Goal: Task Accomplishment & Management: Manage account settings

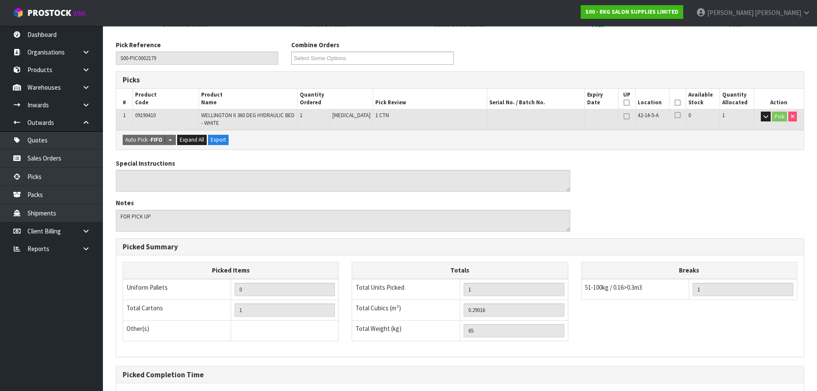
scroll to position [212, 0]
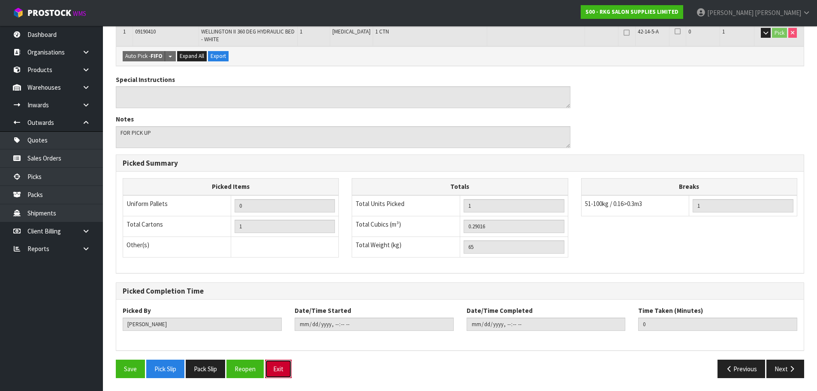
click at [274, 369] on button "Exit" at bounding box center [278, 368] width 27 height 18
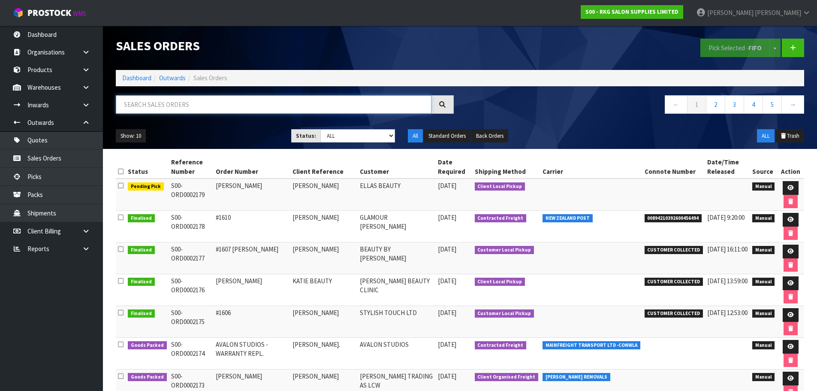
click at [175, 107] on input "text" at bounding box center [274, 104] width 316 height 18
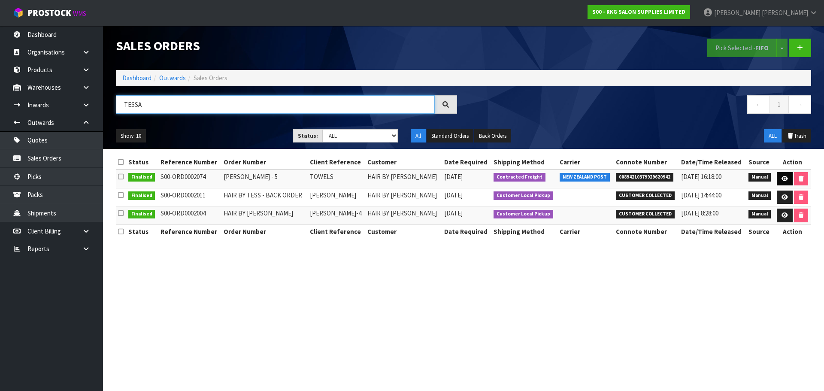
type input "TESSA"
click at [782, 178] on icon at bounding box center [784, 179] width 6 height 6
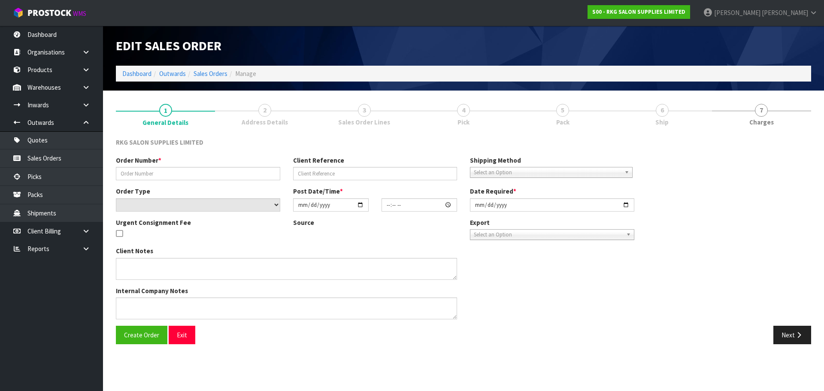
type input "TESSA BURLISON - 5"
type input "TOWELS"
select select "number:0"
type input "2025-07-16"
type input "13:00:00.000"
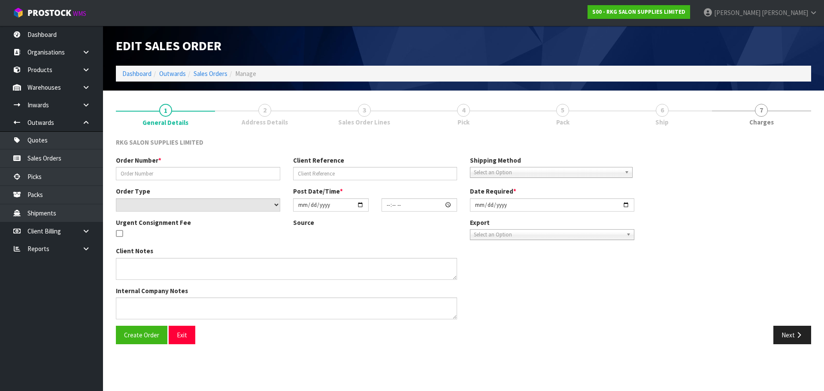
type input "2025-07-16"
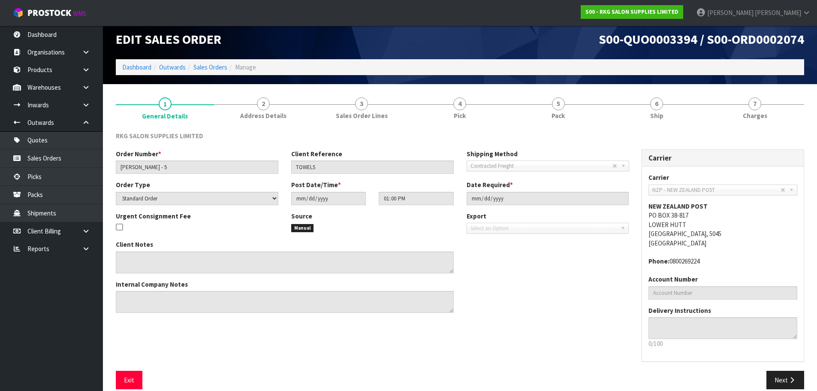
scroll to position [18, 0]
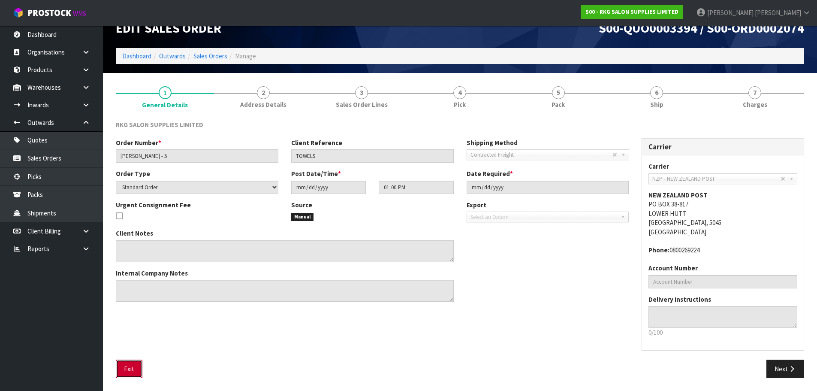
click at [124, 369] on button "Exit" at bounding box center [129, 368] width 27 height 18
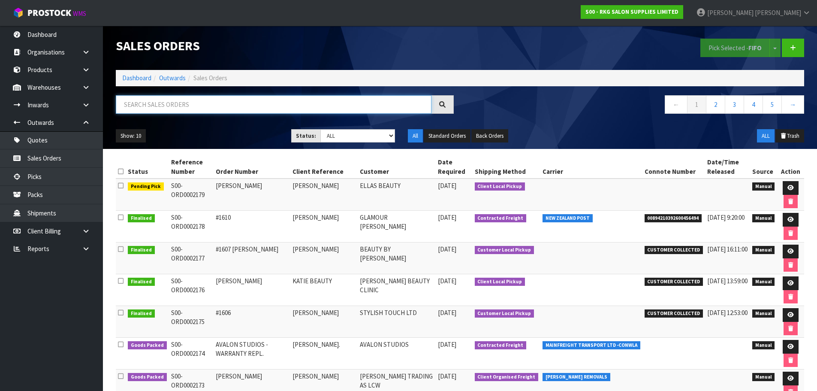
click at [173, 104] on input "text" at bounding box center [274, 104] width 316 height 18
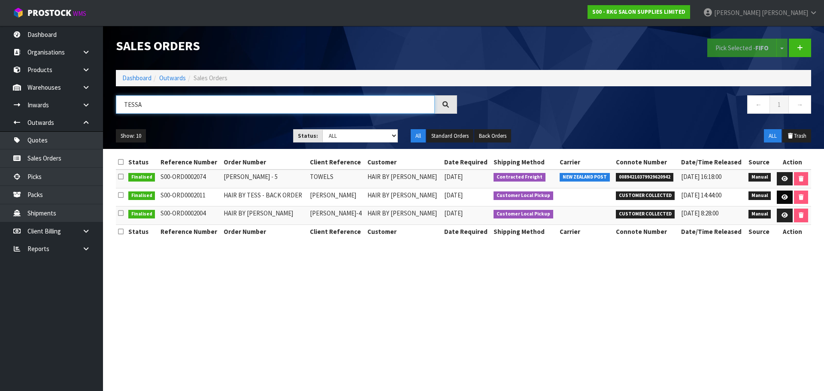
type input "TESSA"
click at [784, 199] on icon at bounding box center [784, 197] width 6 height 6
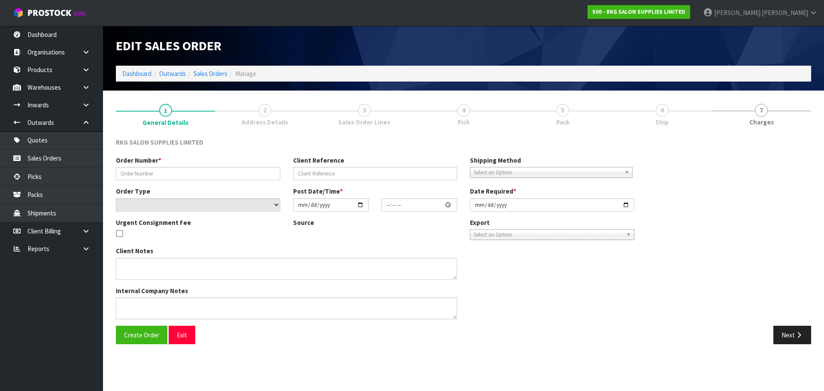
type input "HAIR BY TESS - BACK ORDER"
type input "[PERSON_NAME]"
select select "number:0"
type input "2025-08-01"
type input "12:00:00.000"
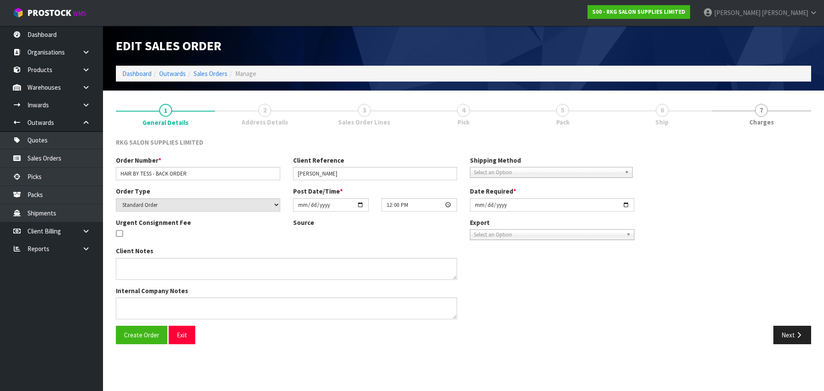
type input "2025-09-05"
type textarea "WILL PICK UP WHEN AVAILABLE - PAID"
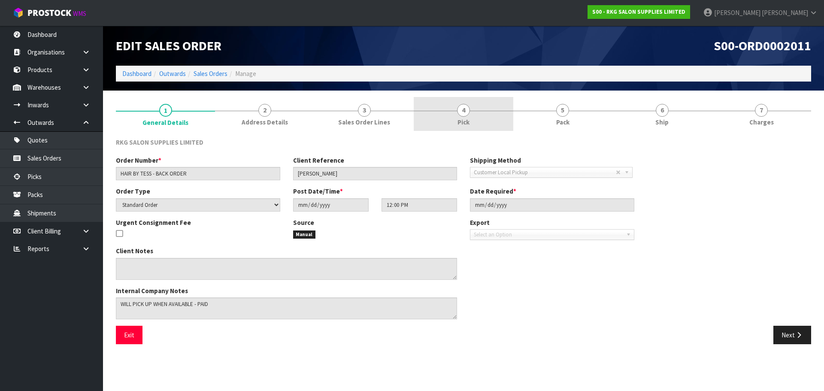
click at [467, 113] on span "4" at bounding box center [463, 110] width 13 height 13
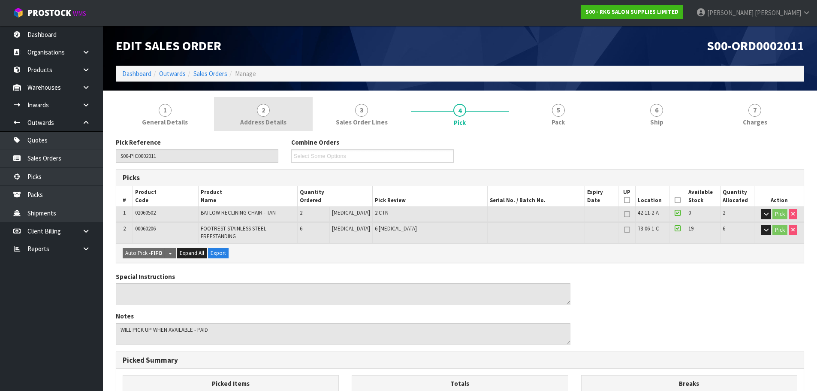
click at [254, 112] on link "2 Address Details" at bounding box center [263, 114] width 98 height 34
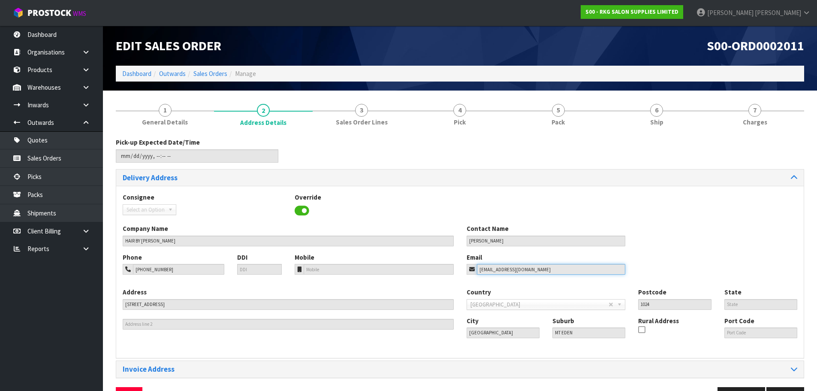
drag, startPoint x: 531, startPoint y: 269, endPoint x: 465, endPoint y: 272, distance: 65.7
click at [466, 272] on div "Email hello@hairbytess.co.nz" at bounding box center [546, 264] width 172 height 22
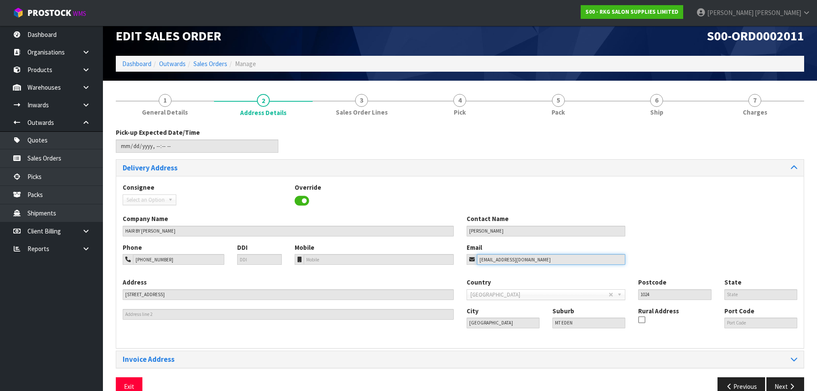
scroll to position [28, 0]
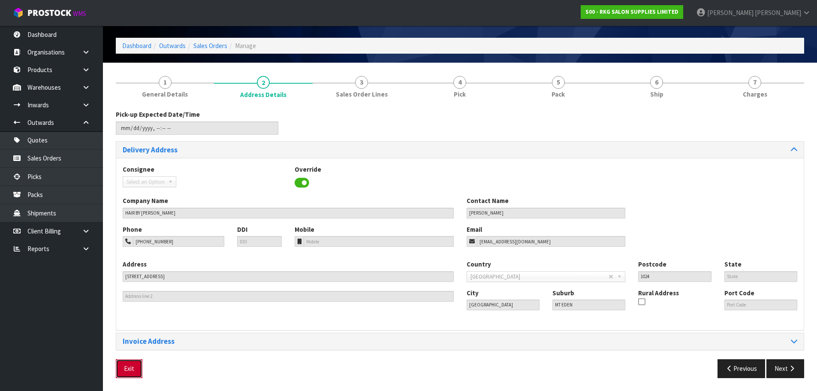
click at [130, 372] on button "Exit" at bounding box center [129, 368] width 27 height 18
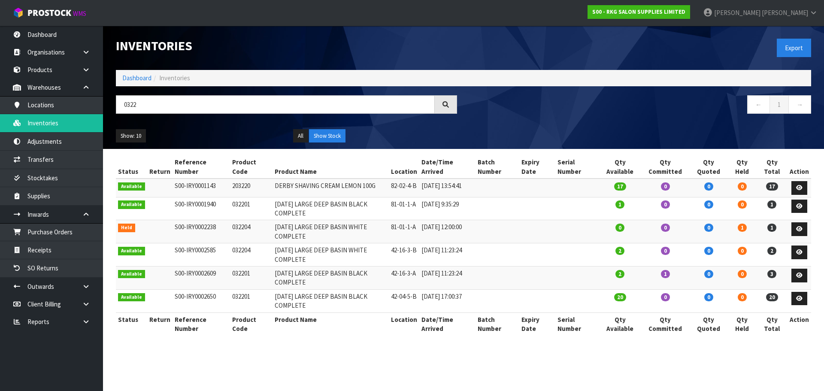
drag, startPoint x: 133, startPoint y: 106, endPoint x: 119, endPoint y: 106, distance: 13.7
click at [119, 106] on input "0322" at bounding box center [275, 104] width 319 height 18
type input "42-03-3"
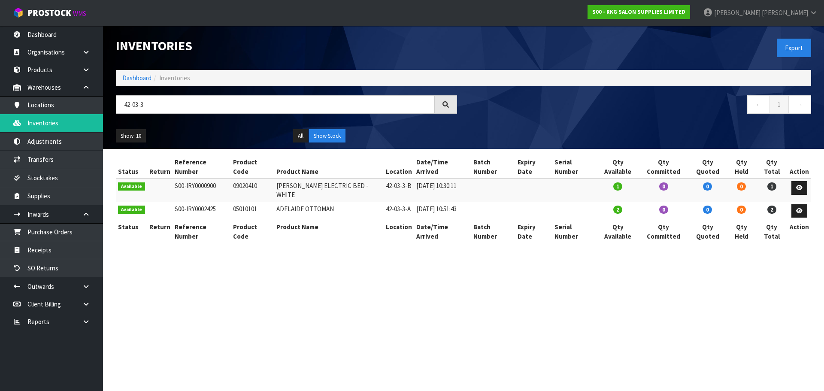
drag, startPoint x: 137, startPoint y: 109, endPoint x: 121, endPoint y: 109, distance: 15.9
click at [121, 109] on input "42-03-3" at bounding box center [275, 104] width 319 height 18
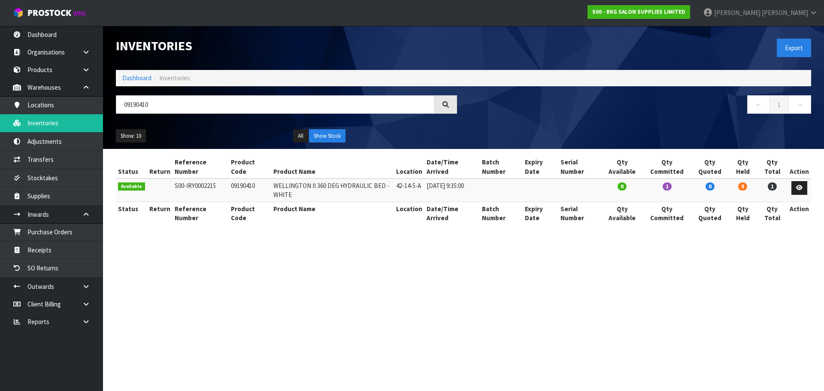
drag, startPoint x: 163, startPoint y: 105, endPoint x: 119, endPoint y: 108, distance: 44.3
click at [119, 108] on input "09190410" at bounding box center [275, 104] width 319 height 18
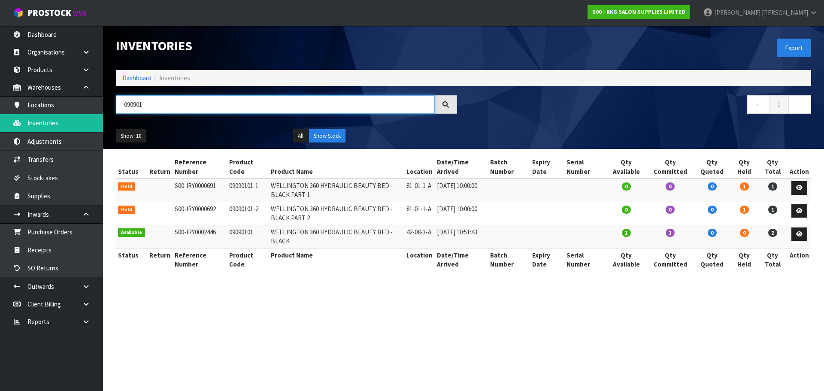
drag, startPoint x: 156, startPoint y: 104, endPoint x: 118, endPoint y: 105, distance: 37.3
click at [118, 105] on input "090901" at bounding box center [275, 104] width 319 height 18
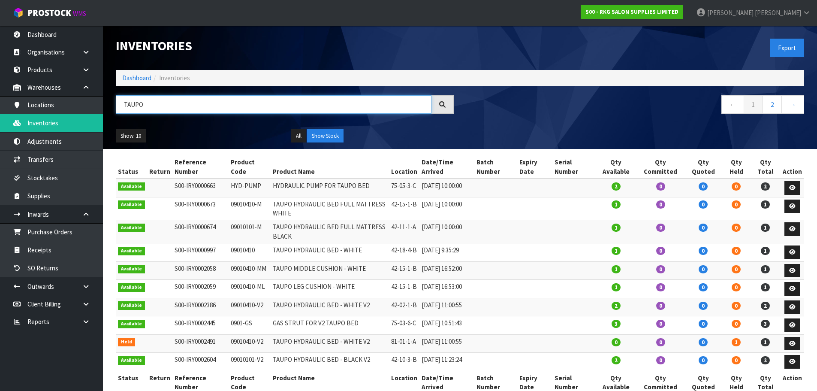
scroll to position [43, 0]
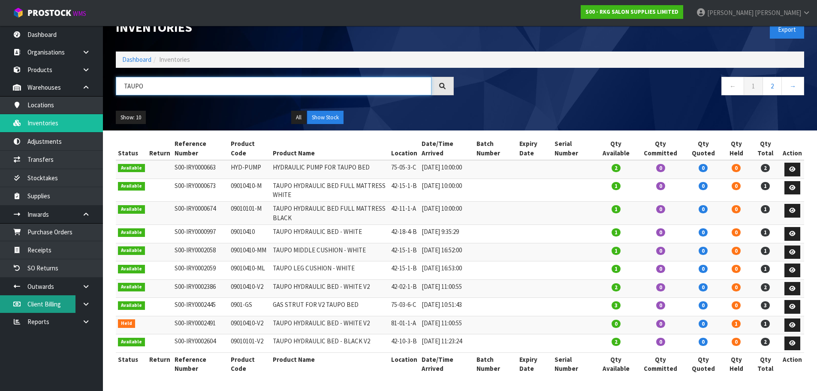
type input "TAUPO"
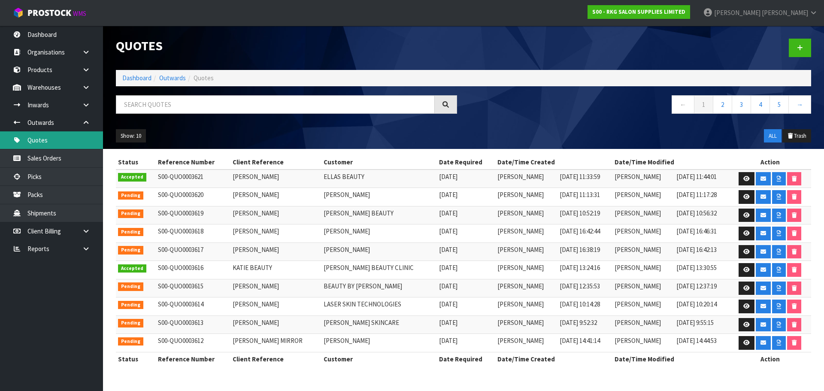
click at [45, 142] on link "Quotes" at bounding box center [51, 140] width 103 height 18
click at [749, 178] on link at bounding box center [746, 179] width 16 height 14
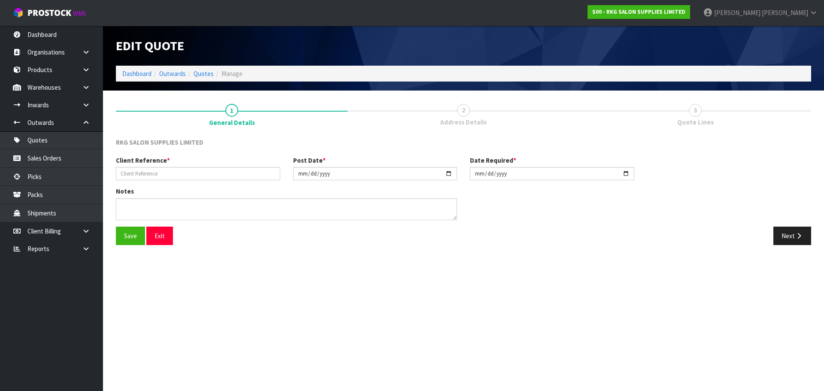
type input "[PERSON_NAME]"
type input "[DATE]"
type input "2025-09-16"
type textarea "FOR PICK UP"
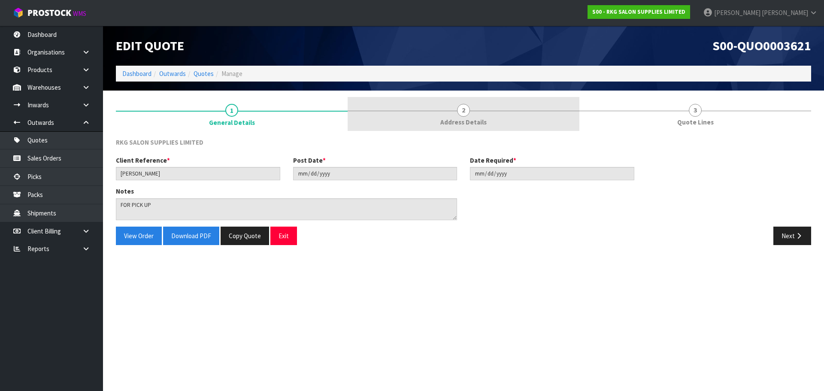
click at [460, 115] on span "2" at bounding box center [463, 110] width 13 height 13
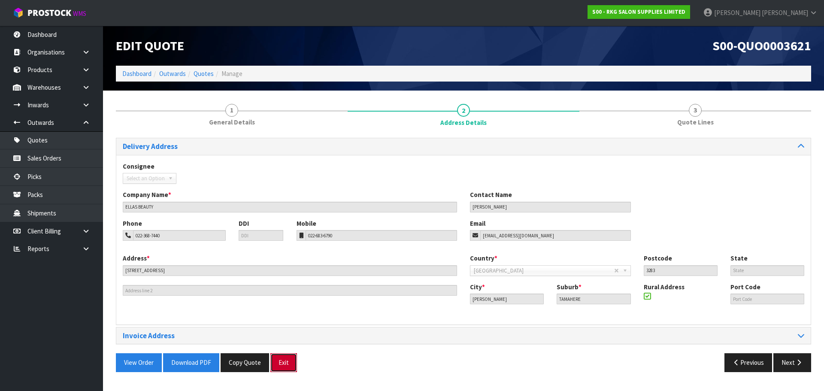
click at [284, 366] on button "Exit" at bounding box center [283, 362] width 27 height 18
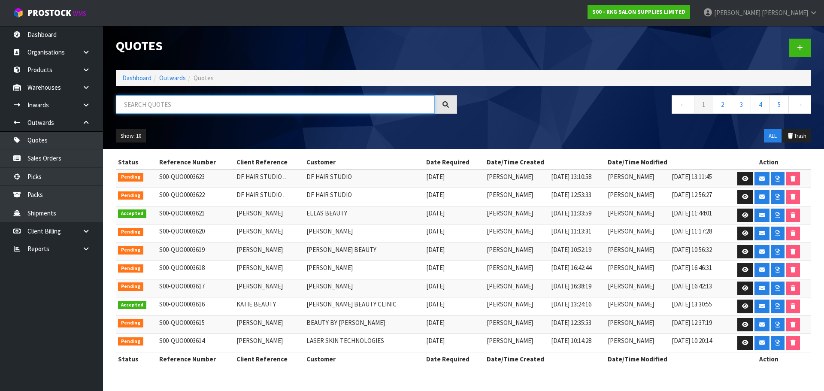
click at [178, 107] on input "text" at bounding box center [275, 104] width 319 height 18
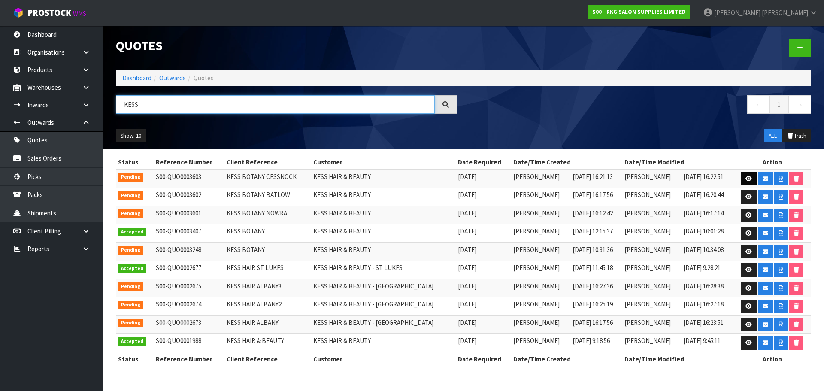
type input "KESS"
click at [747, 181] on icon at bounding box center [748, 179] width 6 height 6
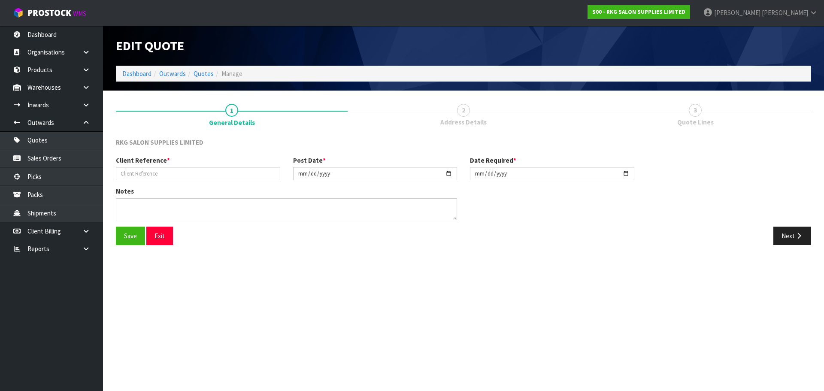
type input "KESS BOTANY CESSNOCK"
type input "2025-09-11"
type textarea "FOR PICK UP"
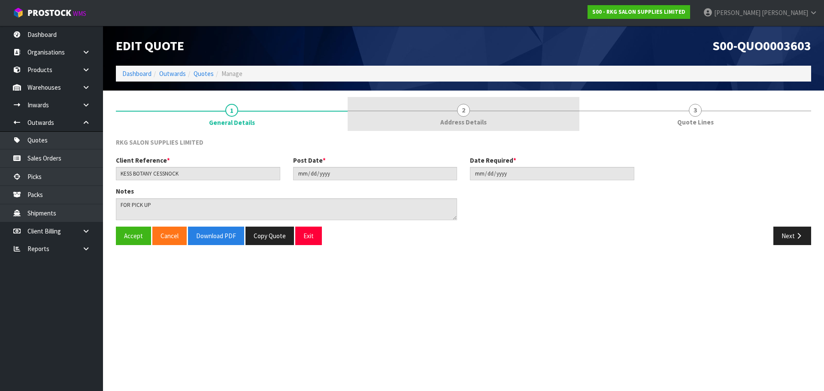
click at [468, 113] on span "2" at bounding box center [463, 110] width 13 height 13
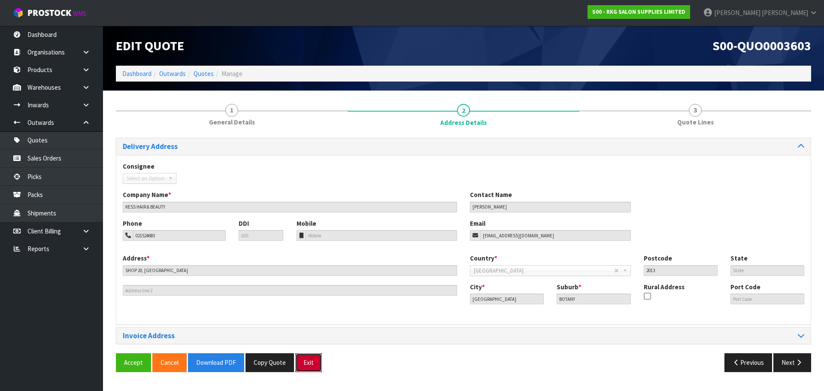
click at [310, 362] on button "Exit" at bounding box center [308, 362] width 27 height 18
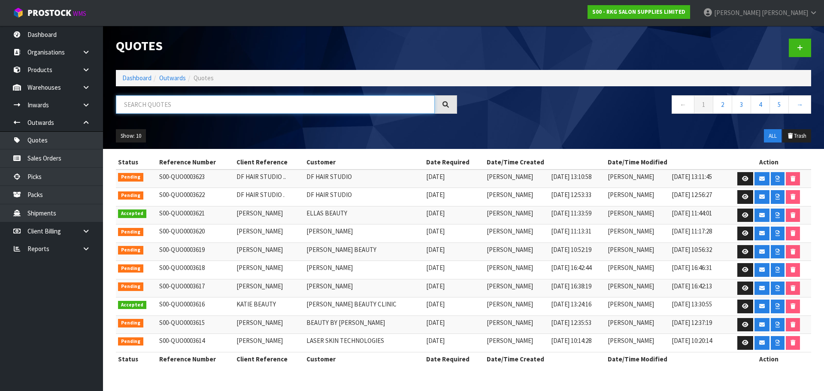
click at [160, 103] on input "text" at bounding box center [275, 104] width 319 height 18
type input "KELLEN TAMAKI"
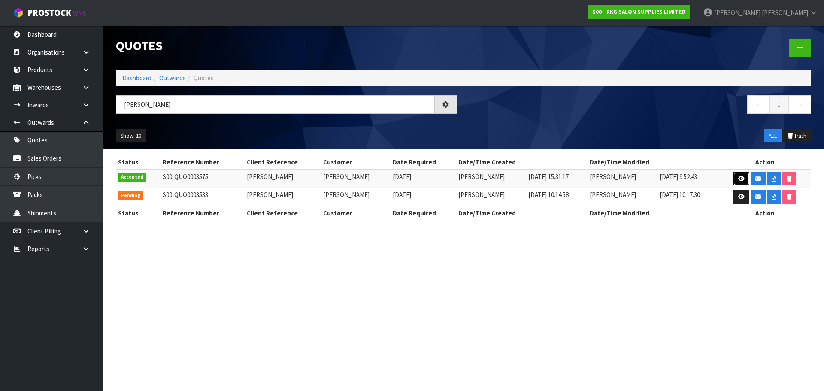
click at [741, 178] on icon at bounding box center [741, 179] width 6 height 6
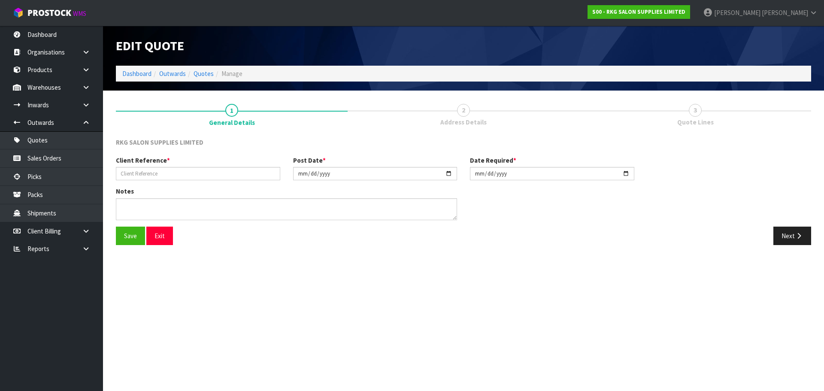
type input "KELLEN TAMAKI"
type input "2025-09-08"
type textarea "BEAUTY STARTER SET INCLUDE 1 X WELLINGTON BED, 1 X TROLLEY, 1 X STOOL"
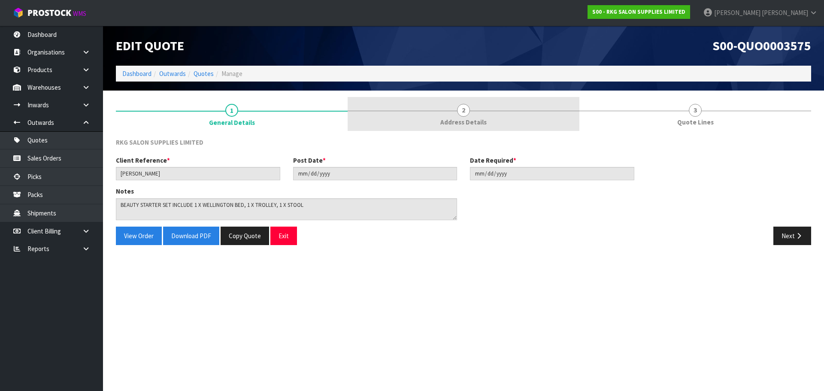
click at [465, 110] on span "2" at bounding box center [463, 110] width 13 height 13
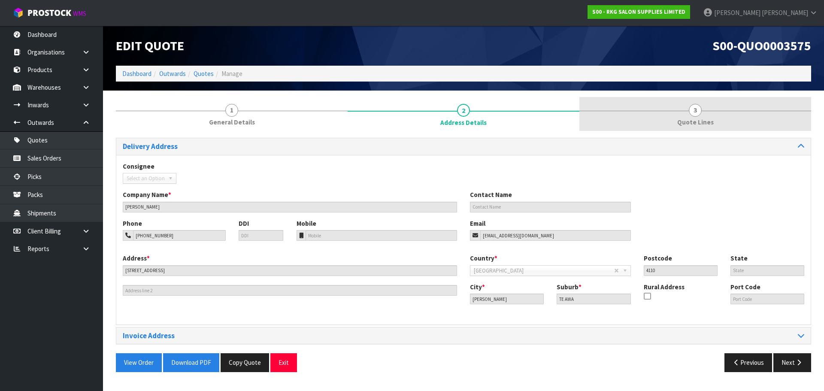
click at [694, 113] on span "3" at bounding box center [694, 110] width 13 height 13
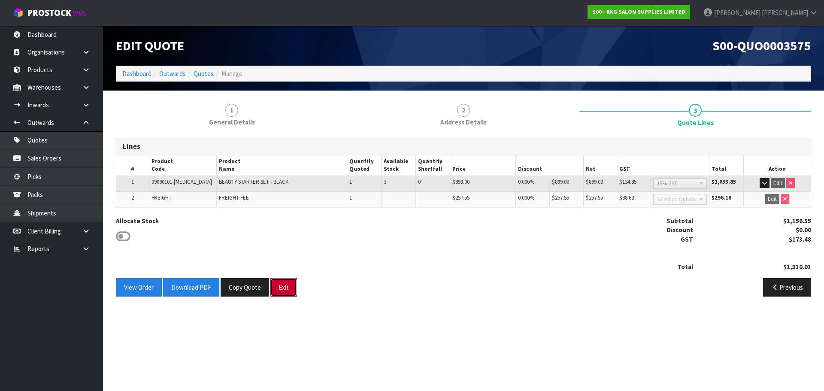
click at [281, 293] on button "Exit" at bounding box center [283, 287] width 27 height 18
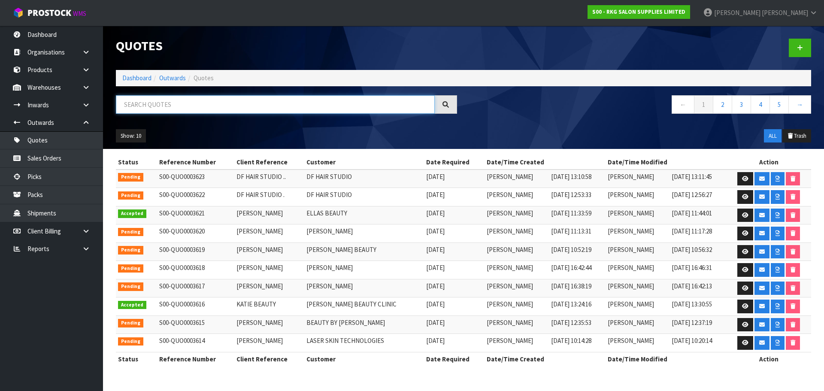
click at [163, 105] on input "text" at bounding box center [275, 104] width 319 height 18
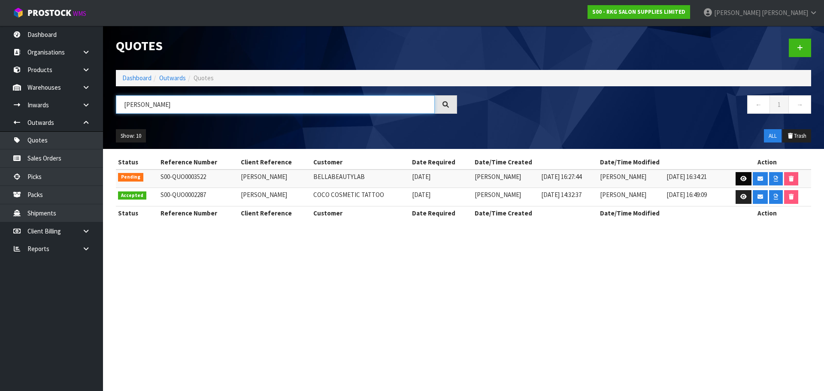
type input "ISABEL"
click at [744, 178] on icon at bounding box center [743, 179] width 6 height 6
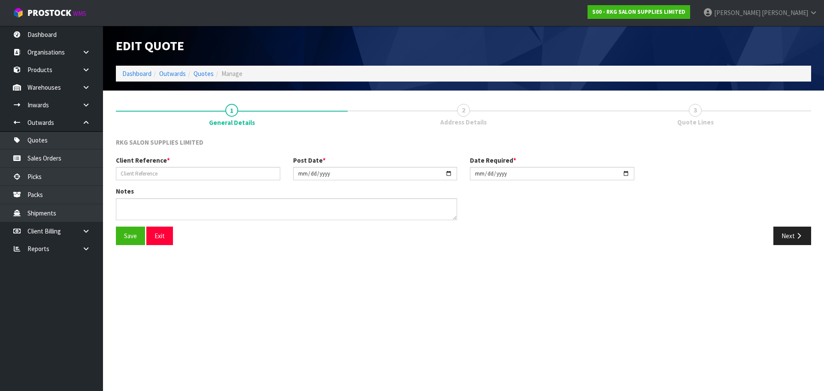
type input "ISABEL MORRESEY"
type input "2025-08-25"
type textarea "BEAUTY STARTER SET 2 BLACK - WELLINGTON 360 BED, BAKEWELL TROLLEY, HOBART STOOL"
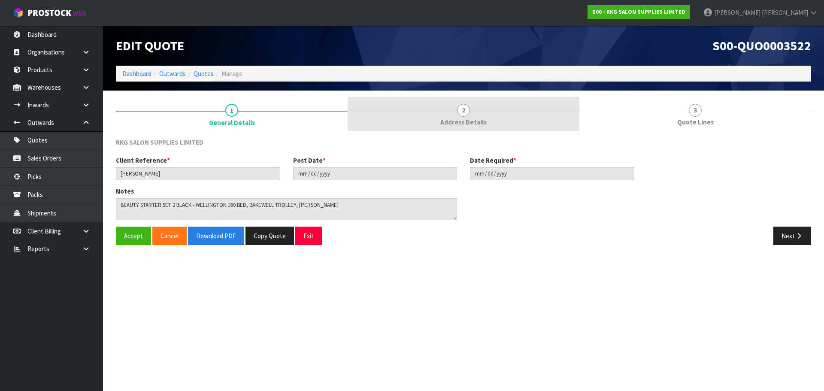
click at [467, 113] on span "2" at bounding box center [463, 110] width 13 height 13
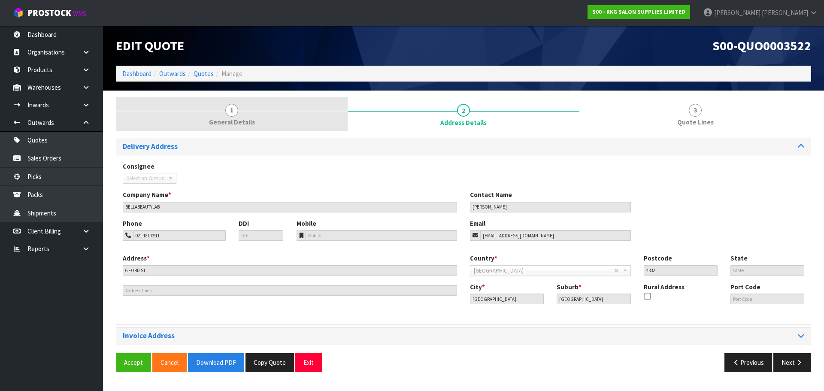
click at [232, 112] on span "1" at bounding box center [231, 110] width 13 height 13
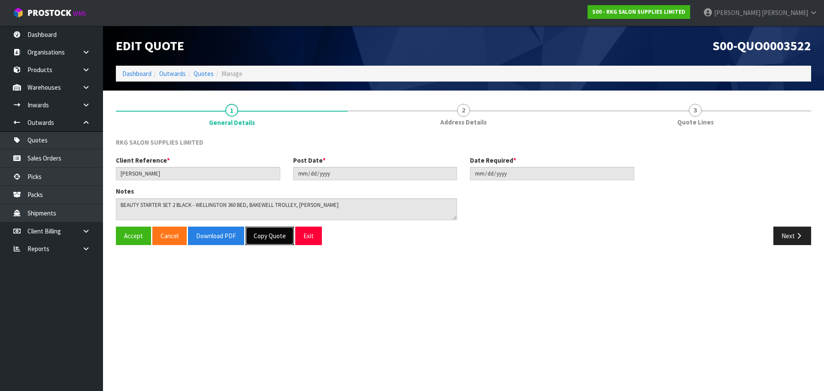
click at [276, 235] on button "Copy Quote" at bounding box center [269, 235] width 48 height 18
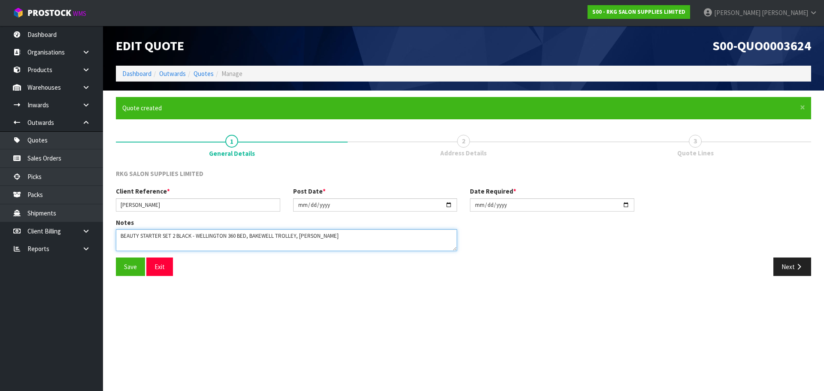
click at [362, 235] on textarea at bounding box center [286, 240] width 341 height 22
drag, startPoint x: 119, startPoint y: 237, endPoint x: 359, endPoint y: 233, distance: 240.2
click at [359, 233] on textarea at bounding box center [286, 240] width 341 height 22
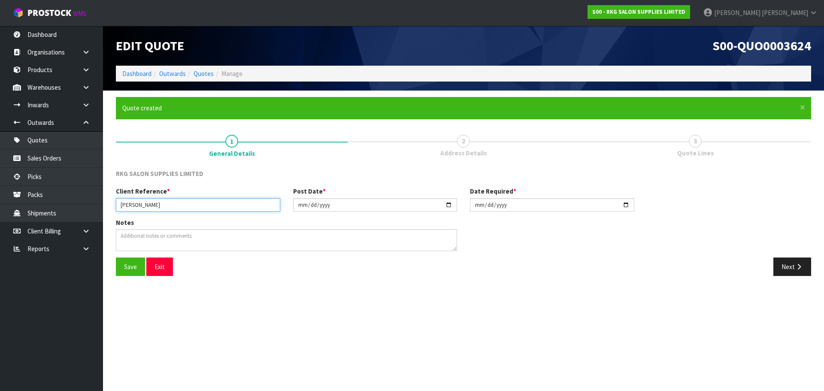
click at [205, 204] on input "[PERSON_NAME]" at bounding box center [198, 204] width 164 height 13
click at [447, 203] on input "2025-08-25" at bounding box center [375, 204] width 164 height 13
type input "[DATE]"
click at [625, 205] on input "[DATE]" at bounding box center [552, 204] width 164 height 13
type input "2025-09-16"
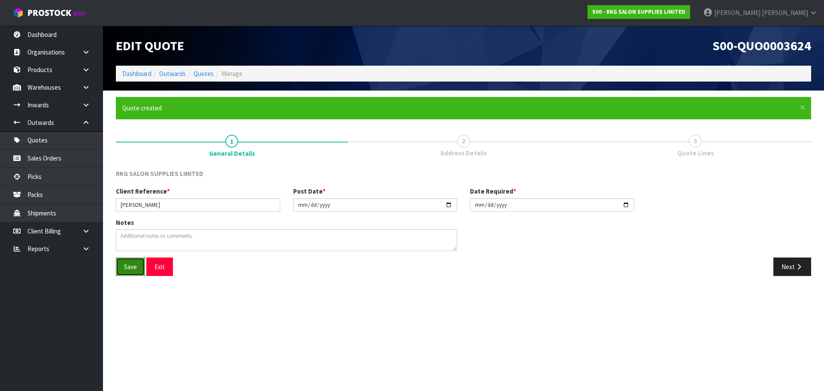
click at [128, 263] on button "Save" at bounding box center [130, 266] width 29 height 18
click at [784, 272] on button "Next" at bounding box center [792, 266] width 38 height 18
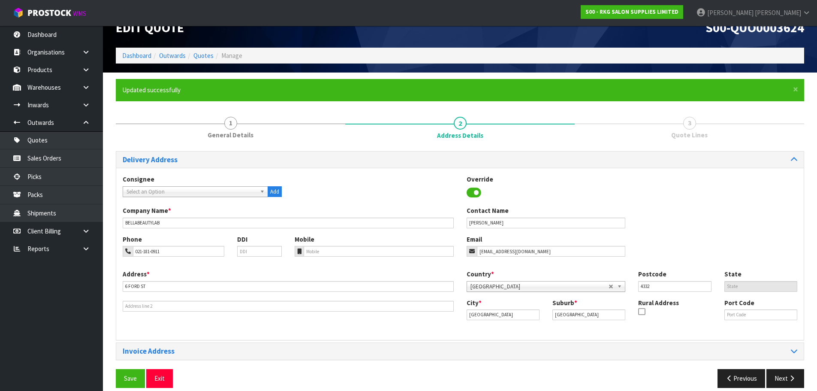
scroll to position [28, 0]
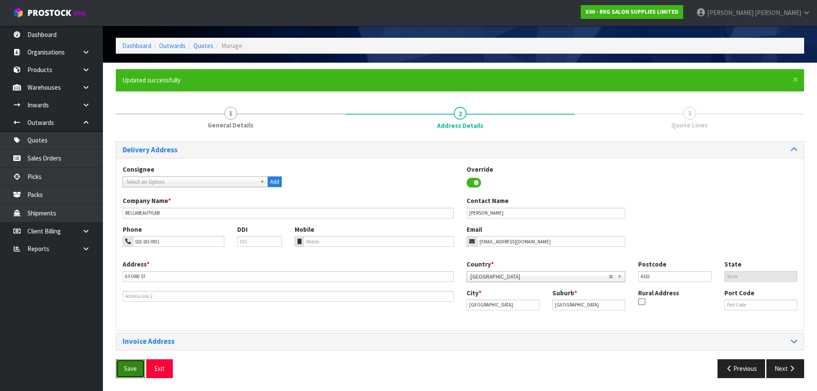
click at [129, 367] on button "Save" at bounding box center [130, 368] width 29 height 18
click at [783, 368] on button "Next" at bounding box center [786, 368] width 38 height 18
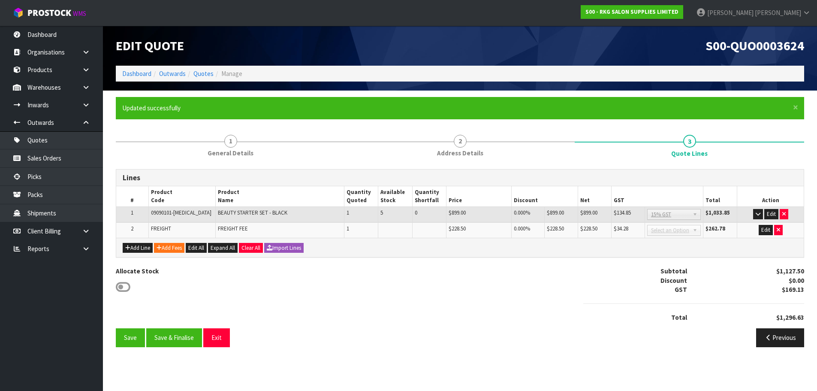
scroll to position [0, 0]
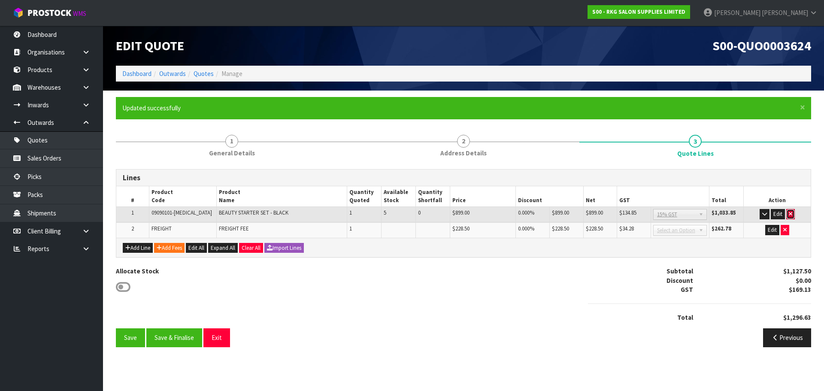
click at [790, 214] on icon "button" at bounding box center [789, 214] width 3 height 6
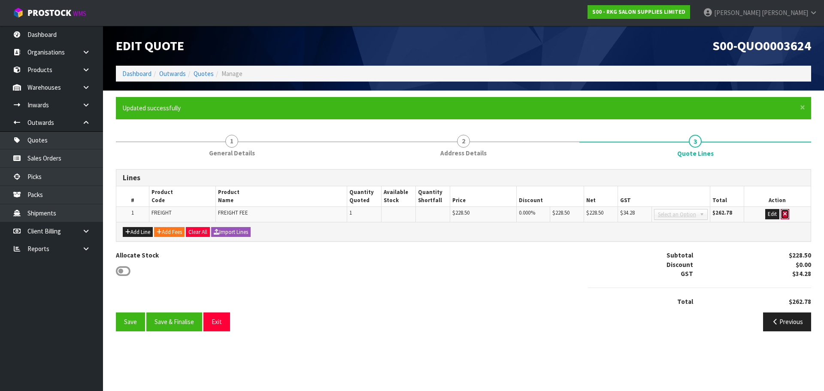
click at [786, 214] on icon "button" at bounding box center [784, 214] width 3 height 6
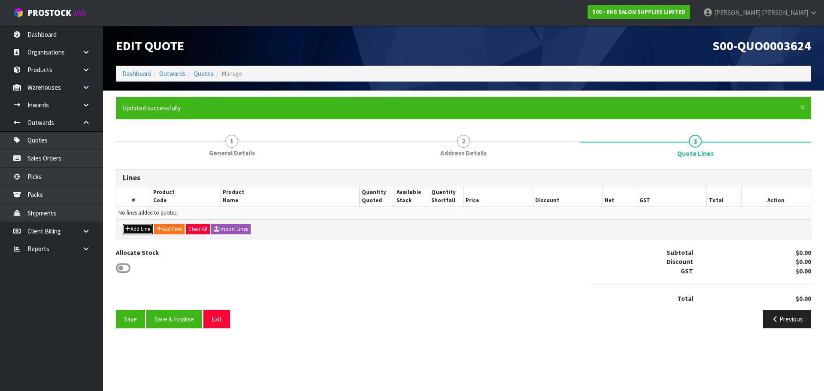
click at [145, 228] on button "Add Line" at bounding box center [138, 229] width 30 height 10
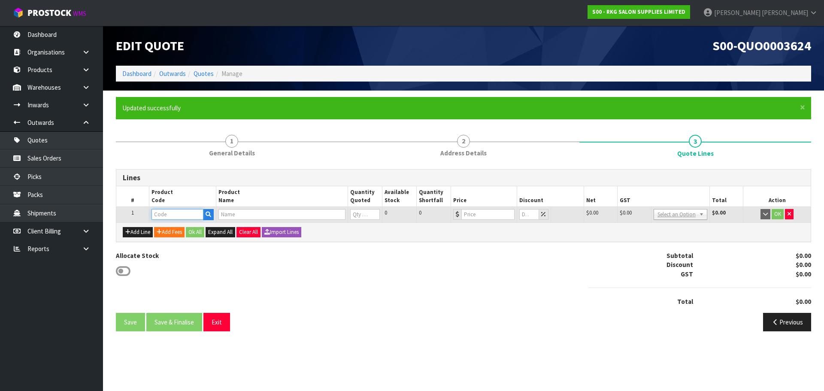
click at [160, 217] on input "text" at bounding box center [176, 214] width 51 height 11
type input "0919"
click at [171, 230] on strong "0919" at bounding box center [167, 229] width 14 height 8
type input "09190101"
type input "WELLINGTON II 360 DEG HYDRAULIC BED - BLACK"
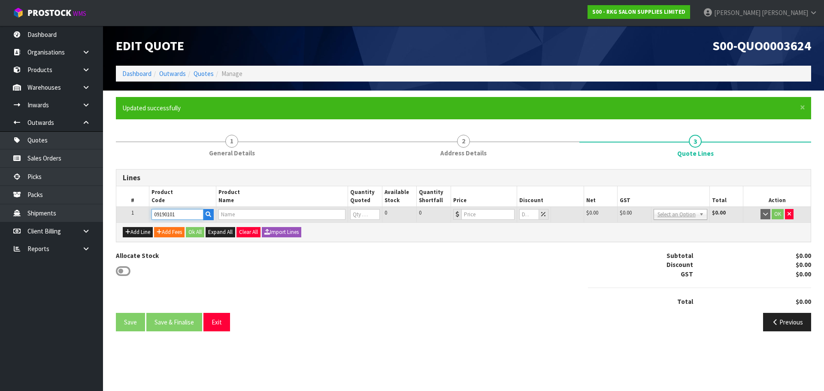
type input "0"
type input "773"
type input "0"
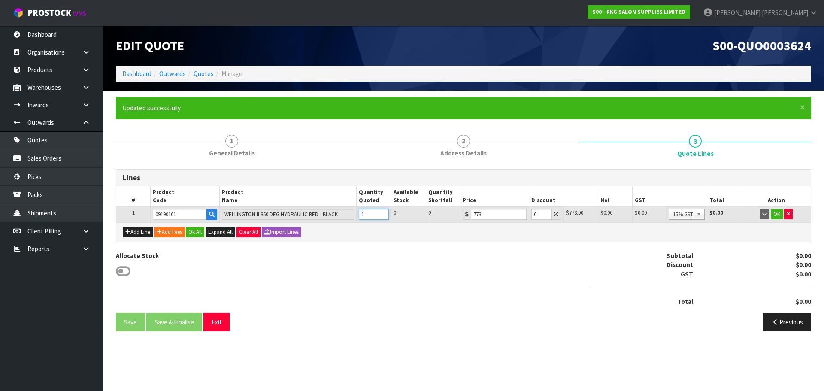
type input "1"
click at [383, 211] on input "1" at bounding box center [374, 214] width 30 height 11
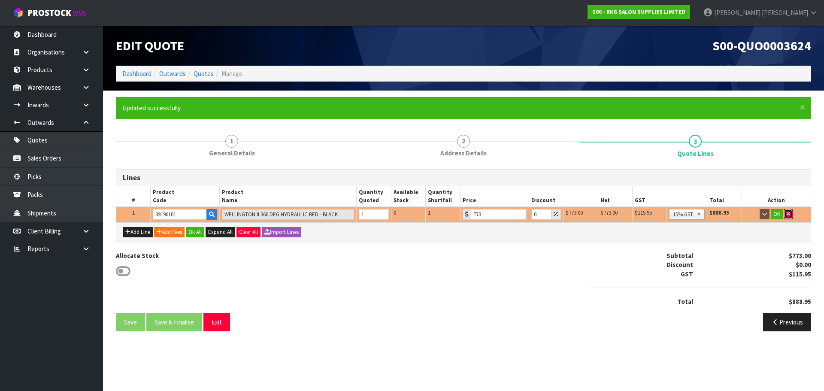
click at [788, 213] on icon "button" at bounding box center [787, 214] width 3 height 6
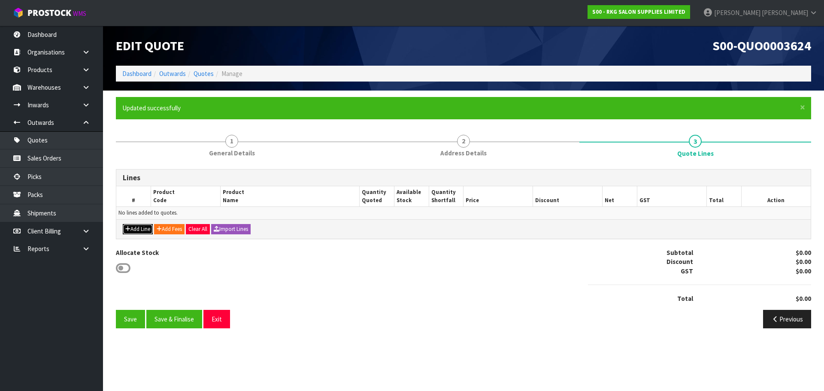
click at [133, 230] on button "Add Line" at bounding box center [138, 229] width 30 height 10
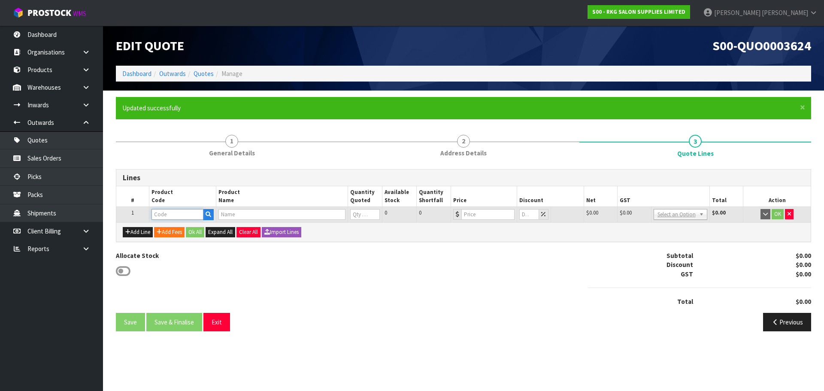
click at [173, 217] on input "text" at bounding box center [176, 214] width 51 height 11
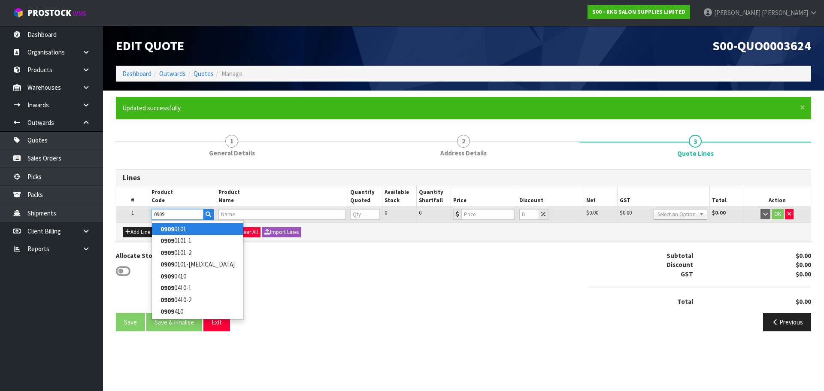
type input "0909"
click at [173, 229] on strong "0909" at bounding box center [167, 229] width 14 height 8
type input "09090101"
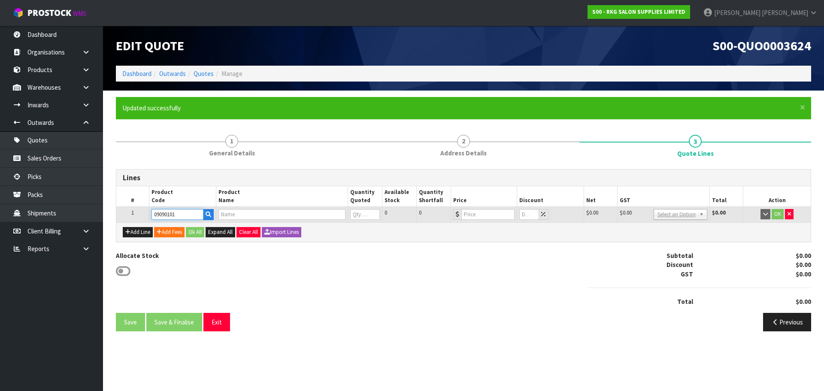
type input "WELLINGTON 360 HYDRAULIC BEAUTY BED - BLACK"
type input "0"
type input "773"
type input "0"
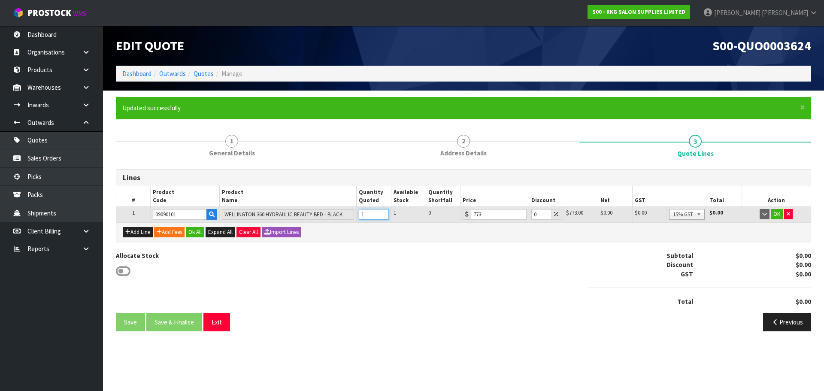
type input "1"
click at [382, 213] on input "1" at bounding box center [374, 214] width 30 height 11
drag, startPoint x: 537, startPoint y: 213, endPoint x: 525, endPoint y: 214, distance: 11.6
click at [525, 214] on tr "1 09090101 WELLINGTON 360 HYDRAULIC BEAUTY BED - BLACK 1 1 0 773 0 $773.00 $0.0…" at bounding box center [463, 214] width 694 height 15
type input "10"
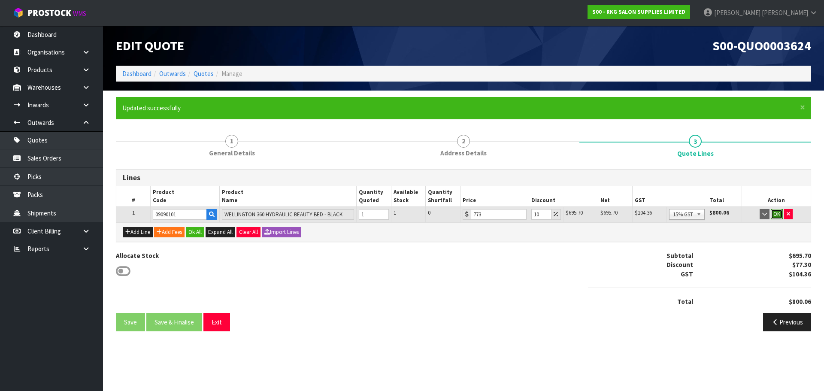
click at [775, 214] on button "OK" at bounding box center [776, 214] width 12 height 10
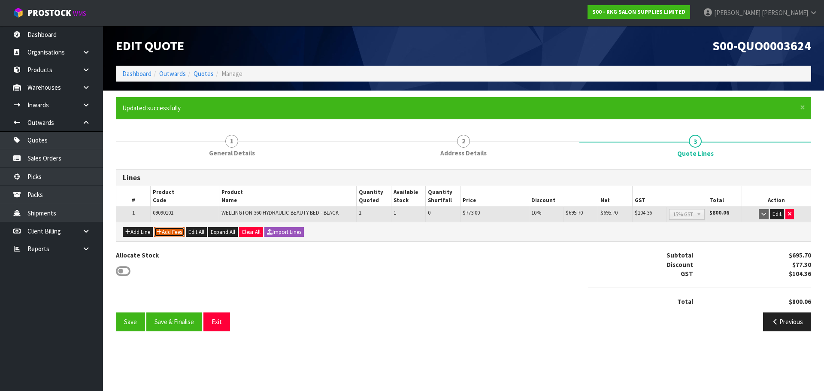
click at [168, 232] on button "Add Fees" at bounding box center [169, 232] width 30 height 10
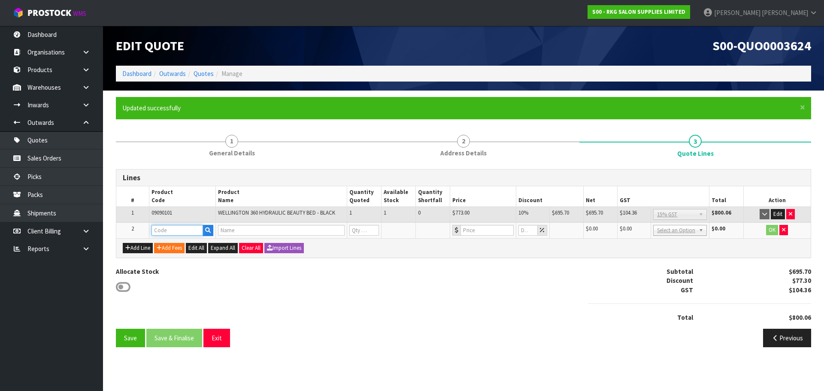
click at [169, 229] on input "text" at bounding box center [176, 230] width 51 height 11
type input "FRE"
click at [179, 242] on link "FRE IGHT" at bounding box center [186, 245] width 68 height 12
type input "FREIGHT"
type input "FREIGHT FEE"
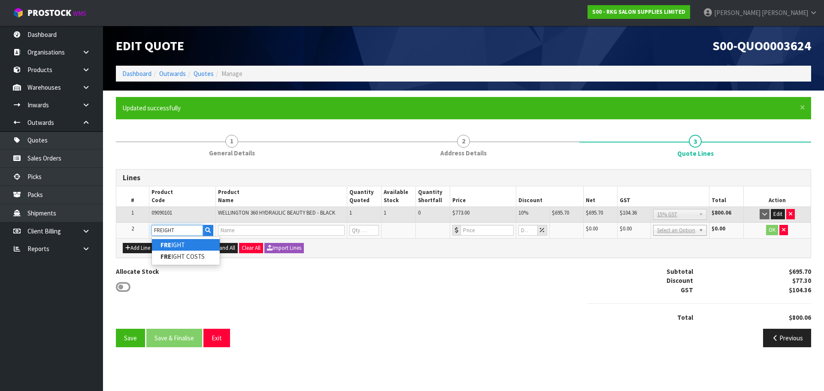
type input "1"
type input "0"
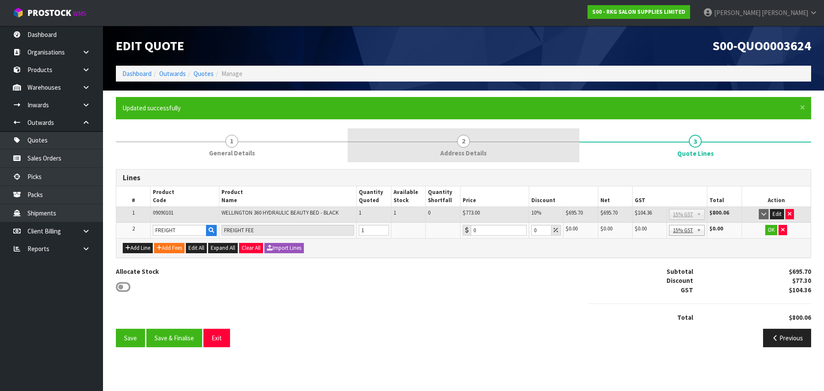
click at [464, 142] on span "2" at bounding box center [463, 141] width 13 height 13
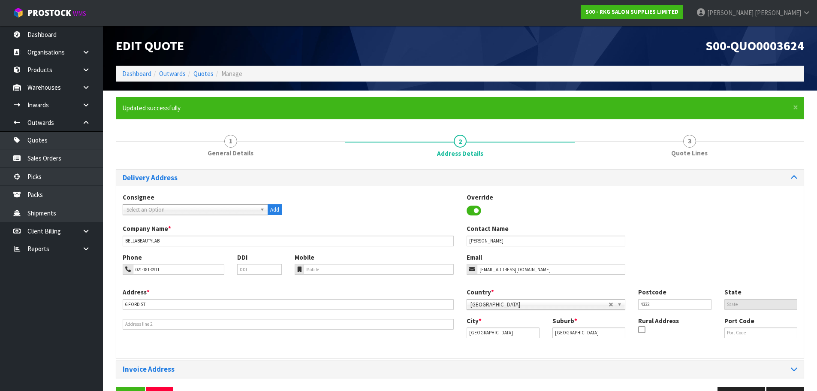
scroll to position [28, 0]
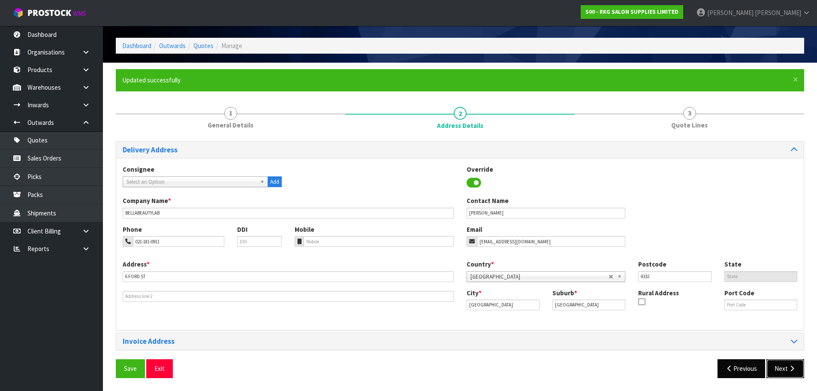
drag, startPoint x: 789, startPoint y: 370, endPoint x: 752, endPoint y: 361, distance: 38.0
click at [789, 370] on icon "button" at bounding box center [792, 368] width 8 height 6
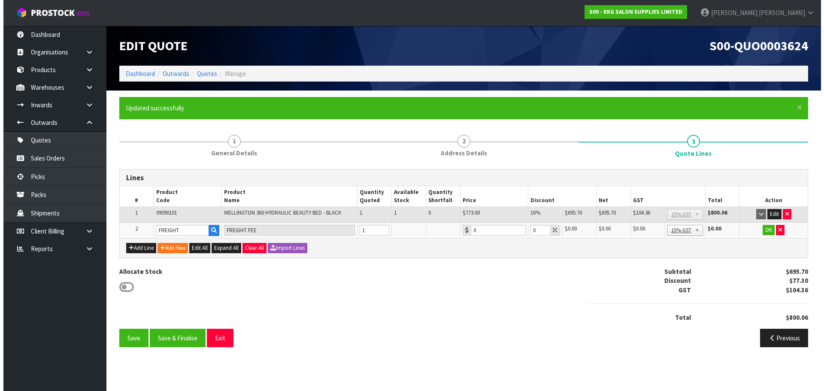
scroll to position [0, 0]
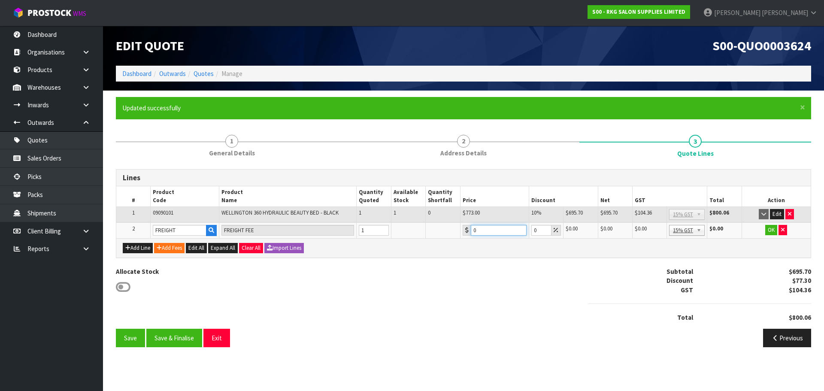
drag, startPoint x: 477, startPoint y: 232, endPoint x: 468, endPoint y: 232, distance: 9.4
click at [468, 232] on div "0" at bounding box center [494, 230] width 64 height 11
drag, startPoint x: 490, startPoint y: 230, endPoint x: 478, endPoint y: 230, distance: 12.4
click at [478, 230] on input "226.50" at bounding box center [499, 230] width 56 height 11
type input "226.50"
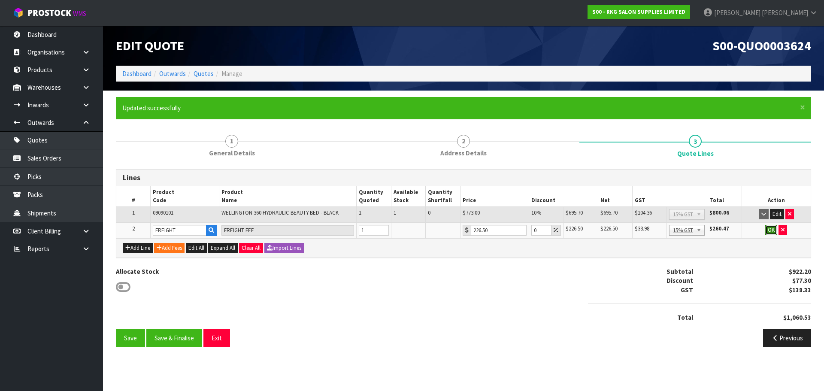
click at [770, 229] on button "OK" at bounding box center [771, 230] width 12 height 10
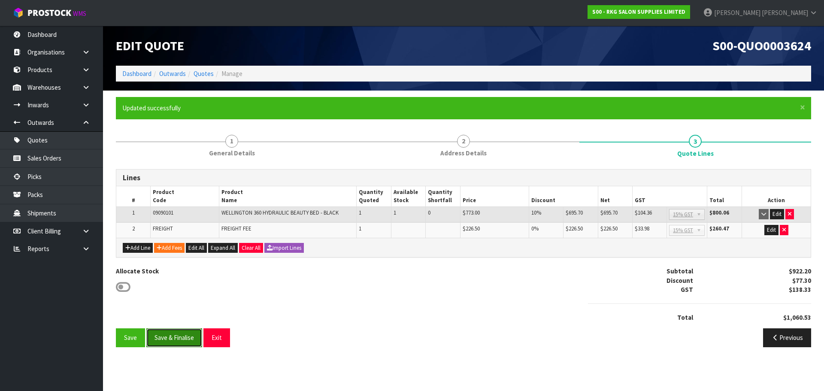
click at [177, 337] on button "Save & Finalise" at bounding box center [174, 337] width 56 height 18
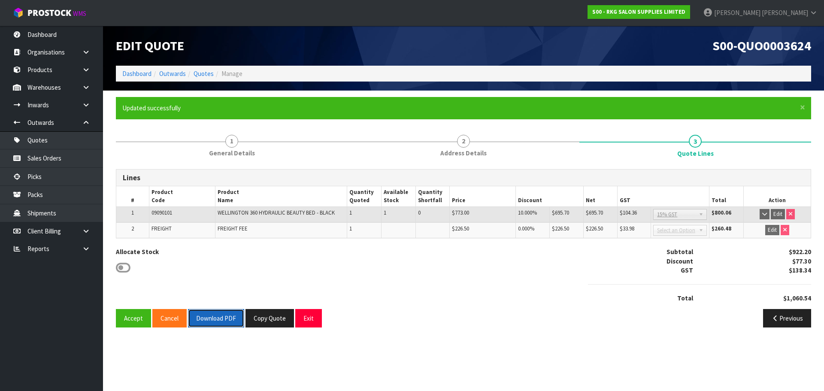
click at [216, 317] on button "Download PDF" at bounding box center [216, 318] width 56 height 18
click at [307, 319] on button "Exit" at bounding box center [308, 318] width 27 height 18
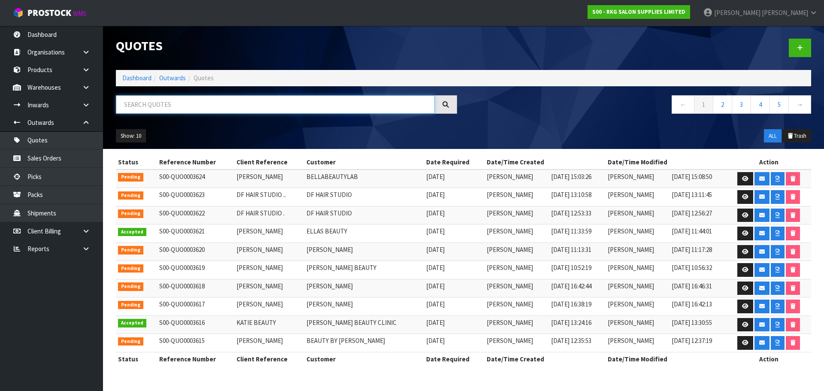
click at [146, 105] on input "text" at bounding box center [275, 104] width 319 height 18
type input "KELLEN"
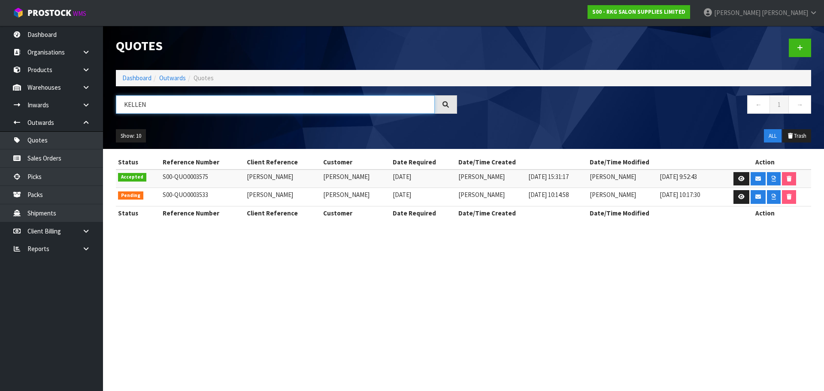
drag, startPoint x: 157, startPoint y: 107, endPoint x: 119, endPoint y: 106, distance: 38.6
click at [119, 106] on input "KELLEN" at bounding box center [275, 104] width 319 height 18
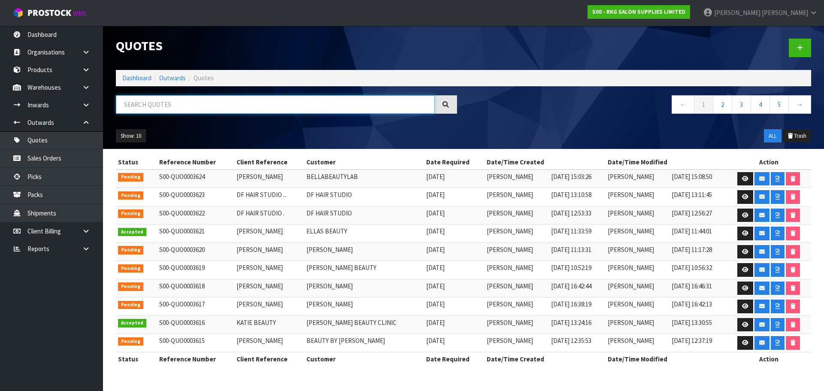
click at [169, 102] on input "text" at bounding box center [275, 104] width 319 height 18
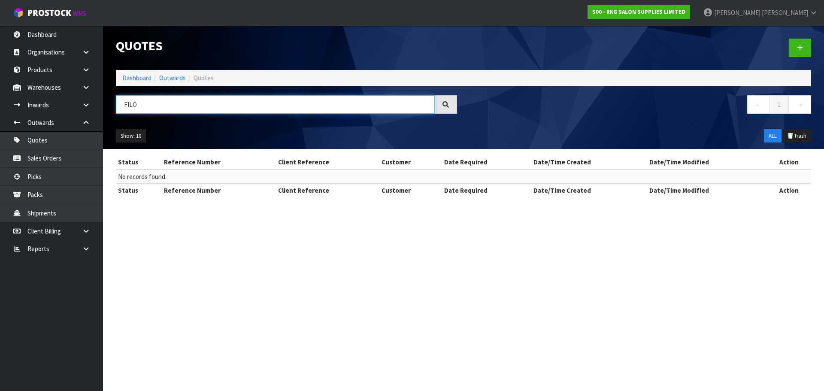
drag, startPoint x: 163, startPoint y: 103, endPoint x: 117, endPoint y: 107, distance: 46.5
click at [117, 107] on input "FILO" at bounding box center [275, 104] width 319 height 18
type input "I"
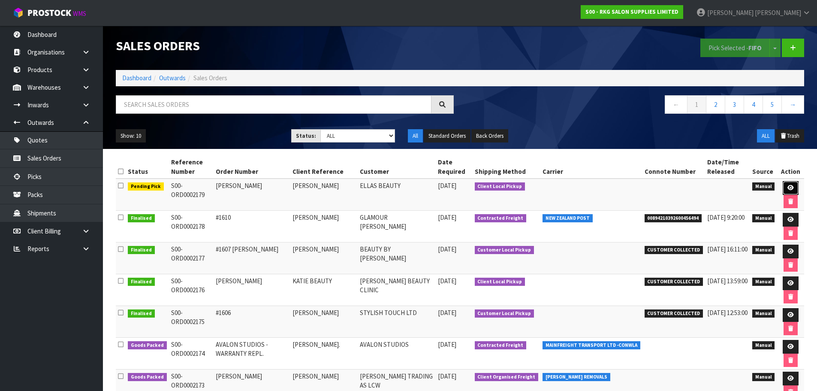
click at [788, 186] on icon at bounding box center [791, 188] width 6 height 6
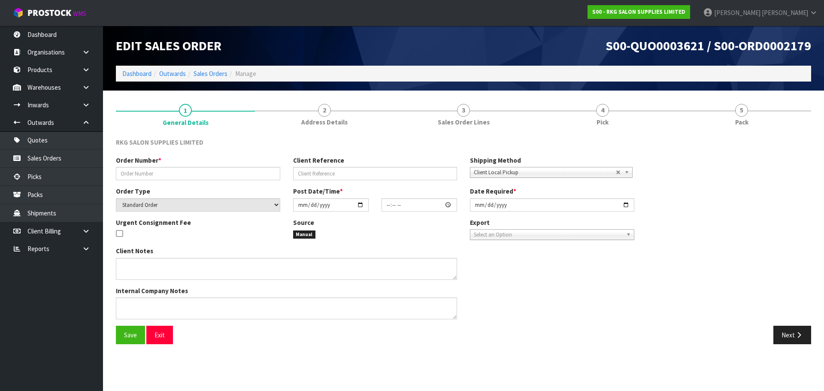
type input "[PERSON_NAME]"
select select "number:0"
type input "[DATE]"
type input "00:00:00.000"
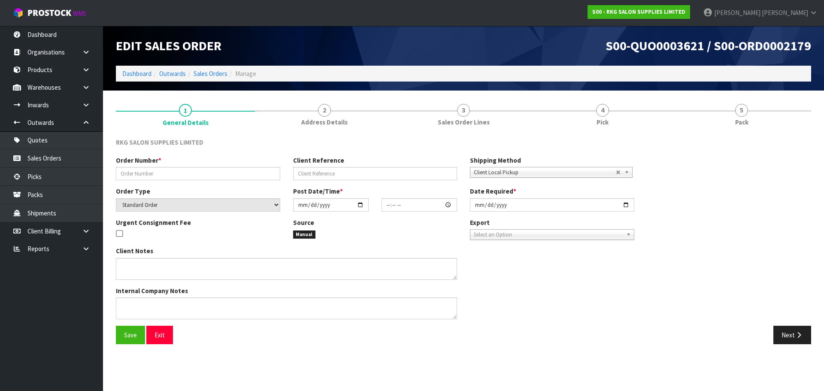
type input "[DATE]"
type textarea "FOR PICK UP"
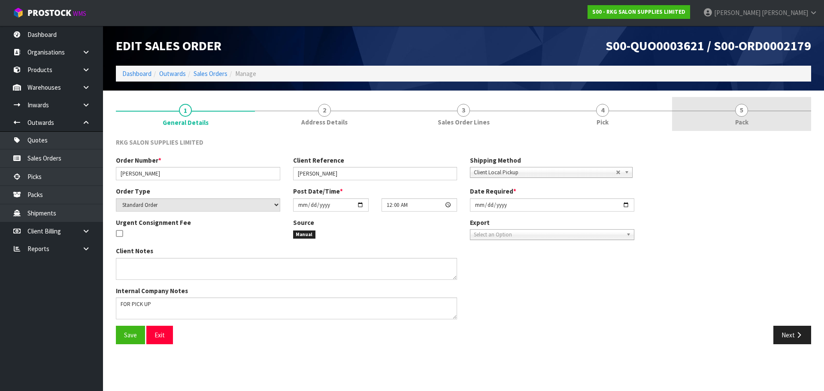
click at [737, 111] on span "5" at bounding box center [741, 110] width 13 height 13
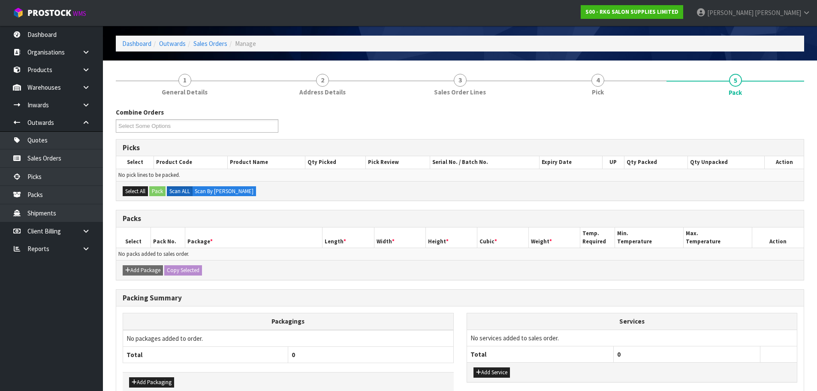
scroll to position [78, 0]
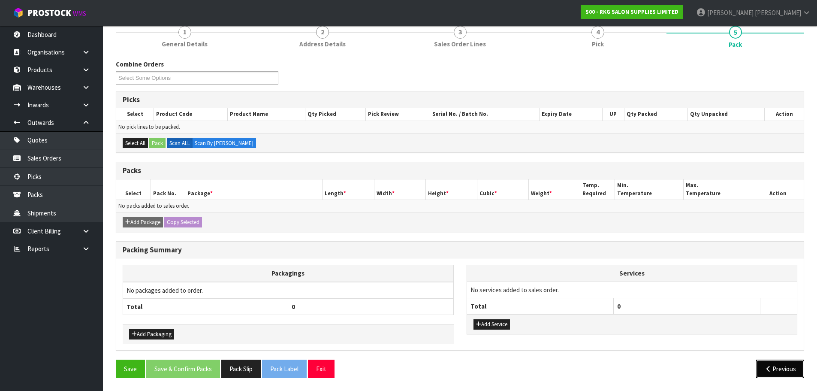
click at [764, 367] on icon "button" at bounding box center [768, 368] width 8 height 6
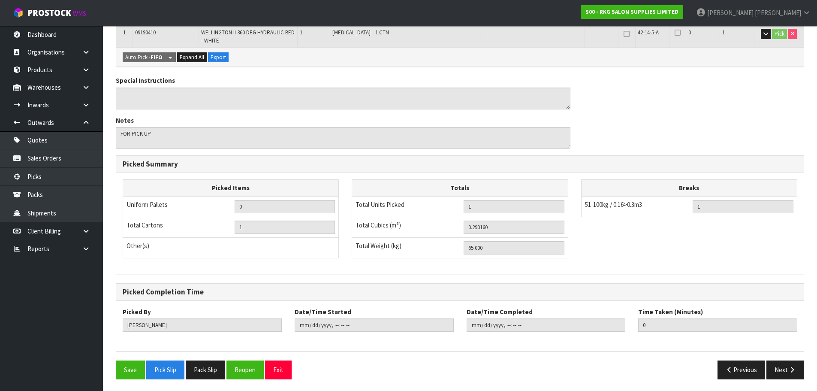
scroll to position [181, 0]
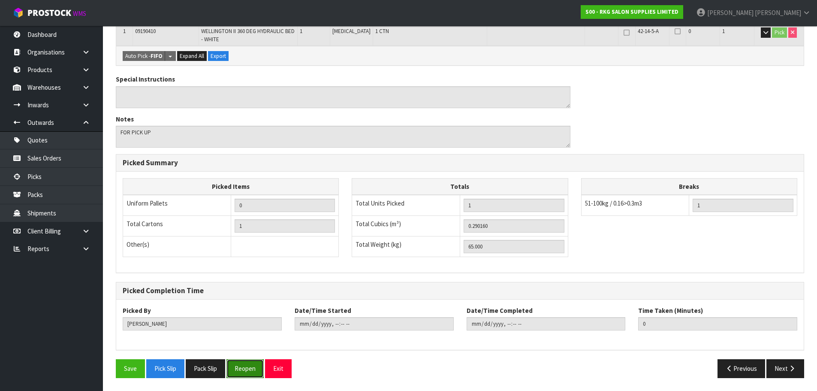
click at [251, 371] on button "Reopen" at bounding box center [244, 368] width 37 height 18
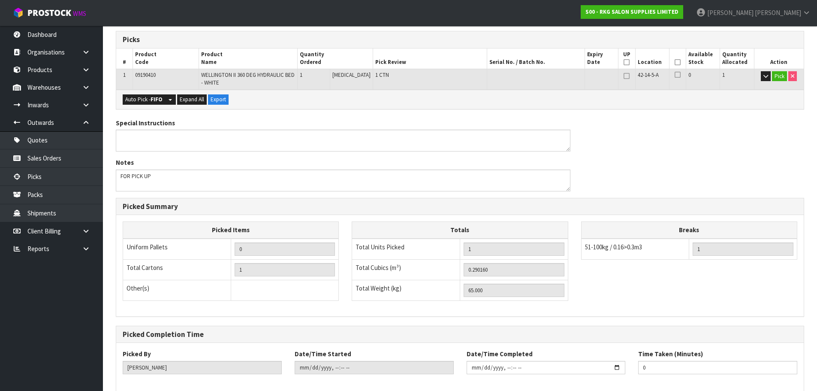
scroll to position [212, 0]
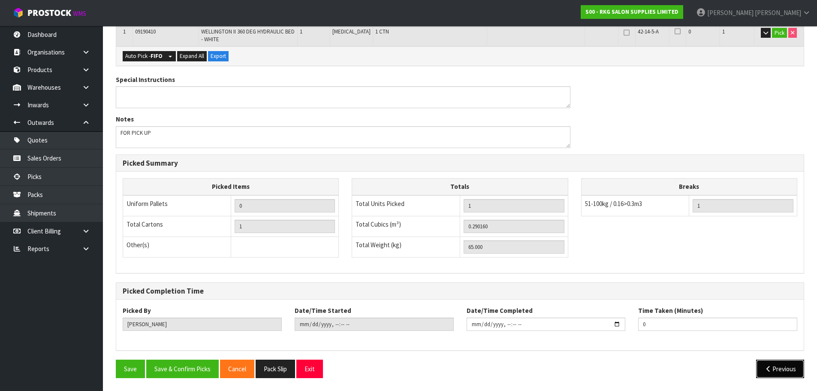
click at [767, 371] on icon "button" at bounding box center [768, 368] width 8 height 6
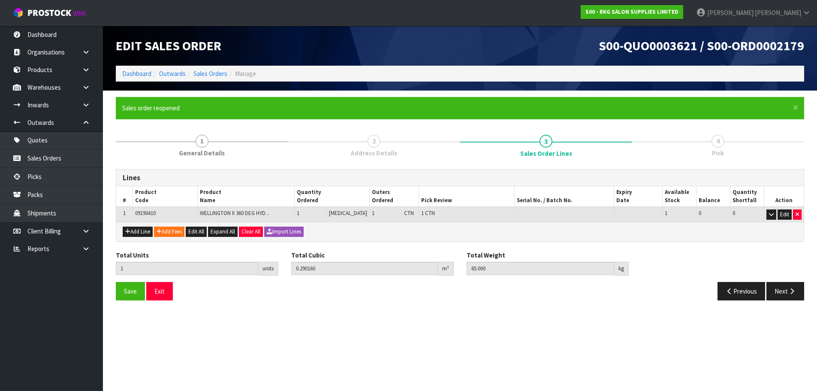
scroll to position [0, 0]
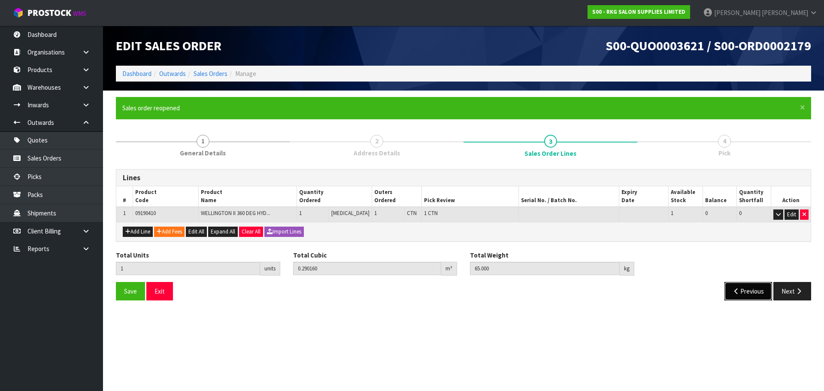
drag, startPoint x: 733, startPoint y: 293, endPoint x: 459, endPoint y: 274, distance: 275.2
click at [733, 293] on icon "button" at bounding box center [736, 291] width 8 height 6
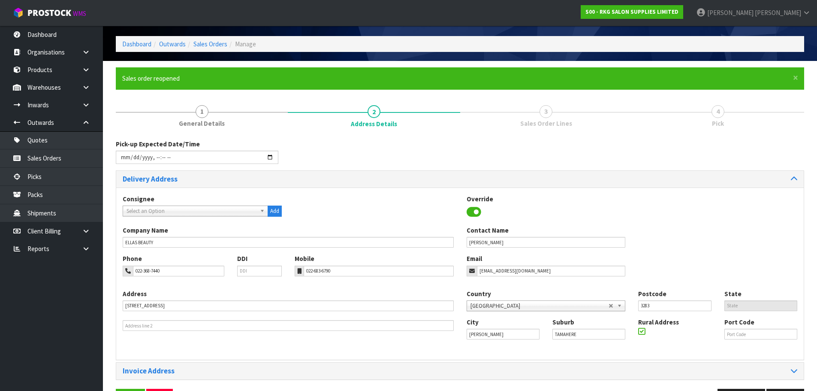
scroll to position [59, 0]
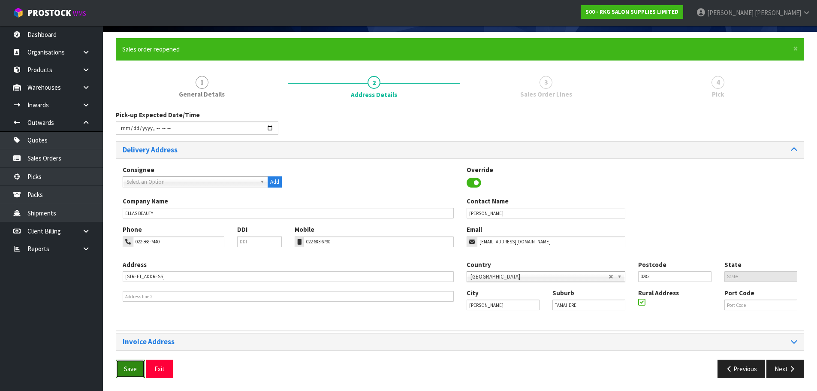
click at [130, 369] on span "Save" at bounding box center [130, 369] width 13 height 8
drag, startPoint x: 786, startPoint y: 367, endPoint x: 750, endPoint y: 359, distance: 37.5
click at [786, 367] on button "Next" at bounding box center [786, 368] width 38 height 18
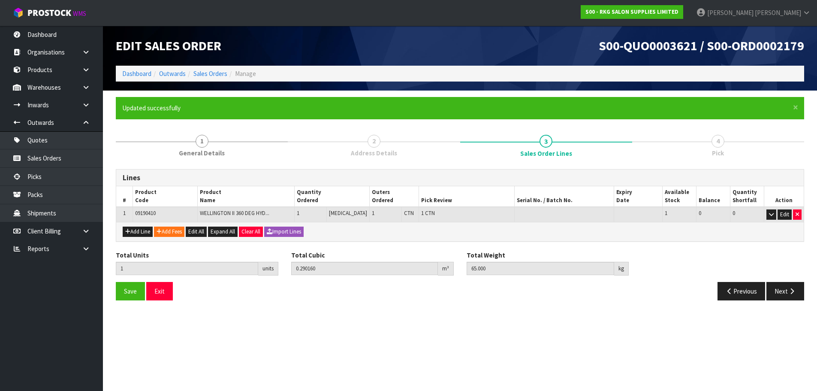
scroll to position [0, 0]
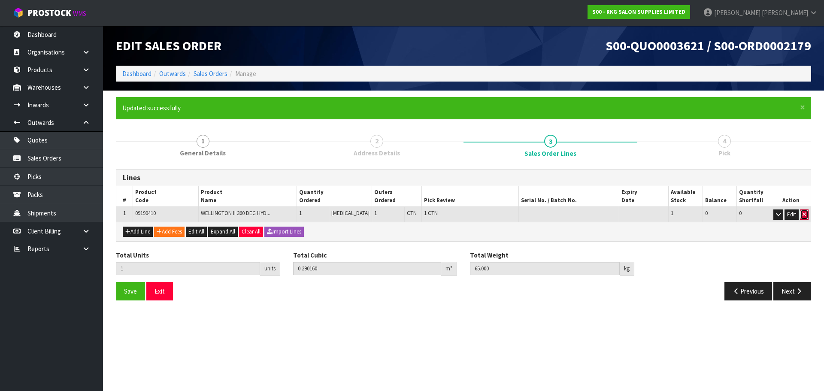
click at [804, 213] on icon "button" at bounding box center [803, 214] width 3 height 6
type input "0"
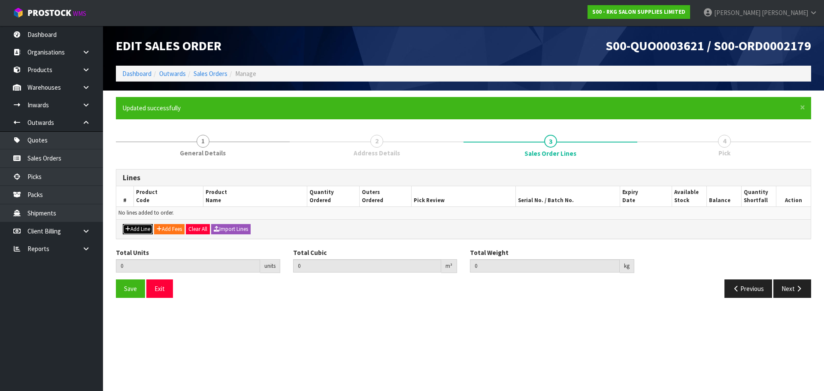
click at [141, 230] on button "Add Line" at bounding box center [138, 229] width 30 height 10
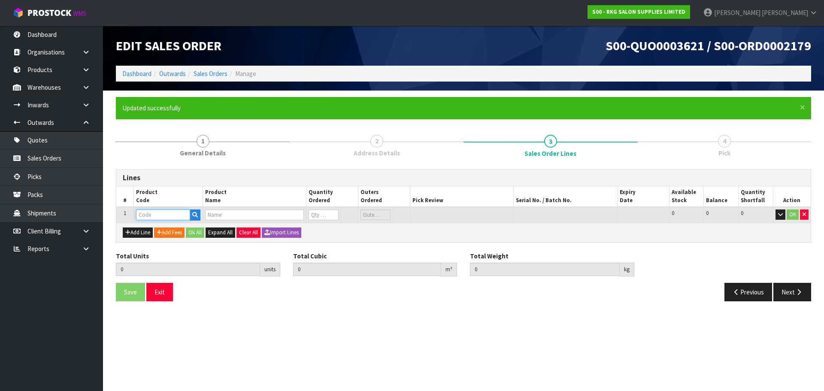
click at [171, 213] on input "text" at bounding box center [163, 214] width 54 height 11
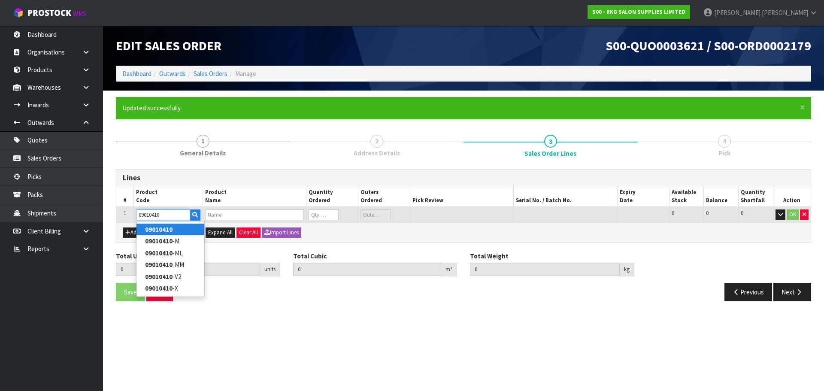
type input "09010410"
click at [179, 229] on link "09010410" at bounding box center [170, 229] width 68 height 12
type input "09010410"
type input "0.000000"
type input "0.000"
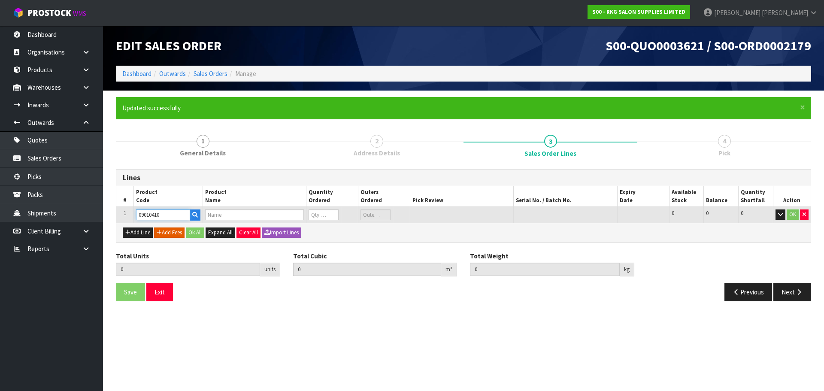
type input "TAUPO HYDRAULIC BED - WHITE"
type input "0"
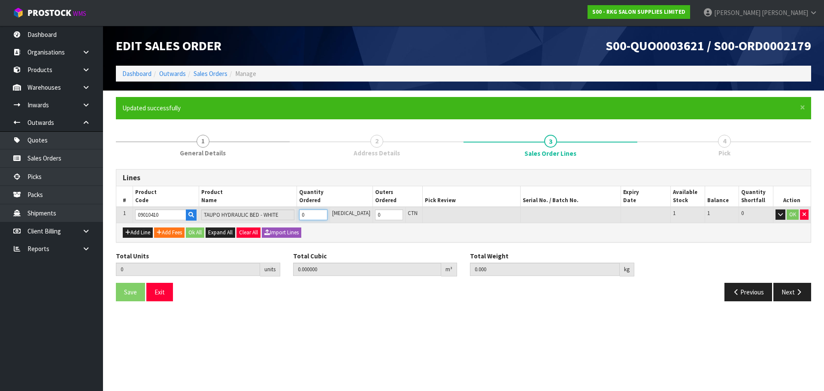
type input "1"
type input "0.352408"
type input "44"
type input "1"
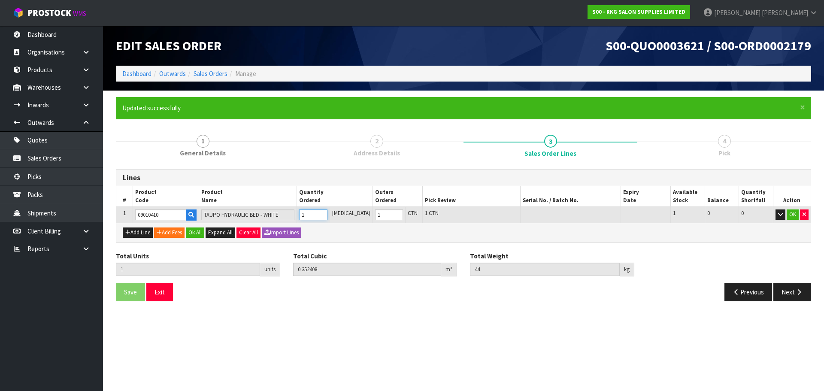
type input "1"
click at [327, 212] on input "1" at bounding box center [313, 214] width 28 height 11
click at [787, 214] on button "OK" at bounding box center [792, 214] width 12 height 10
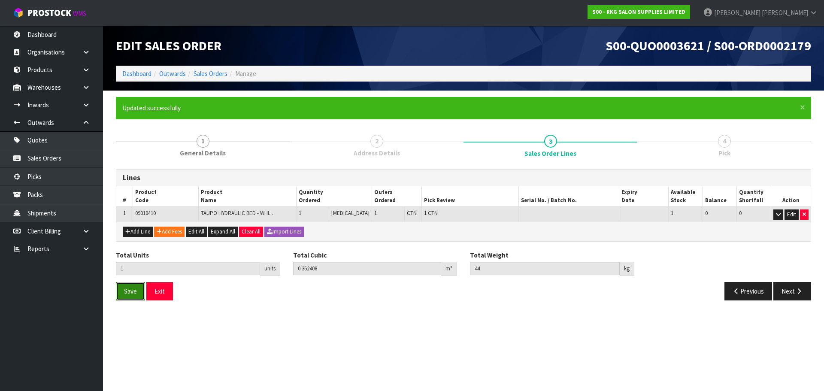
click at [135, 295] on button "Save" at bounding box center [130, 291] width 29 height 18
click at [797, 294] on button "Next" at bounding box center [792, 291] width 38 height 18
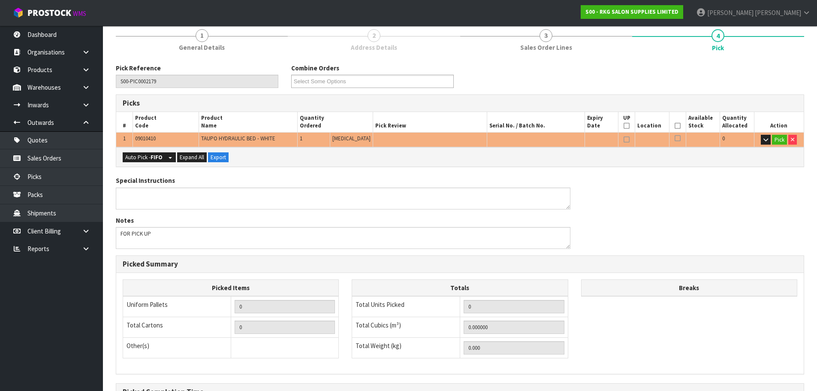
scroll to position [129, 0]
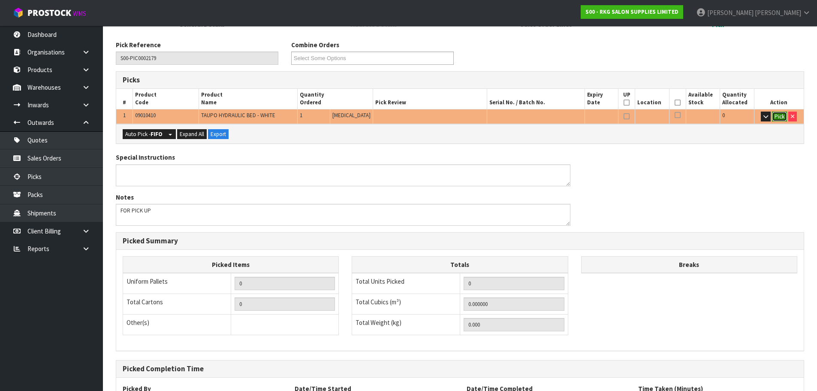
click at [777, 117] on button "Pick" at bounding box center [779, 117] width 15 height 10
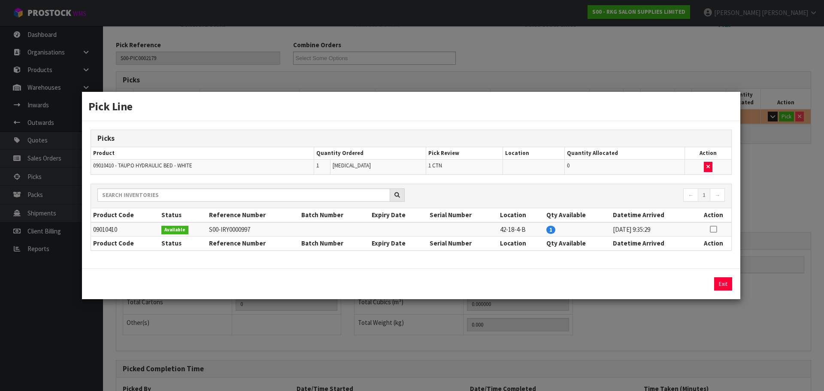
click at [712, 229] on icon at bounding box center [712, 229] width 7 height 0
click at [688, 285] on button "Assign Pick" at bounding box center [693, 283] width 35 height 13
type input "1"
type input "0.352408"
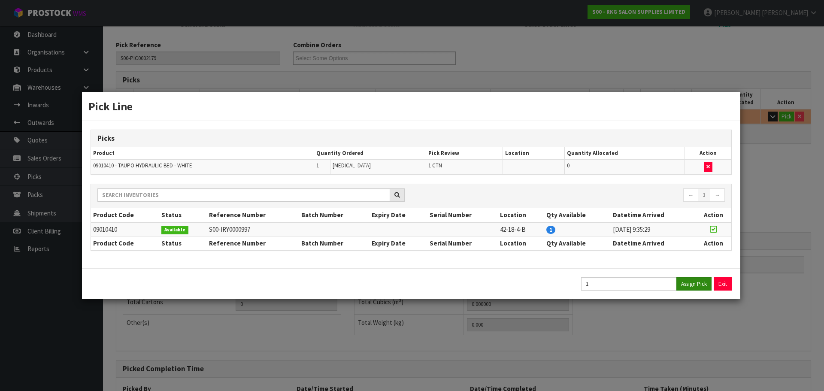
type input "44"
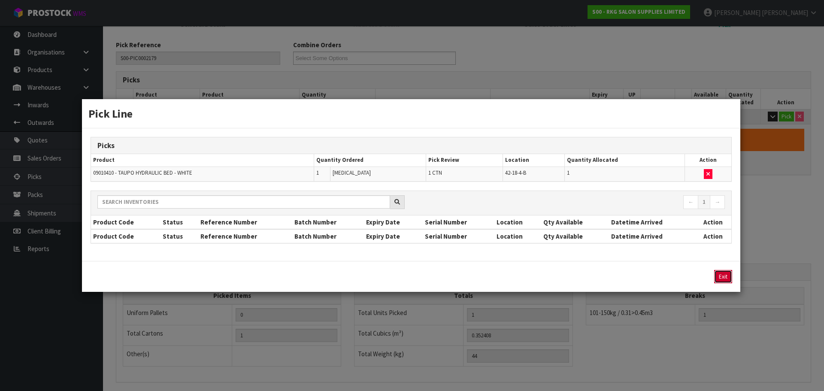
click at [721, 275] on button "Exit" at bounding box center [723, 276] width 18 height 13
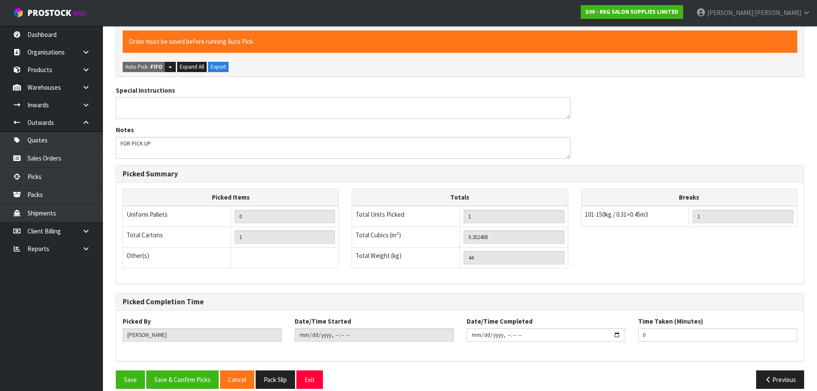
scroll to position [238, 0]
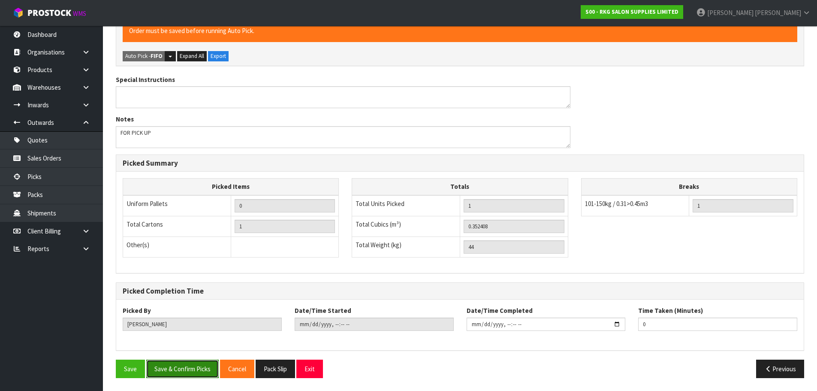
click at [203, 366] on button "Save & Confirm Picks" at bounding box center [182, 368] width 72 height 18
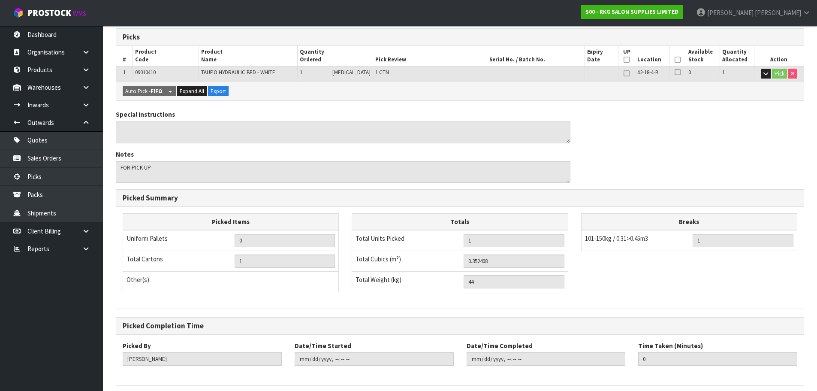
scroll to position [207, 0]
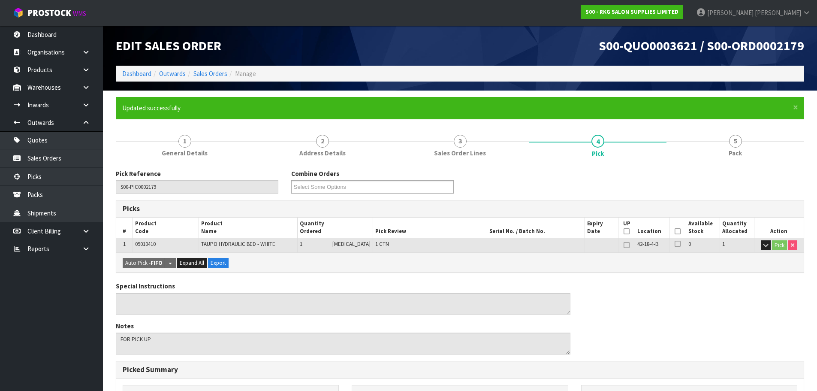
scroll to position [207, 0]
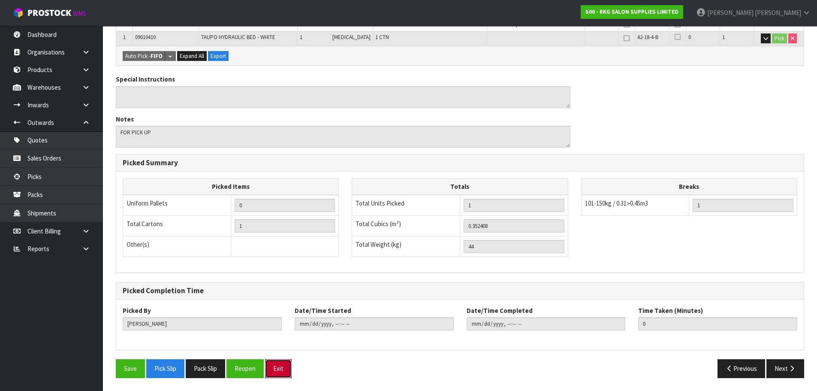
click at [287, 361] on button "Exit" at bounding box center [278, 368] width 27 height 18
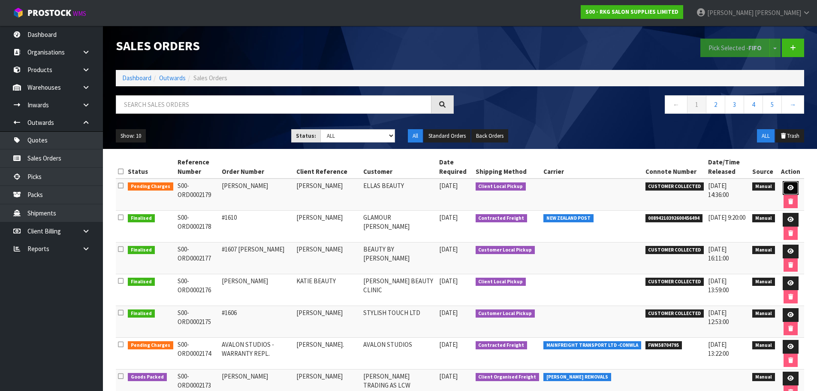
click at [789, 185] on icon at bounding box center [791, 188] width 6 height 6
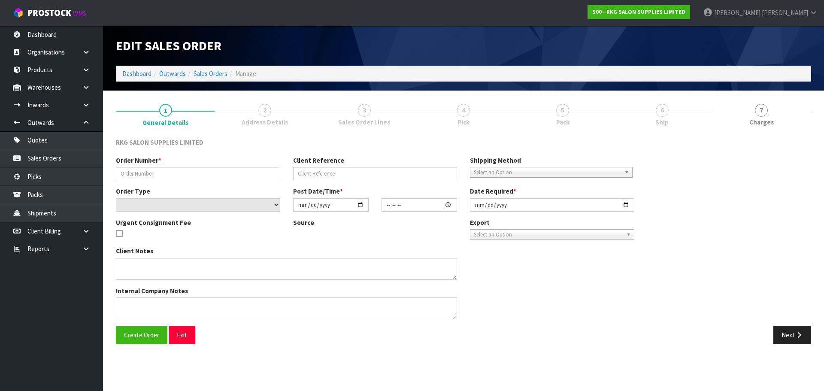
type input "ELLA MATEARA"
type input "[PERSON_NAME]"
select select "number:0"
type input "2025-09-16"
type input "00:00:00.000"
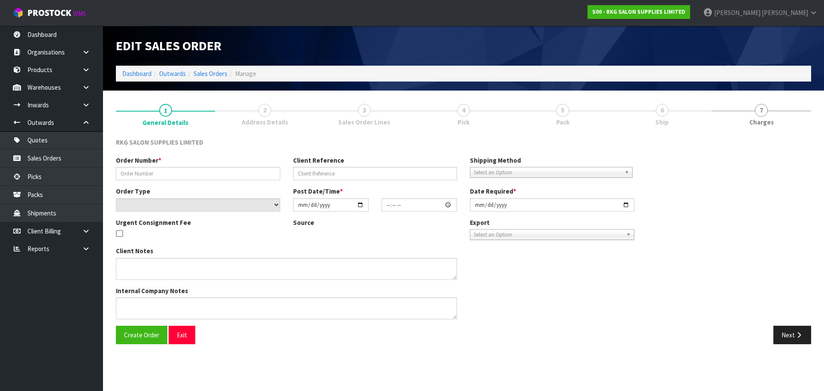
type input "2025-09-16"
type textarea "FOR PICK UP"
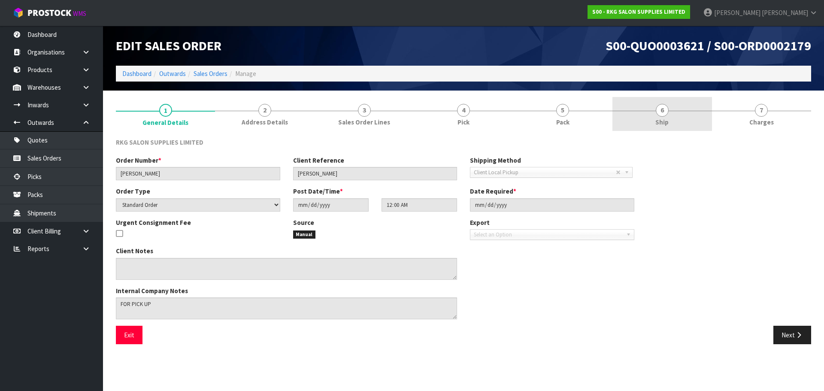
click at [660, 114] on span "6" at bounding box center [661, 110] width 13 height 13
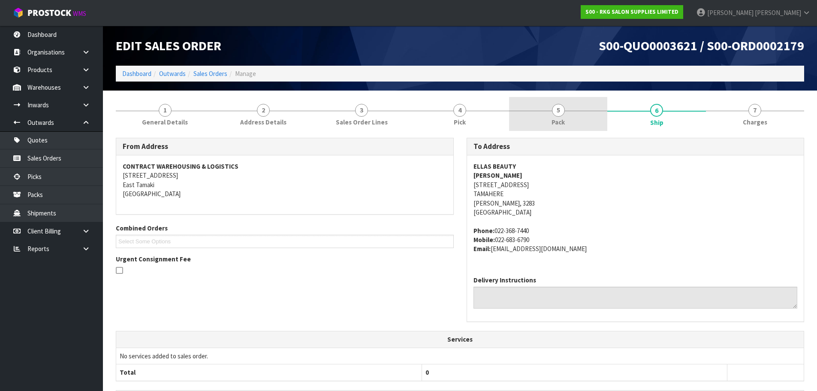
click at [558, 115] on span "5" at bounding box center [558, 110] width 13 height 13
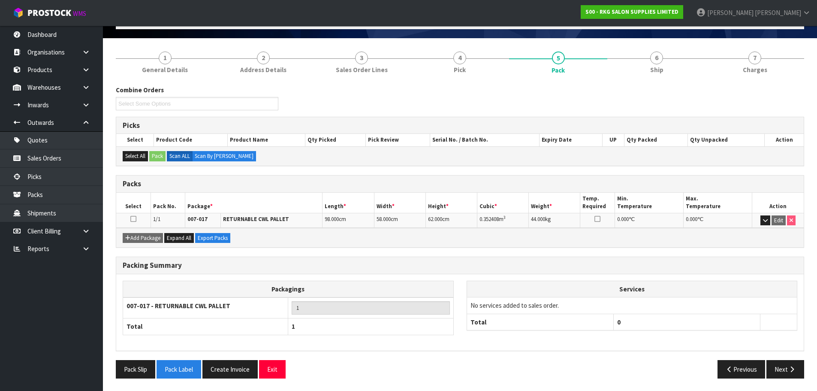
scroll to position [53, 0]
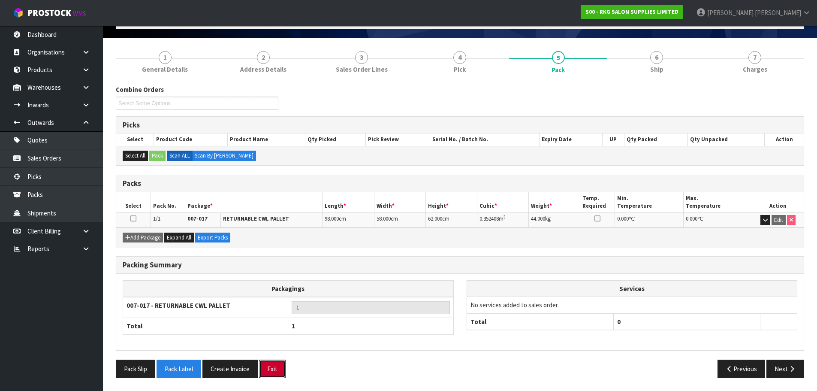
click at [270, 368] on button "Exit" at bounding box center [272, 368] width 27 height 18
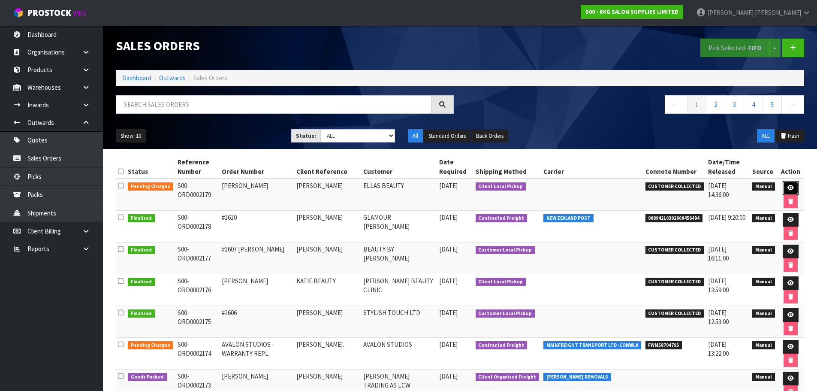
click at [788, 188] on icon at bounding box center [791, 188] width 6 height 6
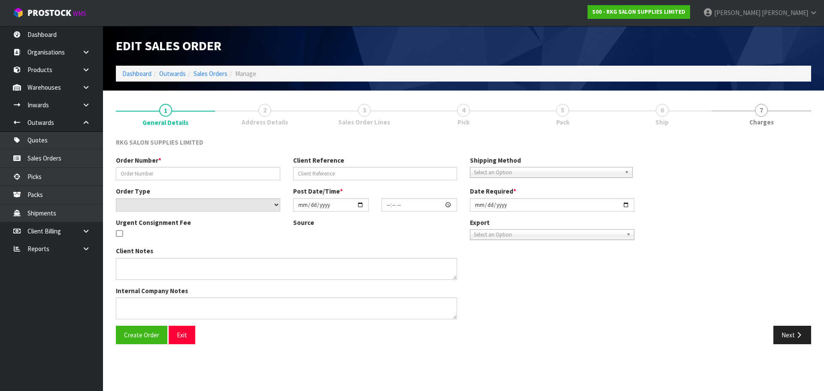
type input "[PERSON_NAME]"
select select "number:0"
type input "[DATE]"
type input "00:00:00.000"
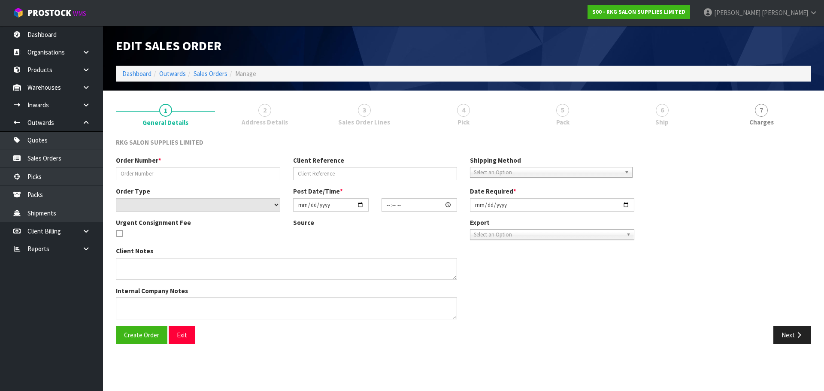
type input "[DATE]"
type textarea "FOR PICK UP"
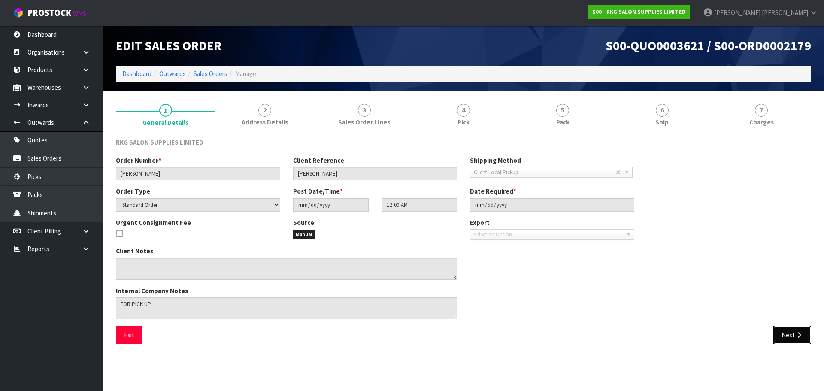
drag, startPoint x: 787, startPoint y: 339, endPoint x: 551, endPoint y: 305, distance: 237.9
click at [787, 339] on button "Next" at bounding box center [792, 335] width 38 height 18
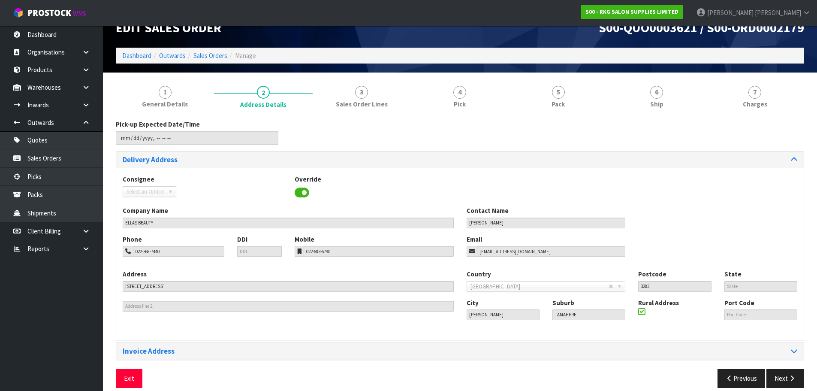
scroll to position [28, 0]
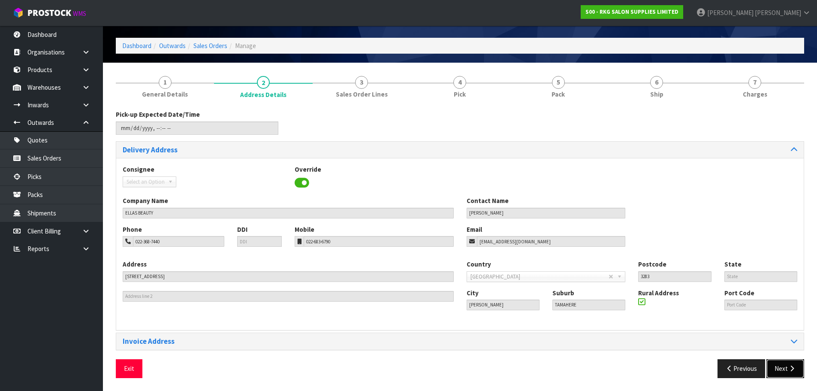
click at [781, 368] on button "Next" at bounding box center [786, 368] width 38 height 18
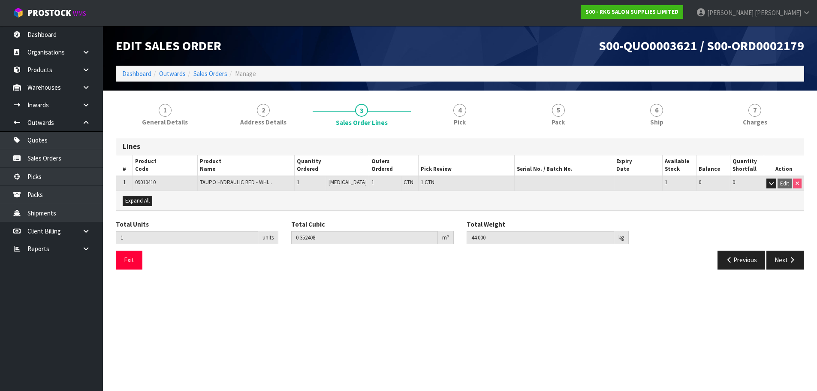
scroll to position [0, 0]
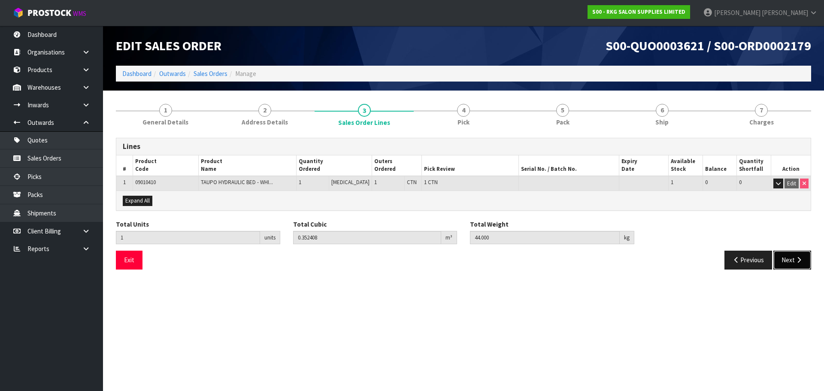
click at [794, 264] on button "Next" at bounding box center [792, 260] width 38 height 18
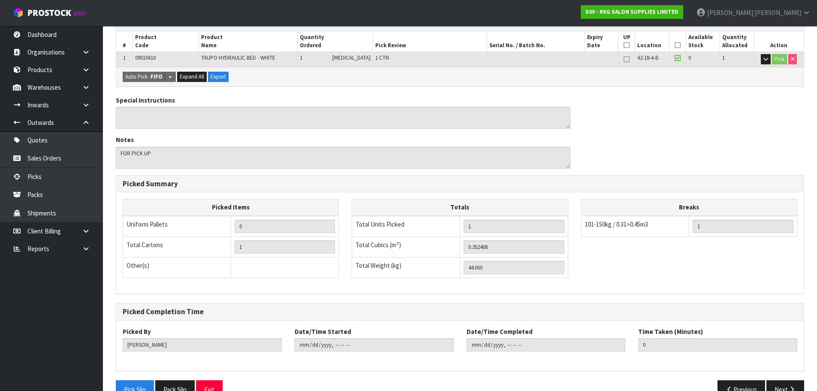
scroll to position [175, 0]
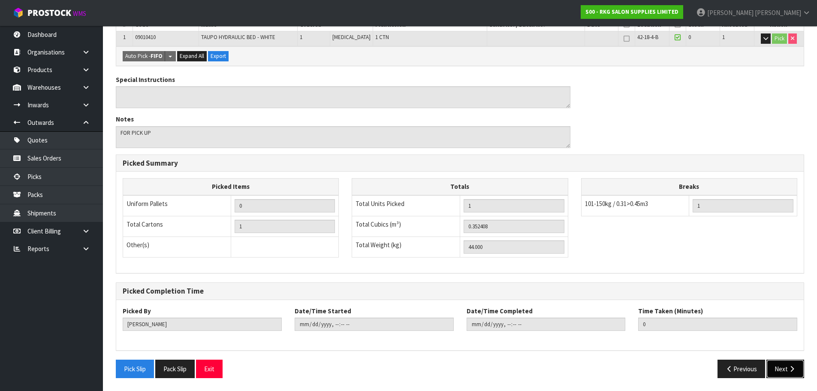
click at [780, 369] on button "Next" at bounding box center [786, 368] width 38 height 18
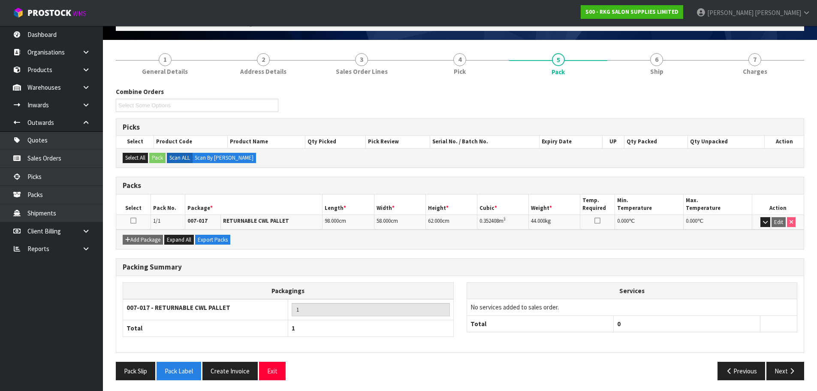
scroll to position [53, 0]
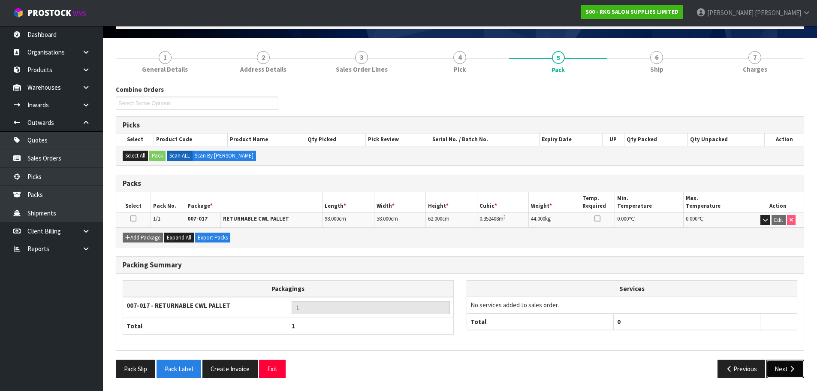
click at [787, 370] on button "Next" at bounding box center [786, 368] width 38 height 18
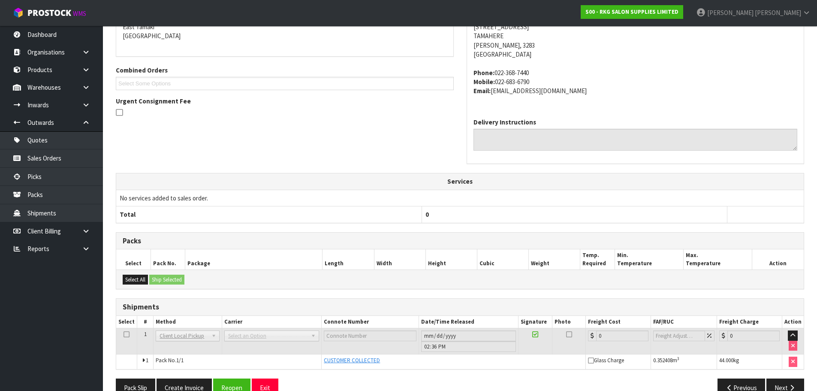
scroll to position [177, 0]
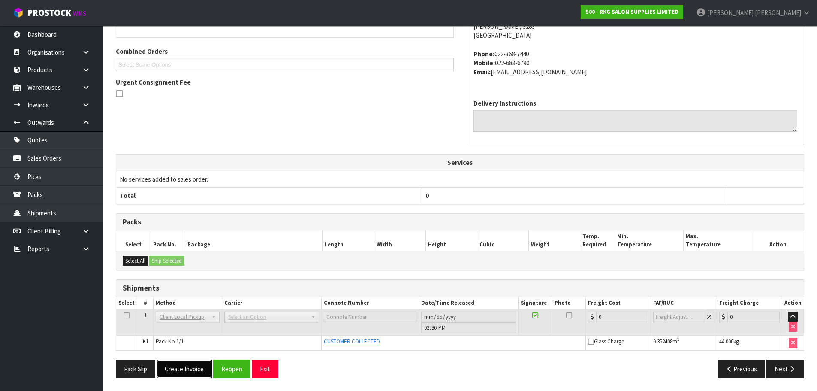
click at [183, 371] on button "Create Invoice" at bounding box center [184, 368] width 55 height 18
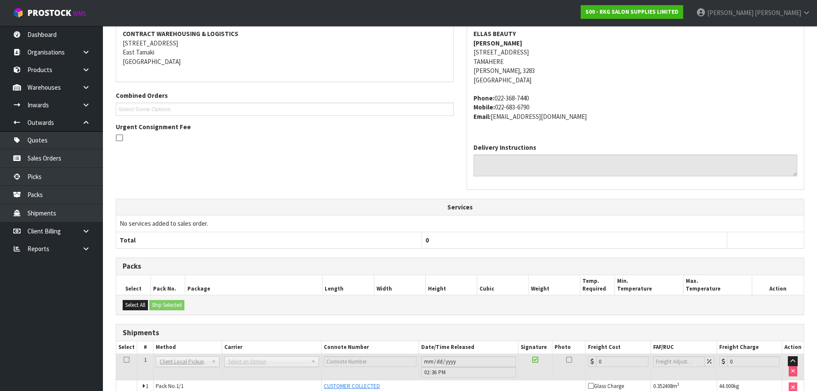
scroll to position [208, 0]
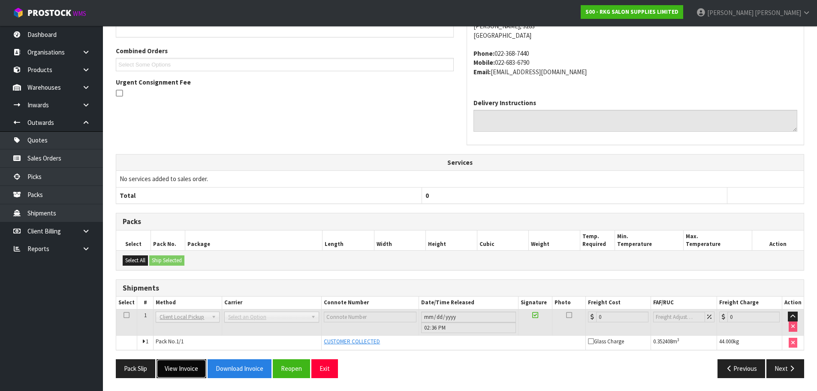
click at [179, 368] on button "View Invoice" at bounding box center [182, 368] width 50 height 18
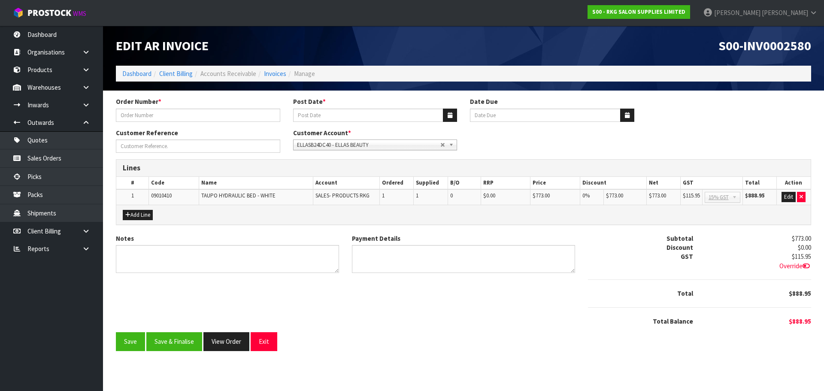
type input "[PERSON_NAME]"
type input "[DATE]"
type input "[PERSON_NAME]"
click at [156, 254] on textarea "Notes" at bounding box center [227, 259] width 223 height 28
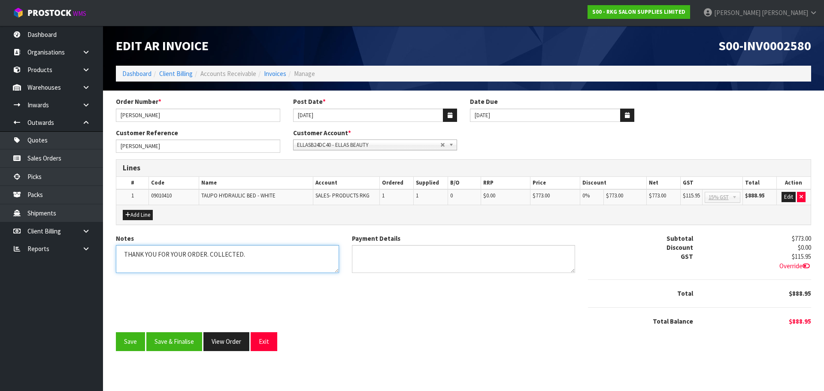
type textarea "THANK YOU FOR YOUR ORDER. COLLECTED."
click at [374, 256] on textarea "Payment Details" at bounding box center [463, 259] width 223 height 28
click at [377, 255] on textarea "Payment Details" at bounding box center [463, 259] width 223 height 28
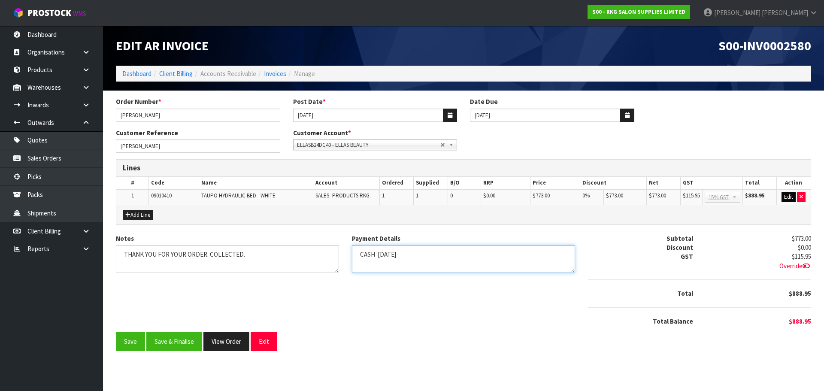
type textarea "CASH 16.9.25"
click at [788, 198] on button "Edit" at bounding box center [788, 197] width 14 height 10
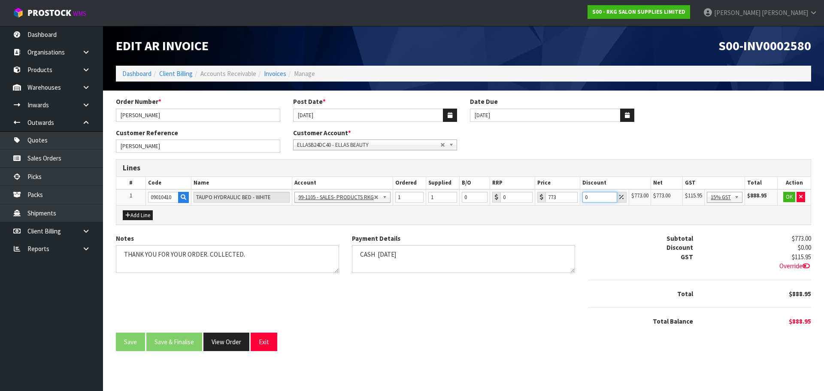
drag, startPoint x: 590, startPoint y: 199, endPoint x: 583, endPoint y: 199, distance: 7.7
click at [583, 199] on input "0" at bounding box center [599, 197] width 34 height 11
type input "30"
click at [788, 197] on button "OK" at bounding box center [789, 197] width 12 height 10
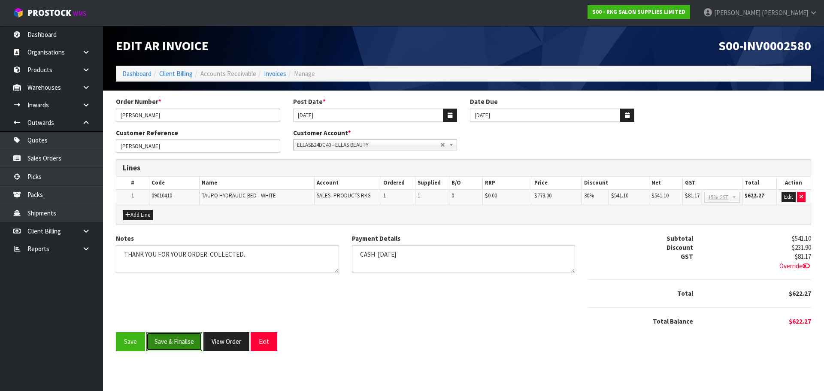
click at [170, 346] on button "Save & Finalise" at bounding box center [174, 341] width 56 height 18
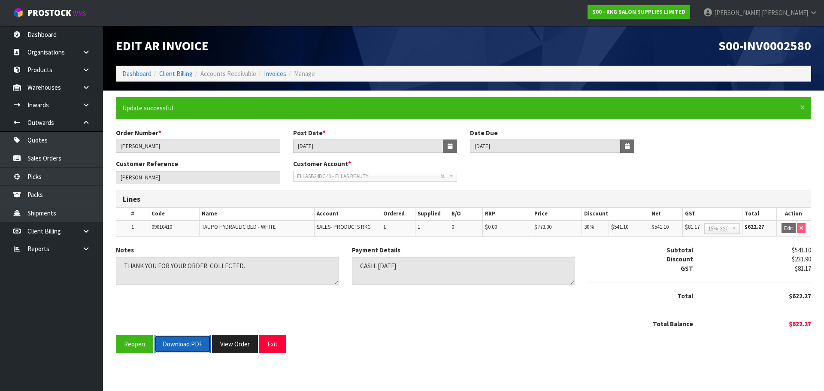
click at [186, 345] on button "Download PDF" at bounding box center [182, 344] width 56 height 18
click at [275, 346] on button "Exit" at bounding box center [272, 344] width 27 height 18
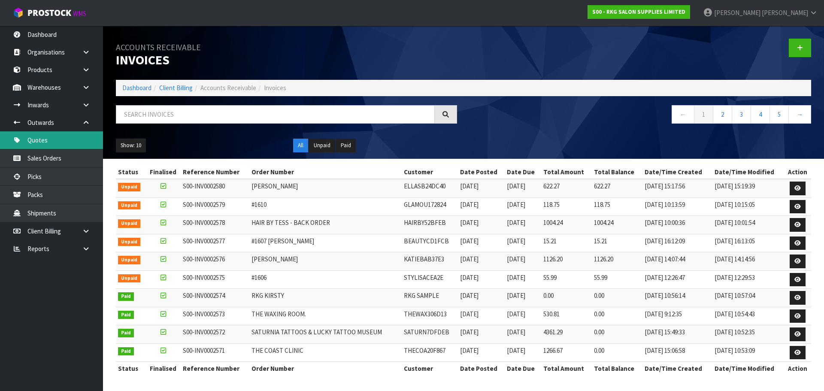
click at [39, 144] on link "Quotes" at bounding box center [51, 140] width 103 height 18
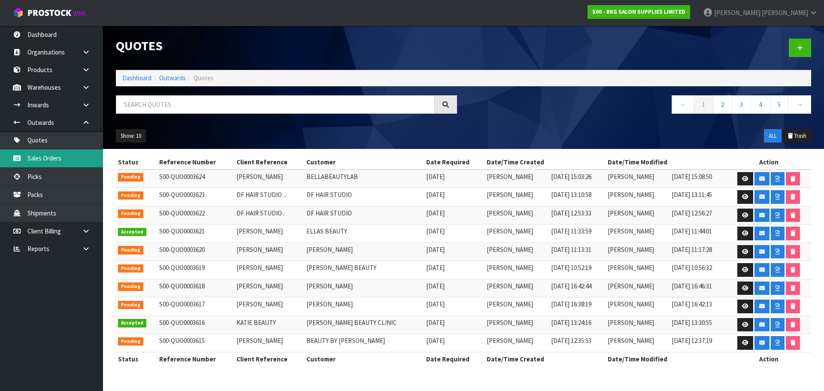
click at [49, 159] on body "Toggle navigation ProStock WMS S00 - RKG SALON SUPPLIES LIMITED Marie Miranda L…" at bounding box center [412, 195] width 824 height 391
click at [47, 161] on link "Sales Orders" at bounding box center [51, 158] width 103 height 18
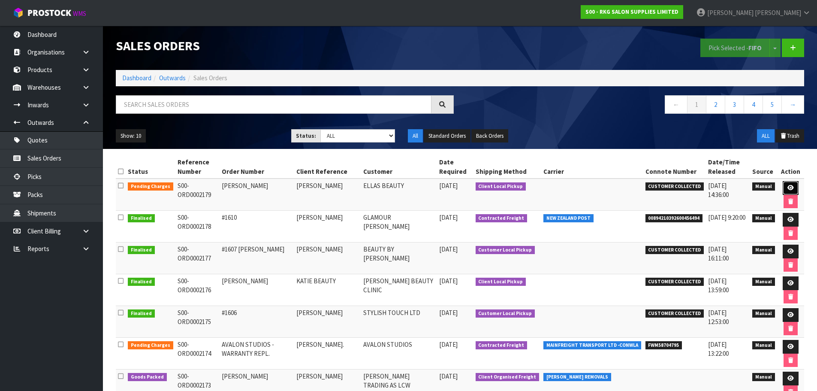
click at [791, 189] on icon at bounding box center [791, 188] width 6 height 6
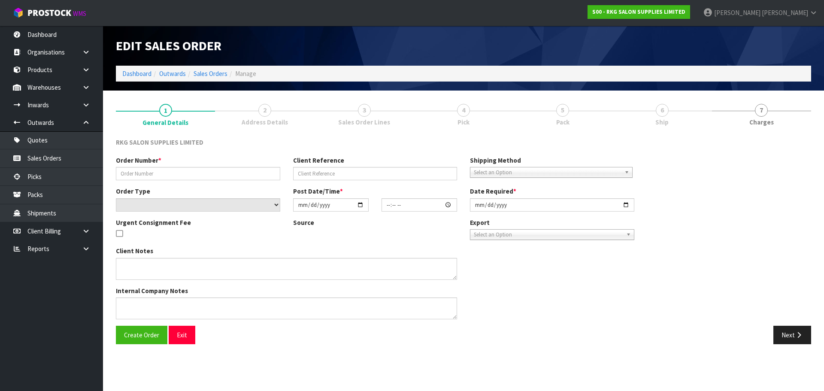
type input "[PERSON_NAME]"
select select "number:0"
type input "[DATE]"
type input "00:00:00.000"
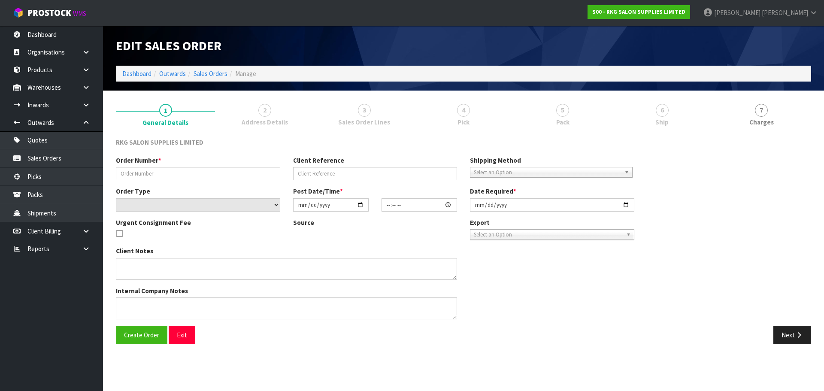
type input "[DATE]"
type textarea "FOR PICK UP"
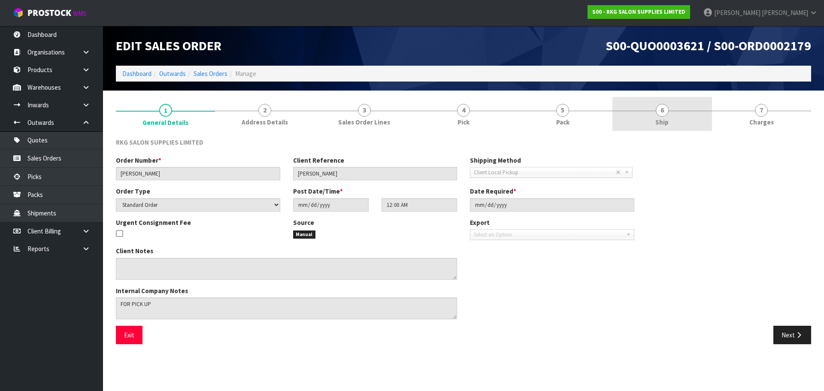
click at [663, 113] on span "6" at bounding box center [661, 110] width 13 height 13
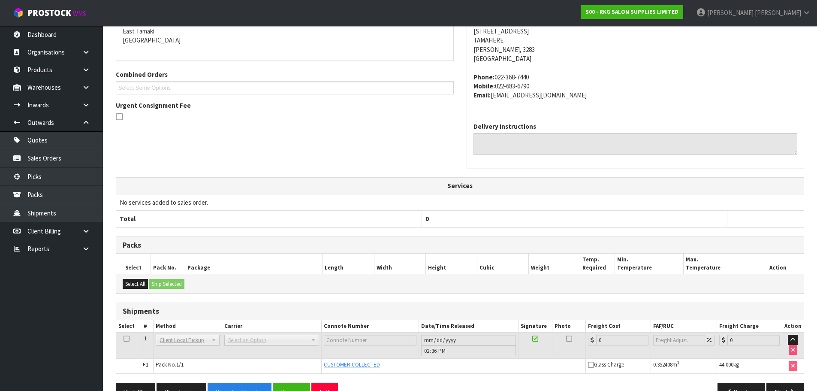
scroll to position [177, 0]
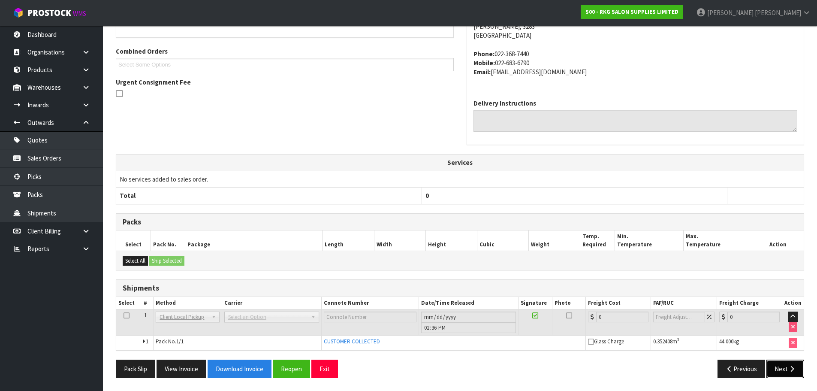
click at [782, 369] on button "Next" at bounding box center [786, 368] width 38 height 18
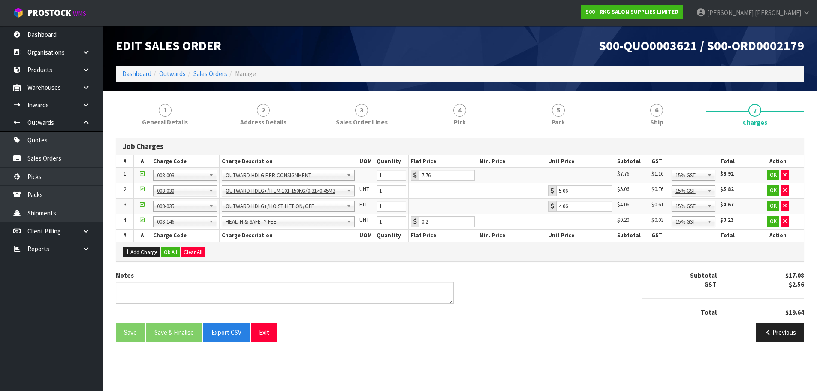
scroll to position [0, 0]
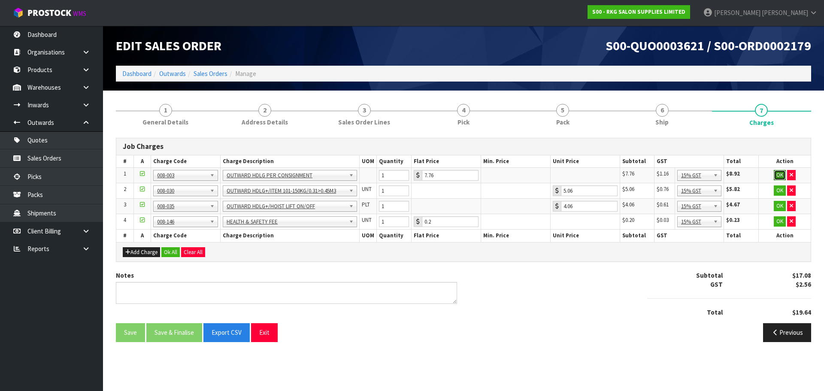
click at [778, 175] on button "OK" at bounding box center [779, 175] width 12 height 10
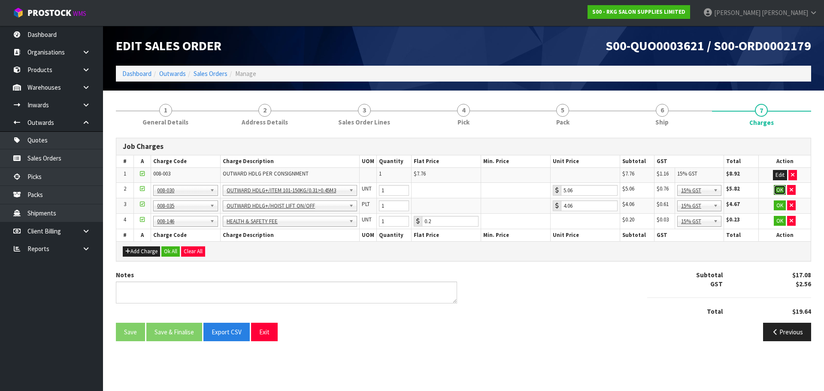
click at [776, 190] on button "OK" at bounding box center [779, 190] width 12 height 10
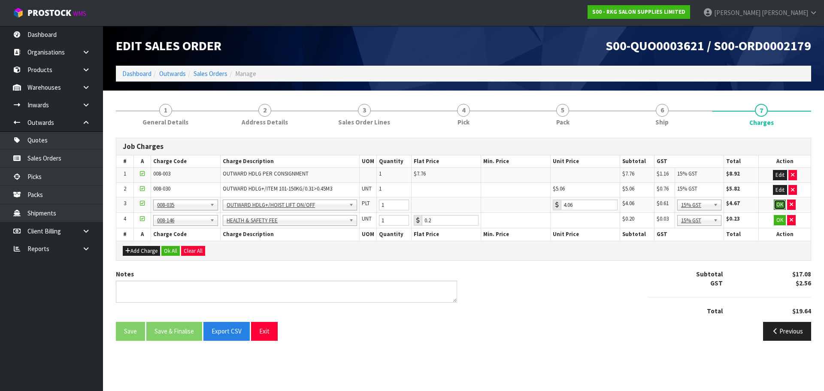
click at [777, 205] on button "OK" at bounding box center [779, 204] width 12 height 10
click at [778, 221] on button "OK" at bounding box center [779, 219] width 12 height 10
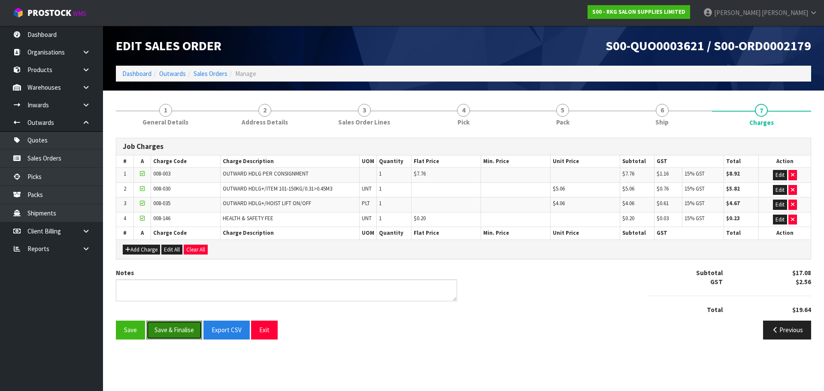
click at [169, 329] on button "Save & Finalise" at bounding box center [174, 329] width 56 height 18
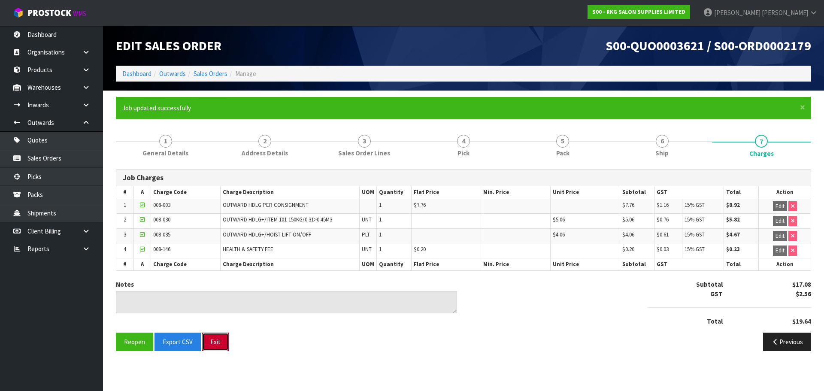
click at [224, 344] on button "Exit" at bounding box center [215, 341] width 27 height 18
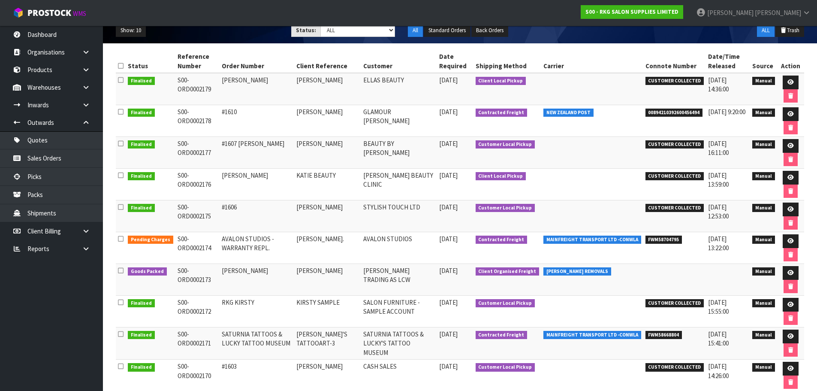
scroll to position [129, 0]
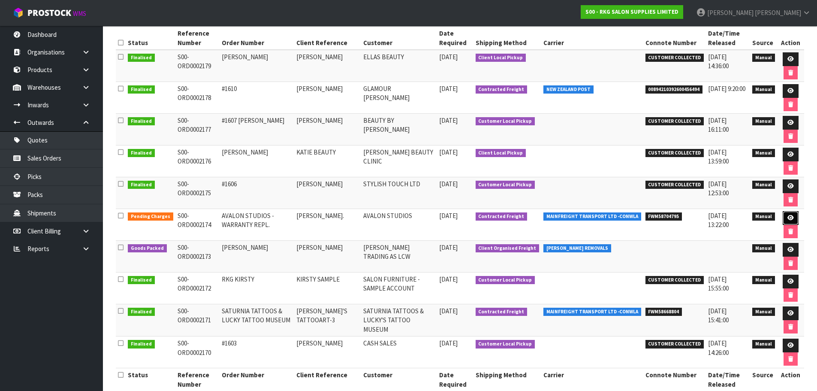
click at [788, 219] on icon at bounding box center [791, 218] width 6 height 6
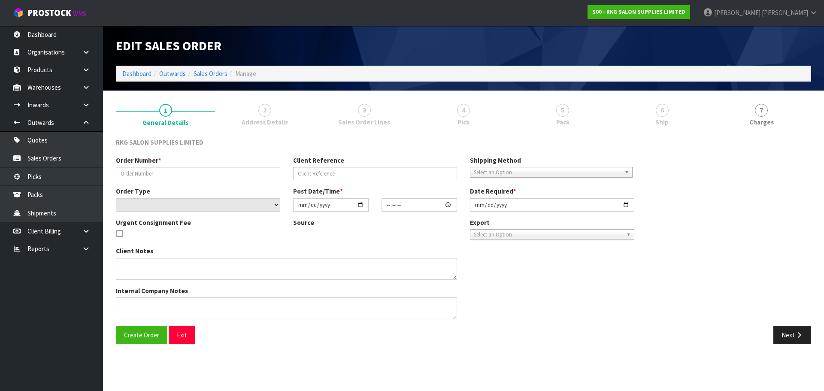
type input "AVALON STUDIOS - WARRANTY REPL."
type input "[PERSON_NAME]."
select select "number:0"
type input "2025-09-15"
type input "11:34:00.000"
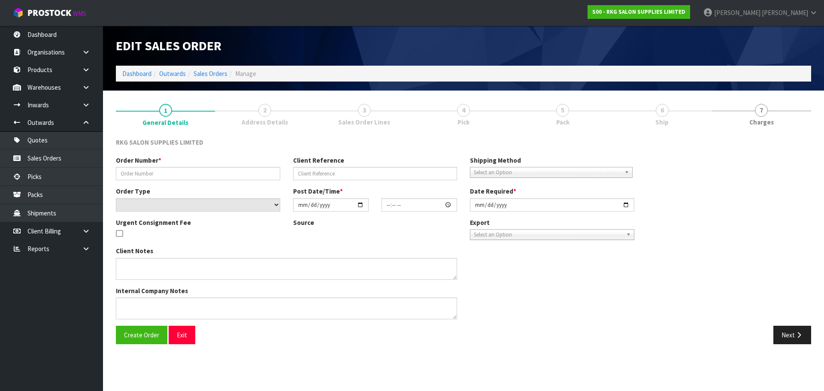
type input "2025-09-15"
type textarea "PLEASE ENSURE THE PUMPS ARE PACKED SECURELY AND MARKED AS FRAGILE THEY SHOULD B…"
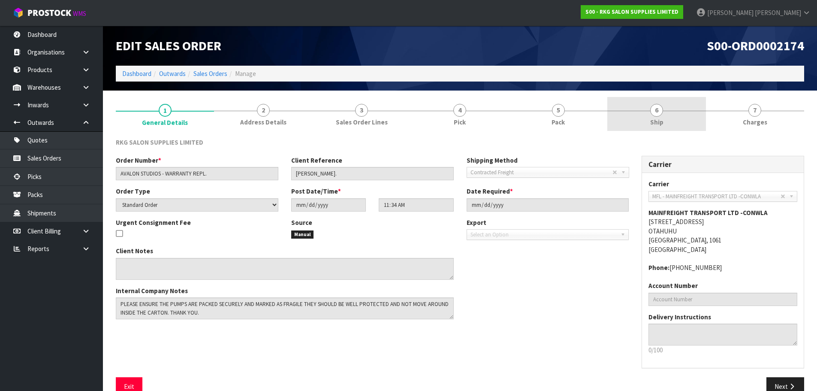
click at [655, 114] on span "6" at bounding box center [656, 110] width 13 height 13
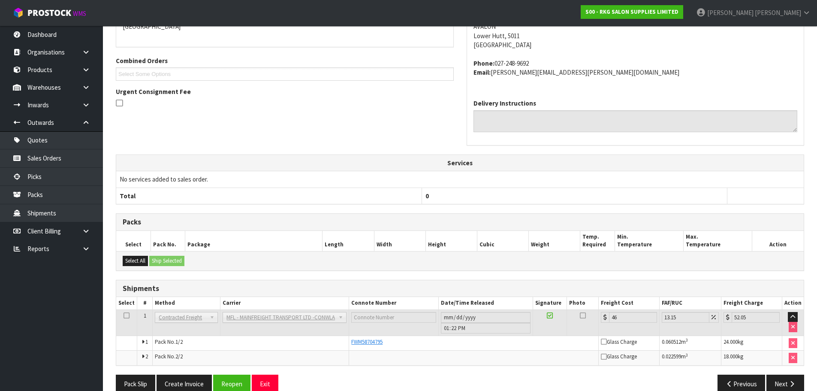
scroll to position [182, 0]
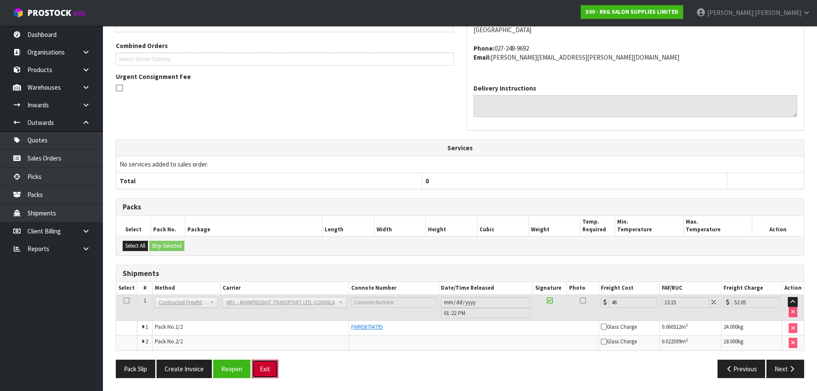
click at [260, 370] on button "Exit" at bounding box center [265, 368] width 27 height 18
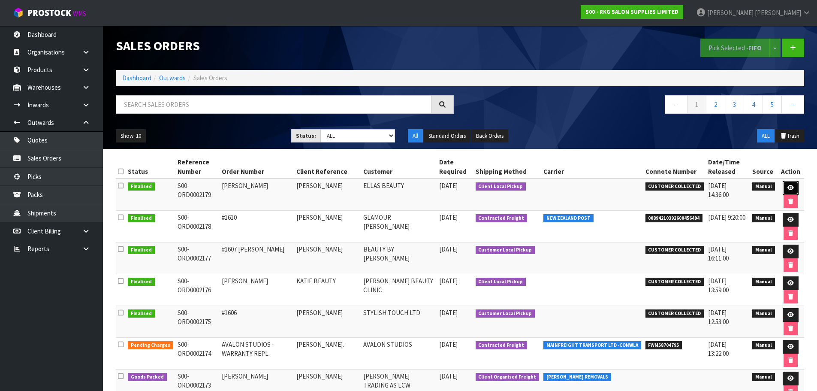
click at [791, 187] on icon at bounding box center [791, 188] width 6 height 6
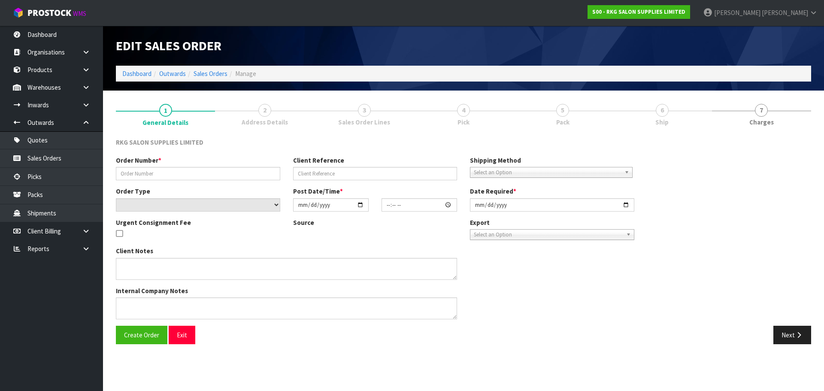
type input "[PERSON_NAME]"
select select "number:0"
type input "[DATE]"
type input "00:00:00.000"
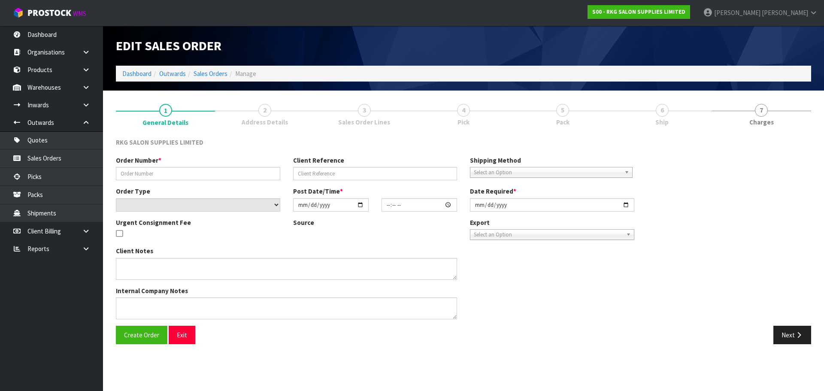
type input "[DATE]"
type textarea "FOR PICK UP"
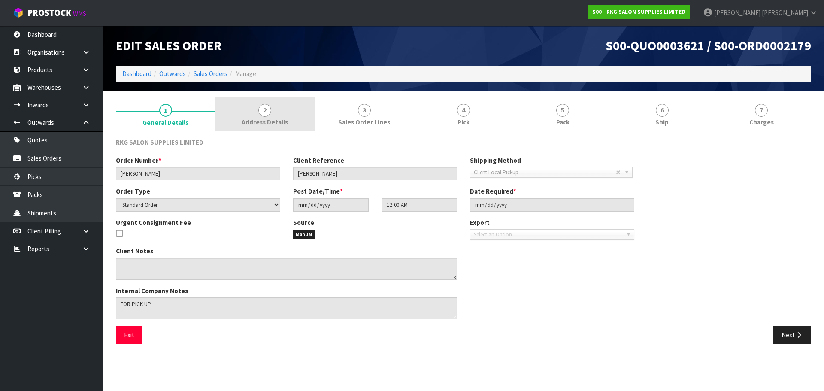
click at [264, 114] on span "2" at bounding box center [264, 110] width 13 height 13
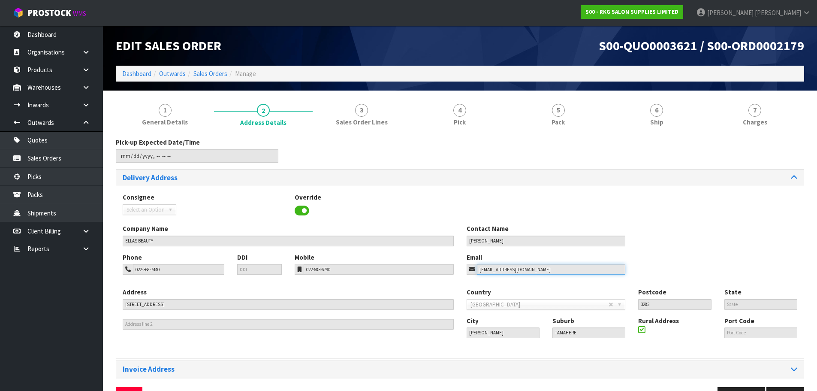
drag, startPoint x: 530, startPoint y: 269, endPoint x: 456, endPoint y: 268, distance: 74.6
click at [456, 268] on div "Phone 022-368-7440 DDI Mobile 022-683-6790 Email haleighivil7@gmail.com" at bounding box center [460, 270] width 688 height 35
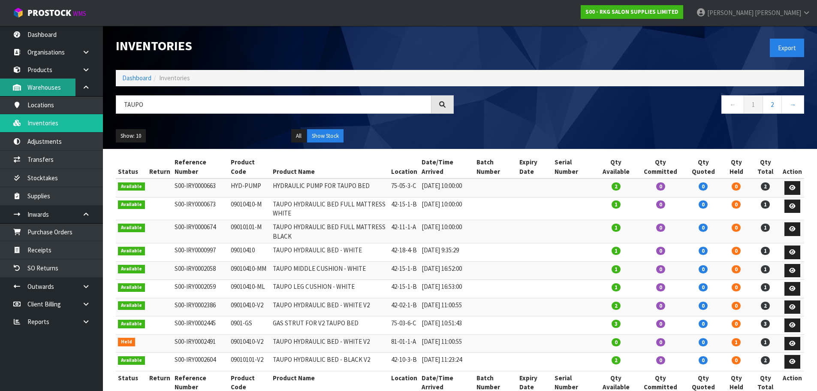
scroll to position [43, 0]
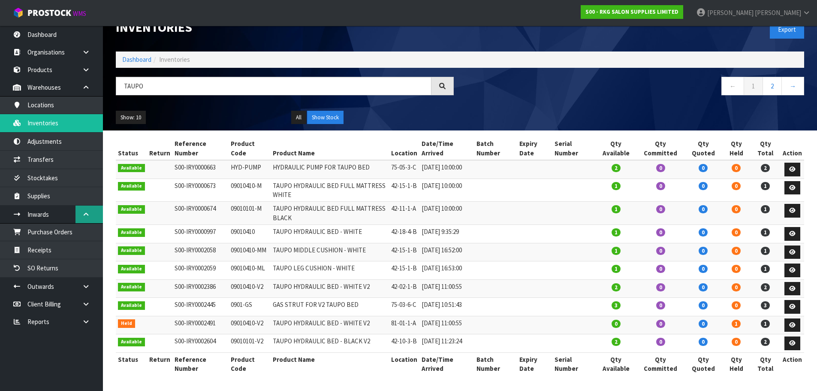
click at [85, 213] on icon at bounding box center [86, 214] width 8 height 6
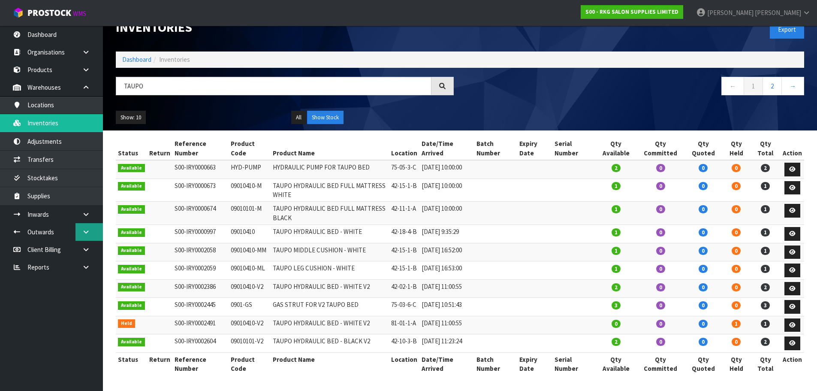
click at [81, 234] on link at bounding box center [88, 232] width 27 height 18
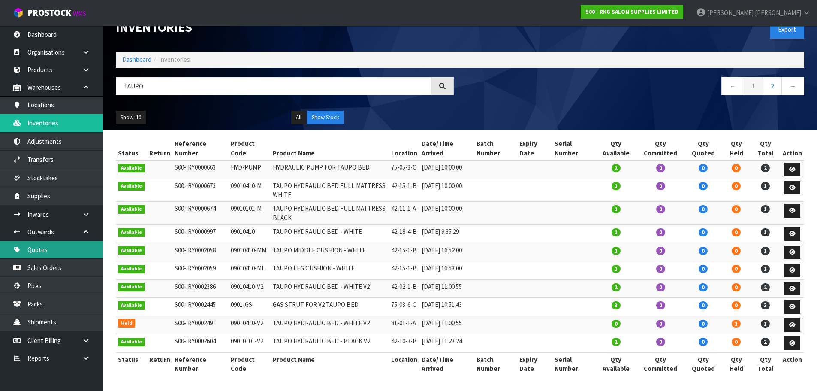
click at [39, 251] on link "Quotes" at bounding box center [51, 250] width 103 height 18
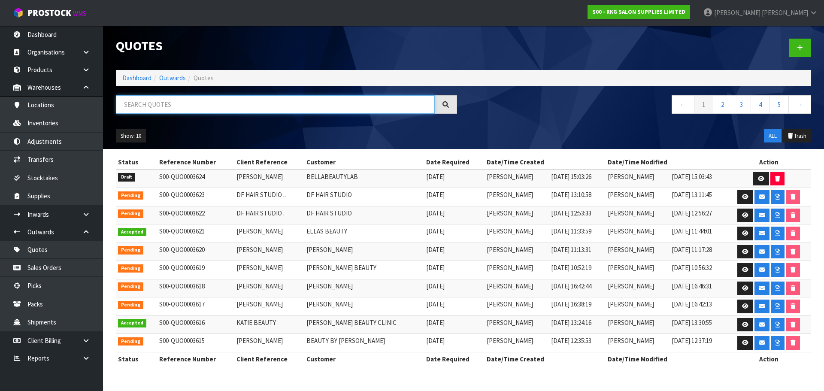
click at [133, 103] on input "text" at bounding box center [275, 104] width 319 height 18
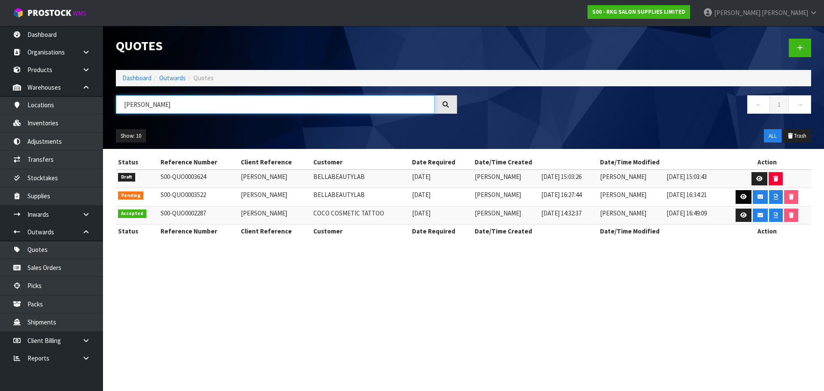
type input "[PERSON_NAME]"
click at [742, 199] on icon at bounding box center [743, 197] width 6 height 6
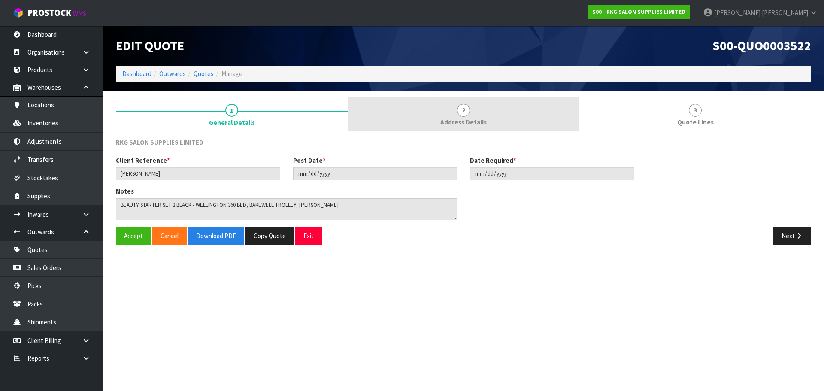
click at [467, 112] on span "2" at bounding box center [463, 110] width 13 height 13
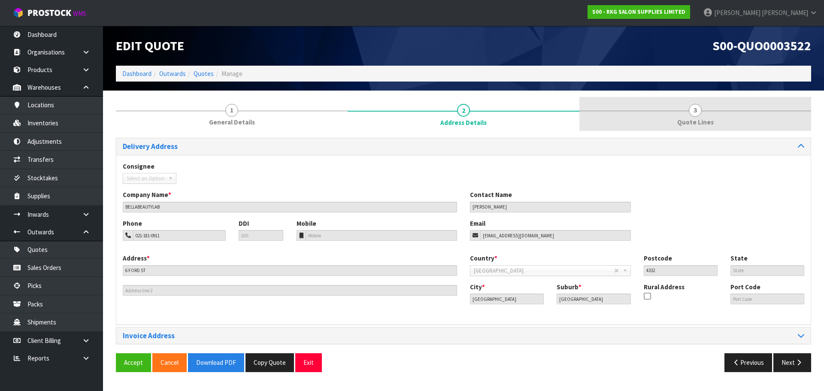
click at [694, 113] on span "3" at bounding box center [694, 110] width 13 height 13
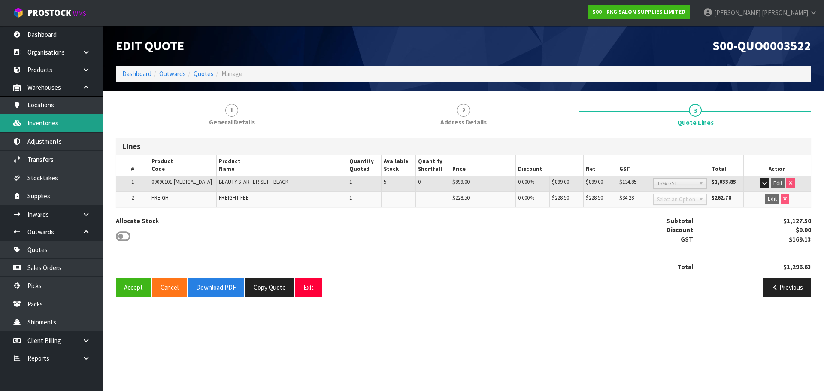
click at [42, 123] on link "Inventories" at bounding box center [51, 123] width 103 height 18
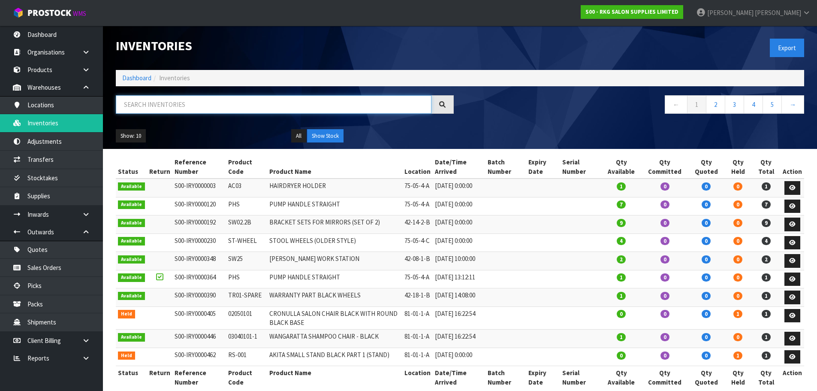
click at [153, 107] on input "text" at bounding box center [274, 104] width 316 height 18
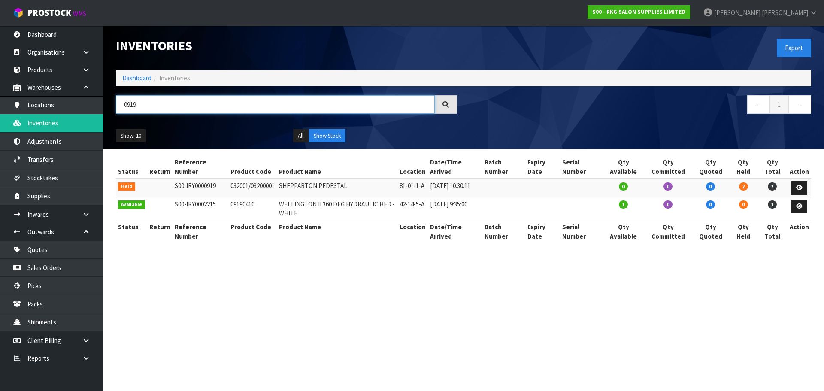
drag, startPoint x: 131, startPoint y: 104, endPoint x: 156, endPoint y: 106, distance: 24.9
click at [156, 106] on input "0919" at bounding box center [275, 104] width 319 height 18
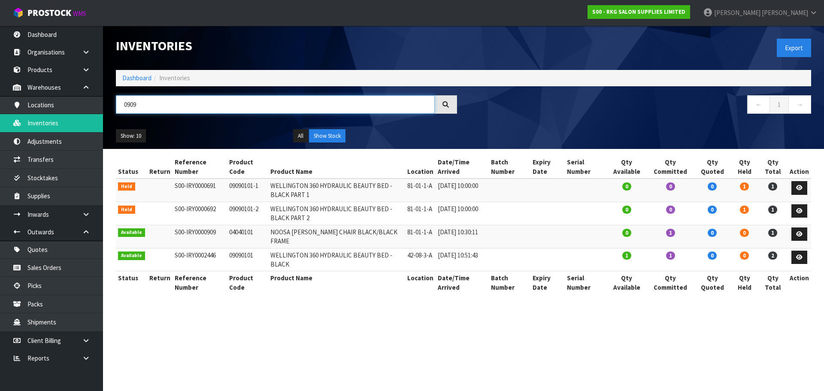
type input "0909"
click at [115, 106] on div "0909" at bounding box center [286, 107] width 354 height 25
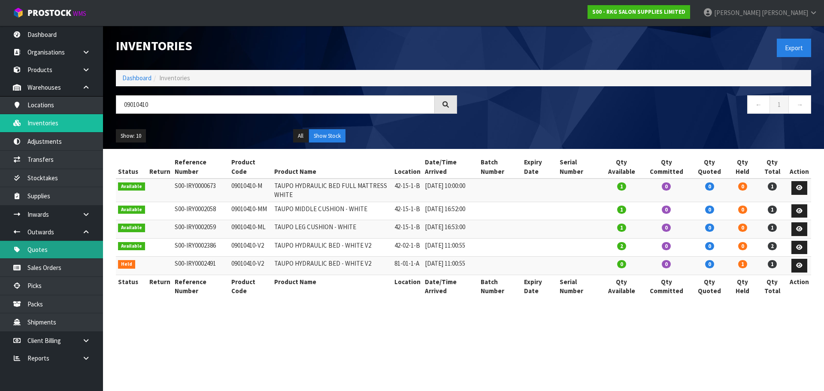
type input "09010410"
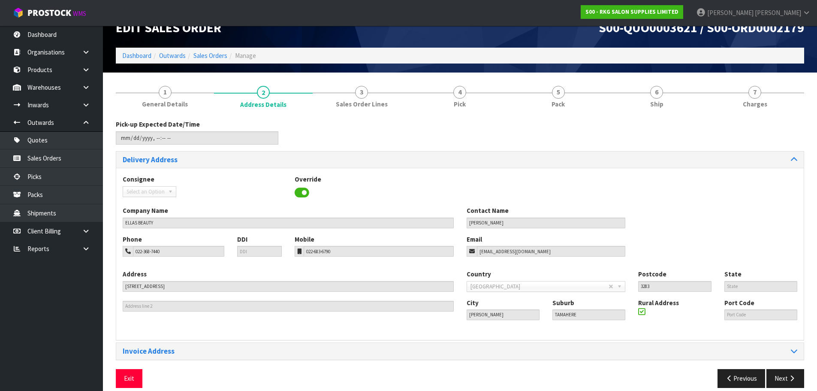
scroll to position [28, 0]
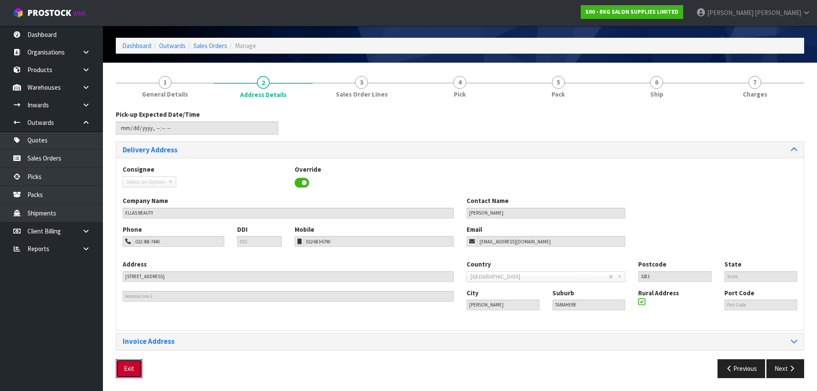
click at [131, 367] on button "Exit" at bounding box center [129, 368] width 27 height 18
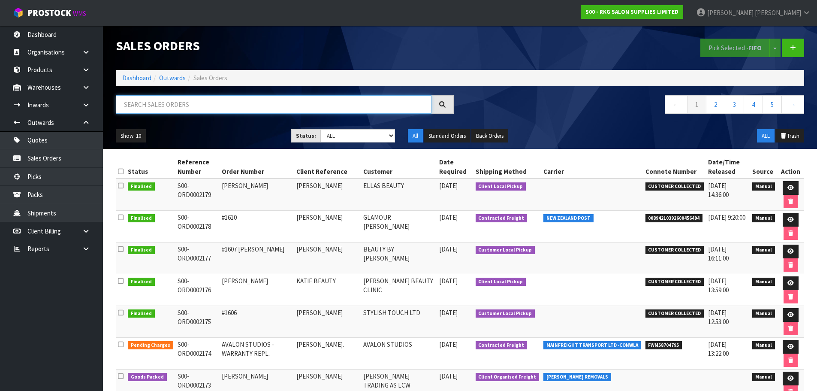
click at [177, 106] on input "text" at bounding box center [274, 104] width 316 height 18
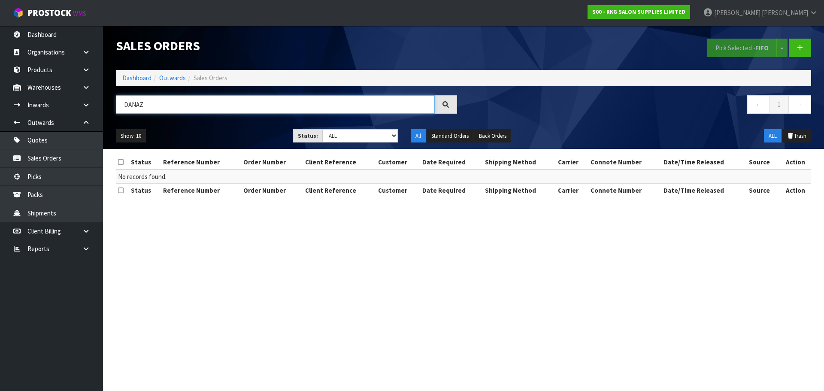
drag, startPoint x: 177, startPoint y: 106, endPoint x: 111, endPoint y: 112, distance: 66.8
click at [111, 112] on div "DANAZ" at bounding box center [286, 107] width 354 height 25
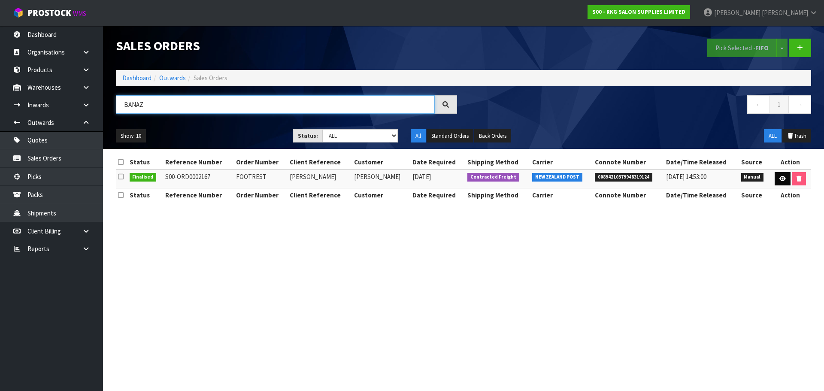
type input "BANAZ"
click at [777, 180] on link at bounding box center [782, 179] width 16 height 14
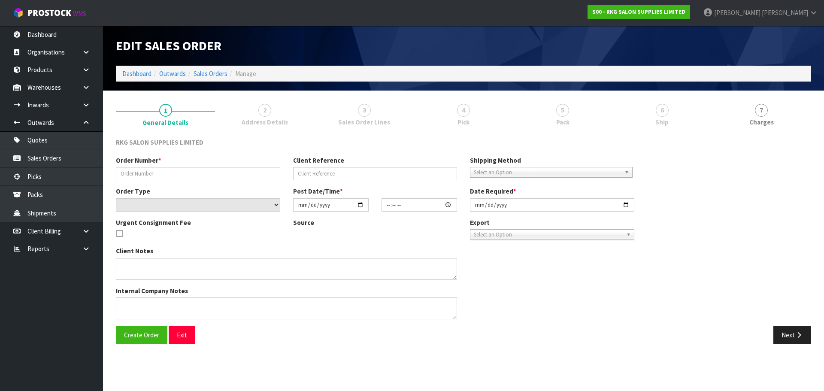
type input "FOOTREST"
type input "[PERSON_NAME]"
select select "number:0"
type input "[DATE]"
type input "00:00:00.000"
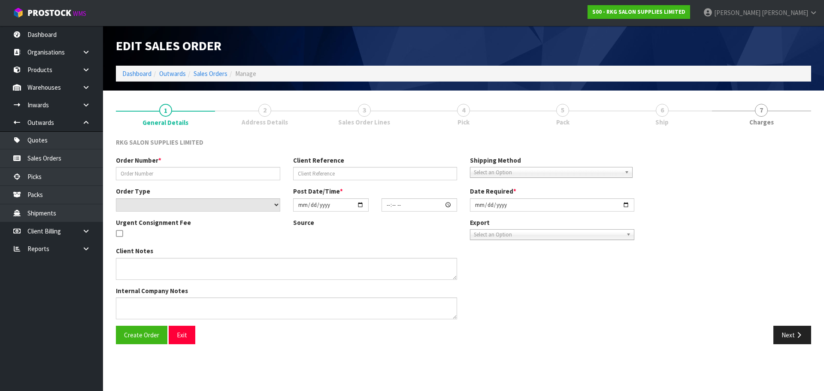
type input "[DATE]"
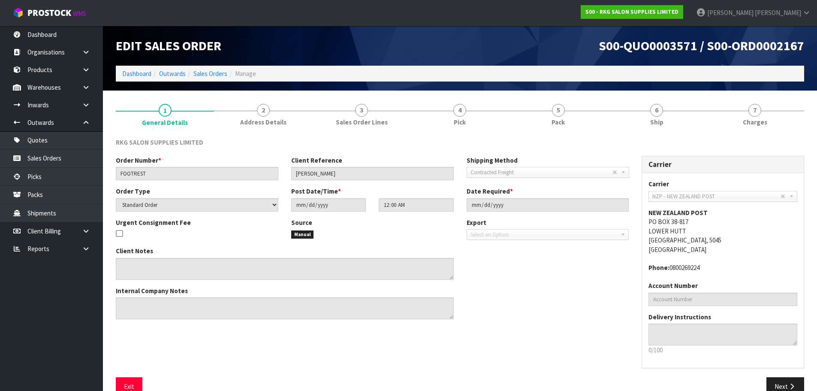
click at [266, 121] on span "Address Details" at bounding box center [263, 122] width 46 height 9
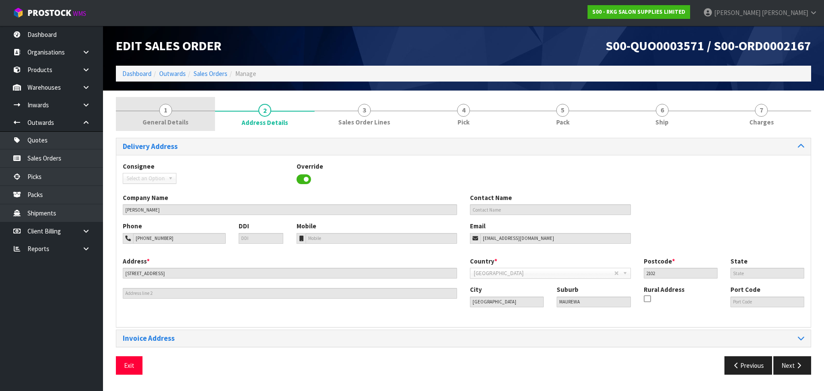
click at [167, 115] on span "1" at bounding box center [165, 110] width 13 height 13
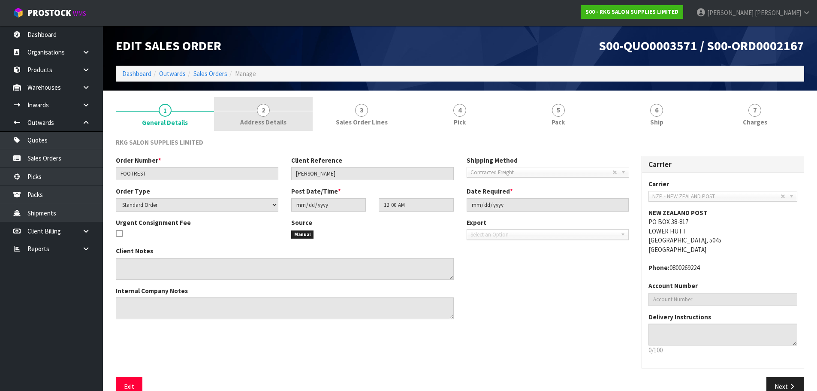
click at [261, 114] on span "2" at bounding box center [263, 110] width 13 height 13
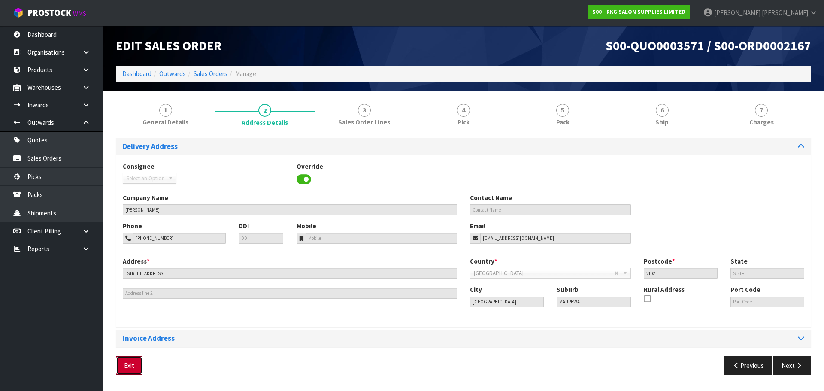
drag, startPoint x: 129, startPoint y: 365, endPoint x: 134, endPoint y: 351, distance: 14.9
click at [129, 365] on button "Exit" at bounding box center [129, 365] width 27 height 18
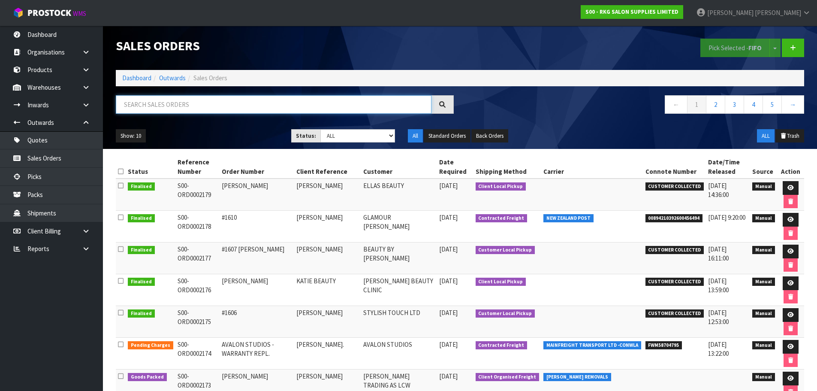
click at [160, 100] on input "text" at bounding box center [274, 104] width 316 height 18
click at [85, 233] on icon at bounding box center [86, 231] width 8 height 6
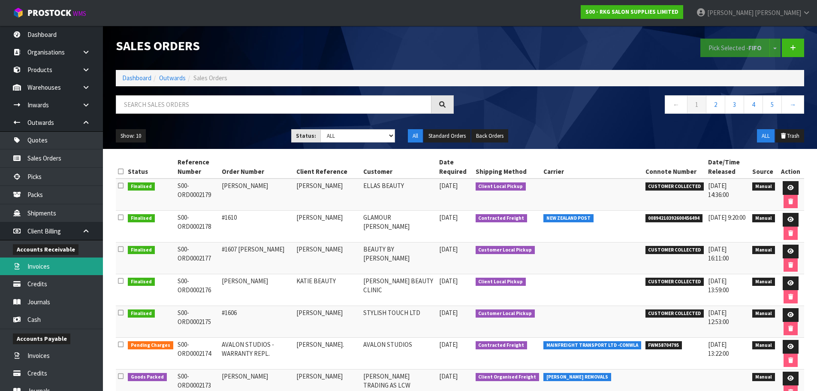
drag, startPoint x: 38, startPoint y: 266, endPoint x: 51, endPoint y: 263, distance: 13.2
click at [39, 266] on link "Invoices" at bounding box center [51, 266] width 103 height 18
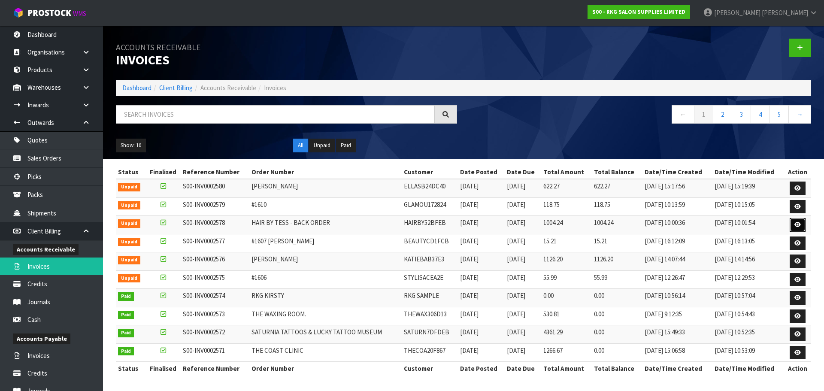
click at [797, 225] on icon at bounding box center [797, 225] width 6 height 6
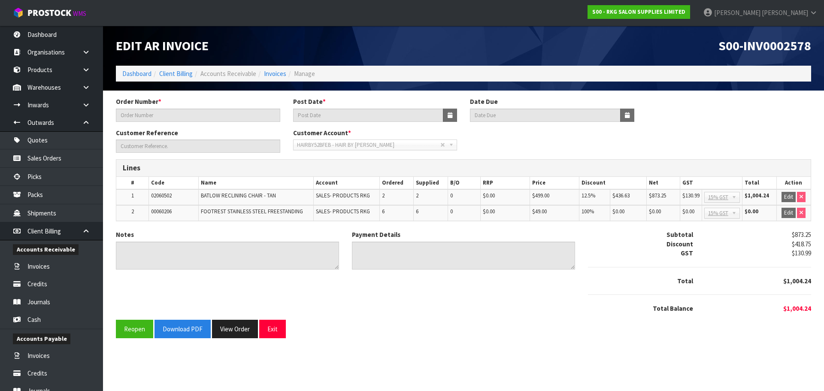
type input "HAIR BY TESS - BACK ORDER"
type input "[DATE]"
type input "[PERSON_NAME]"
type textarea "COLLECTED"
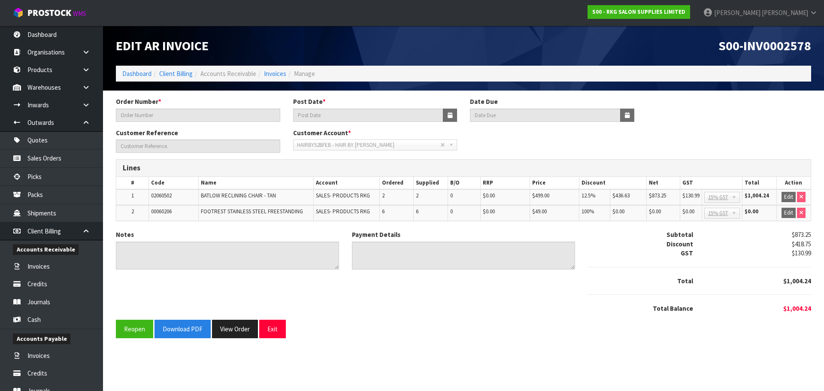
type textarea "D/C 14.6"
click at [187, 329] on button "Download PDF" at bounding box center [182, 329] width 56 height 18
click at [270, 333] on button "Exit" at bounding box center [272, 329] width 27 height 18
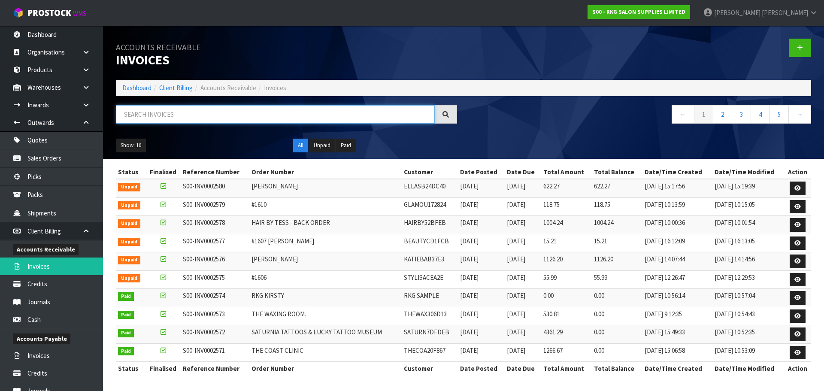
click at [157, 118] on input "text" at bounding box center [275, 114] width 319 height 18
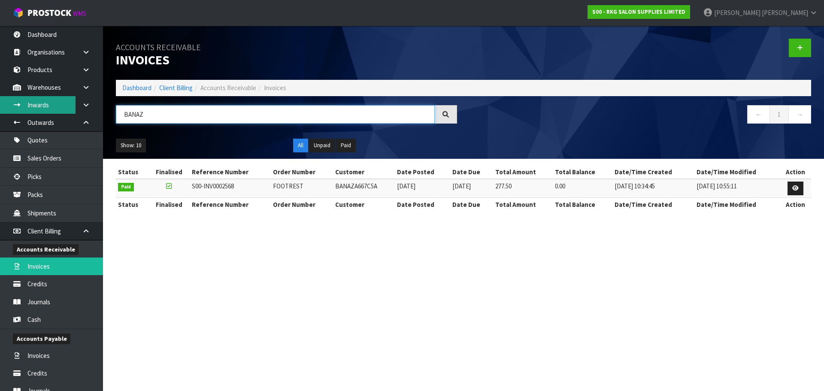
type input "BANAZ"
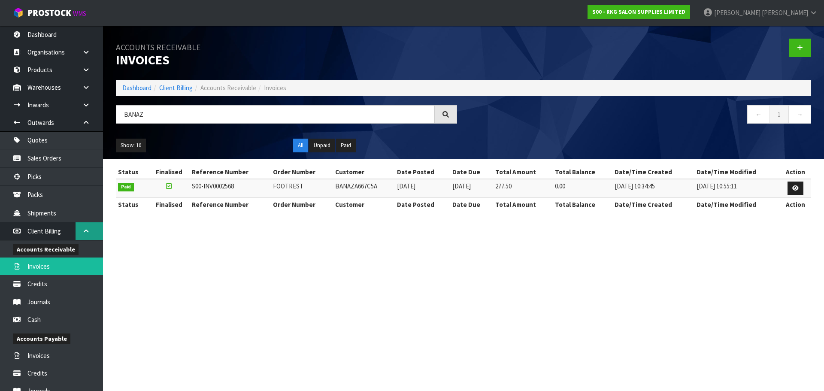
click at [83, 232] on icon at bounding box center [86, 231] width 8 height 6
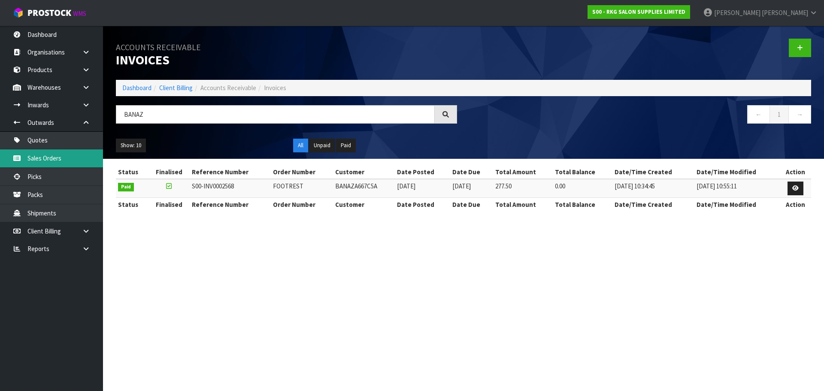
click at [43, 159] on link "Sales Orders" at bounding box center [51, 158] width 103 height 18
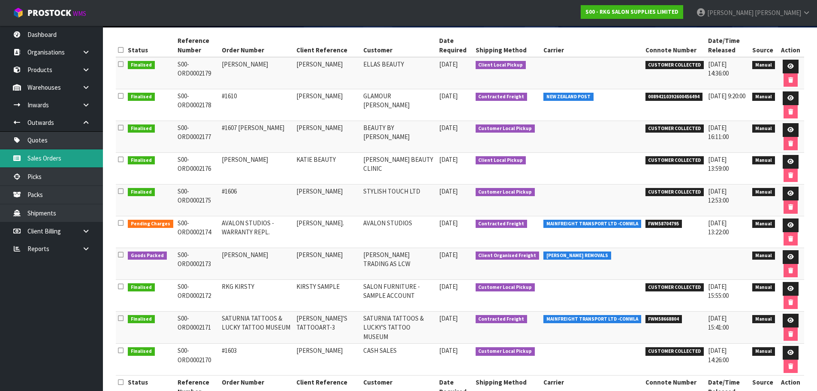
scroll to position [129, 0]
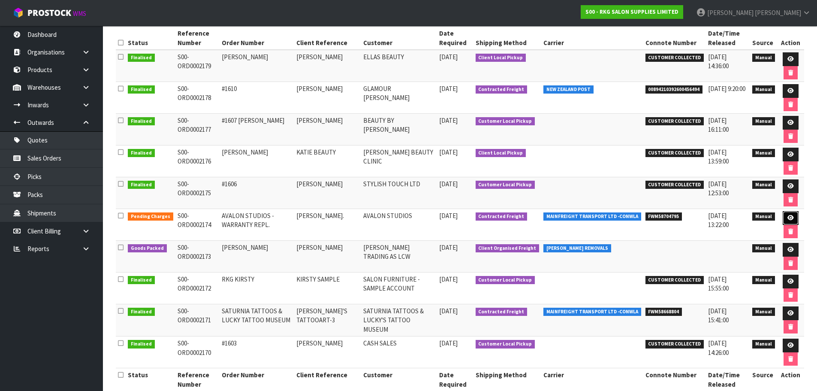
click at [791, 217] on icon at bounding box center [791, 218] width 6 height 6
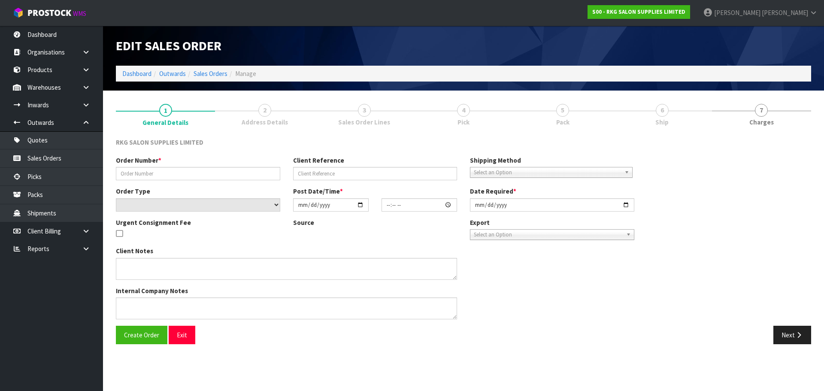
type input "AVALON STUDIOS - WARRANTY REPL."
type input "[PERSON_NAME]."
select select "number:0"
type input "2025-09-15"
type input "11:34:00.000"
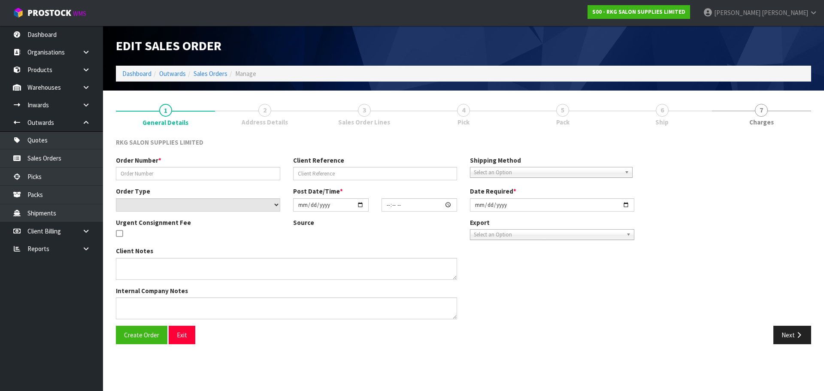
type input "2025-09-15"
type textarea "PLEASE ENSURE THE PUMPS ARE PACKED SECURELY AND MARKED AS FRAGILE THEY SHOULD B…"
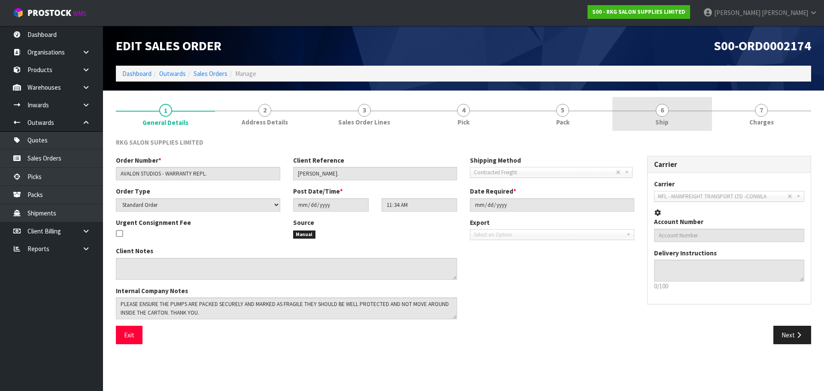
click at [665, 111] on span "6" at bounding box center [661, 110] width 13 height 13
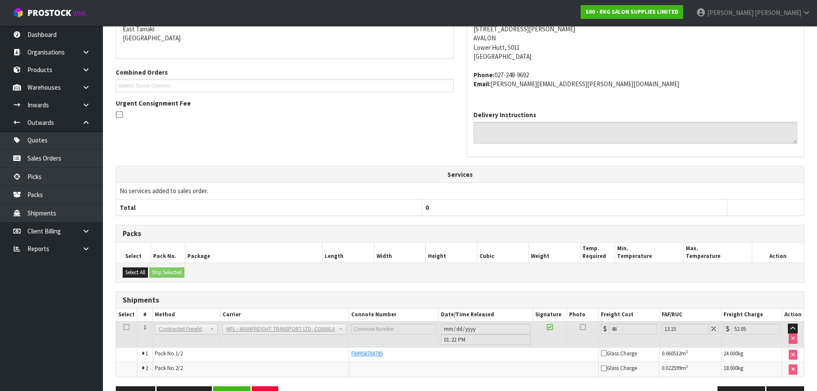
scroll to position [182, 0]
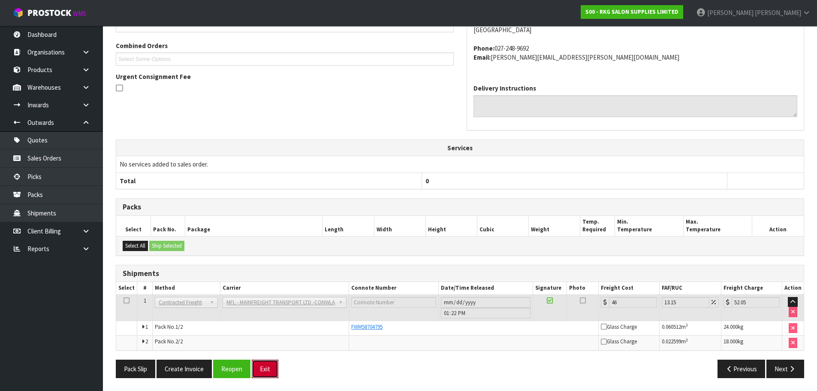
drag, startPoint x: 262, startPoint y: 374, endPoint x: 306, endPoint y: 244, distance: 137.1
click at [263, 371] on button "Exit" at bounding box center [265, 368] width 27 height 18
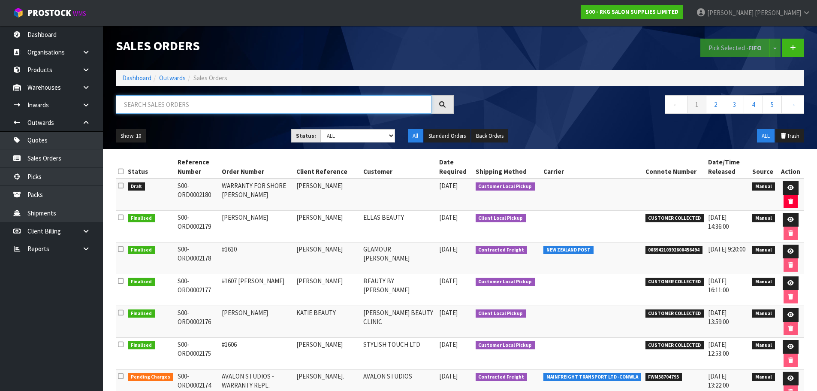
click at [206, 106] on input "text" at bounding box center [274, 104] width 316 height 18
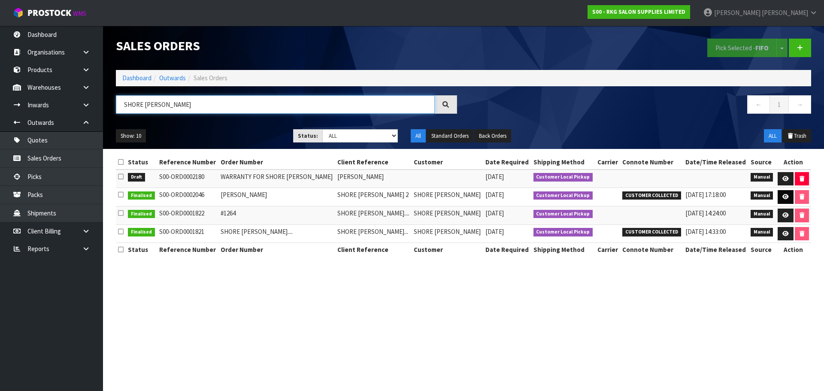
type input "SHORE [PERSON_NAME]"
click at [783, 197] on icon at bounding box center [785, 197] width 6 height 6
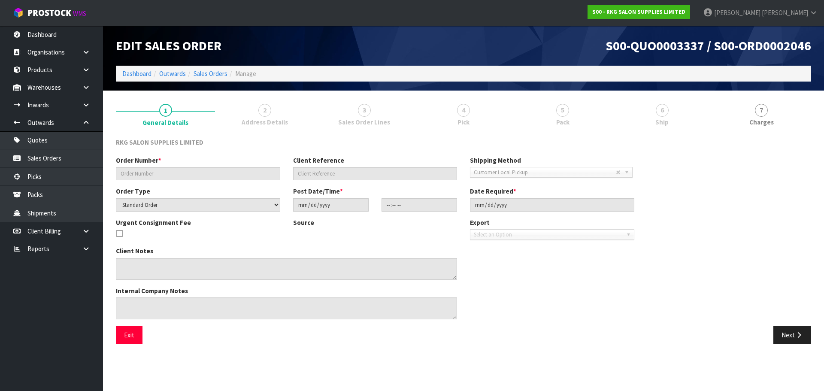
type input "[PERSON_NAME]"
type input "SHORE BARBER 2"
select select "number:0"
type input "2025-07-04"
type input "00:00:00.000"
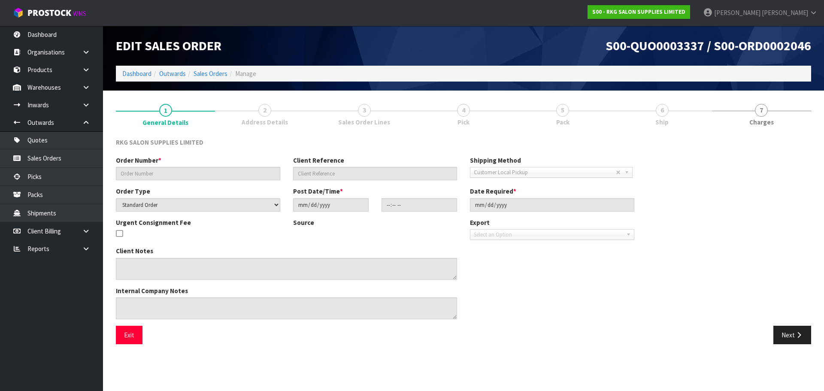
type input "2025-07-04"
type textarea "FOR PICK UP"
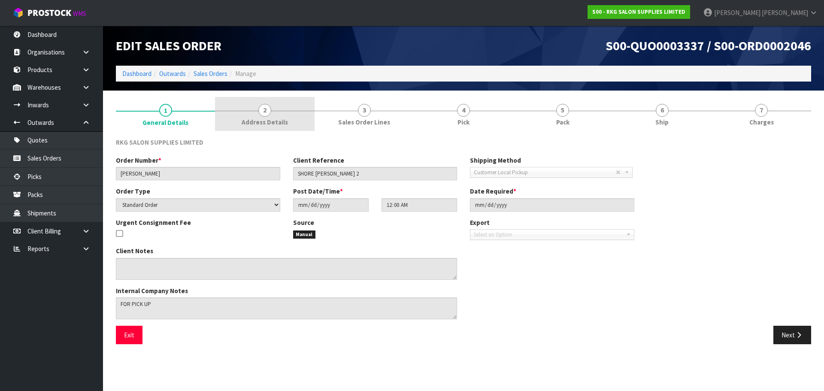
click at [269, 111] on span "2" at bounding box center [264, 110] width 13 height 13
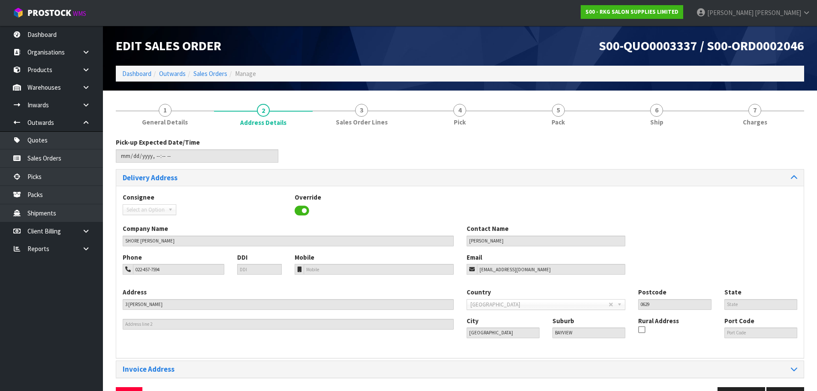
scroll to position [28, 0]
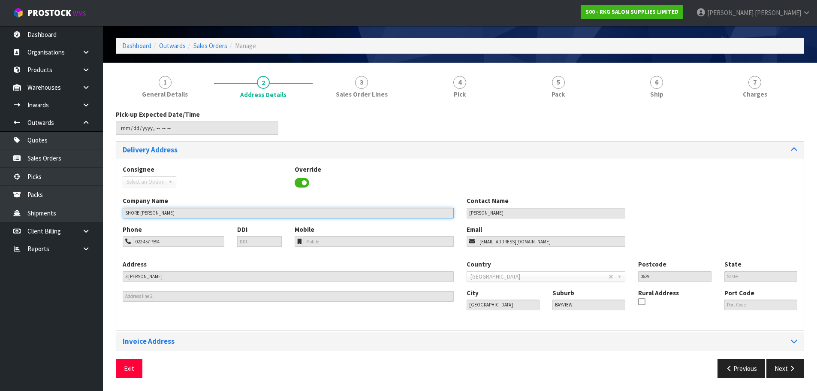
drag, startPoint x: 172, startPoint y: 214, endPoint x: 118, endPoint y: 217, distance: 55.0
click at [118, 217] on div "Company Name SHORE BARBER" at bounding box center [288, 207] width 344 height 22
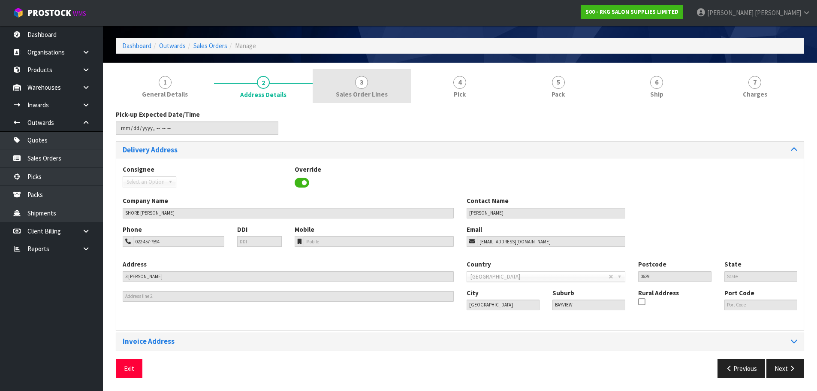
click at [368, 83] on div at bounding box center [362, 83] width 98 height 0
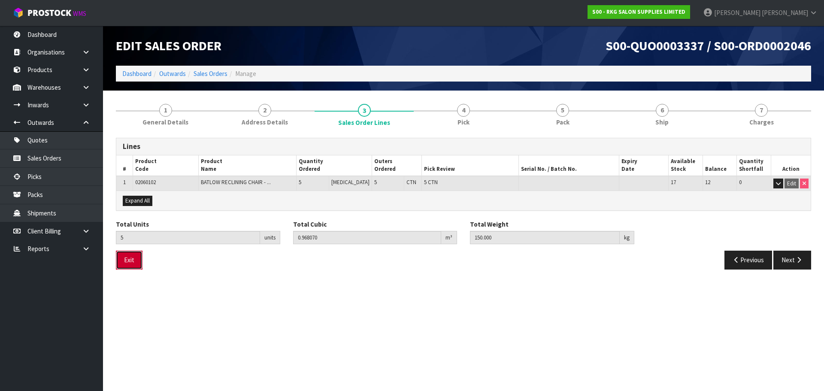
click at [133, 260] on button "Exit" at bounding box center [129, 260] width 27 height 18
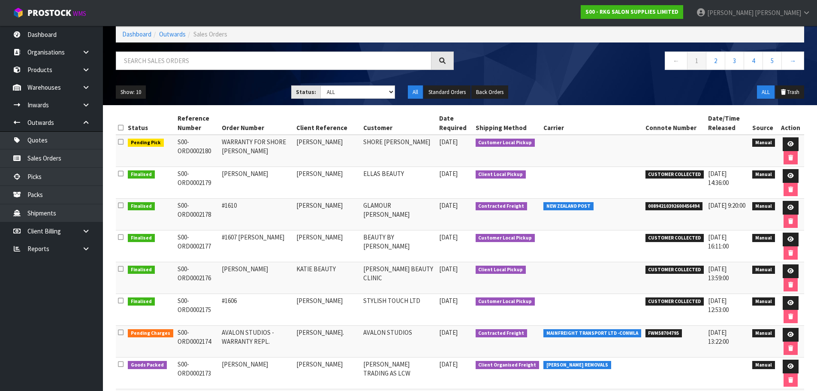
scroll to position [43, 0]
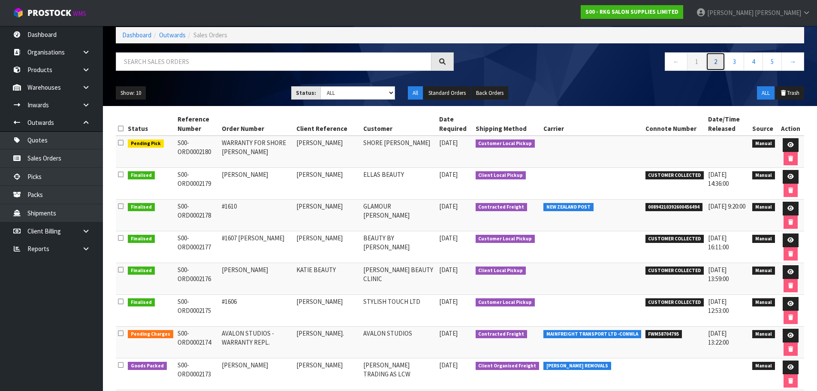
click at [719, 63] on link "2" at bounding box center [715, 61] width 19 height 18
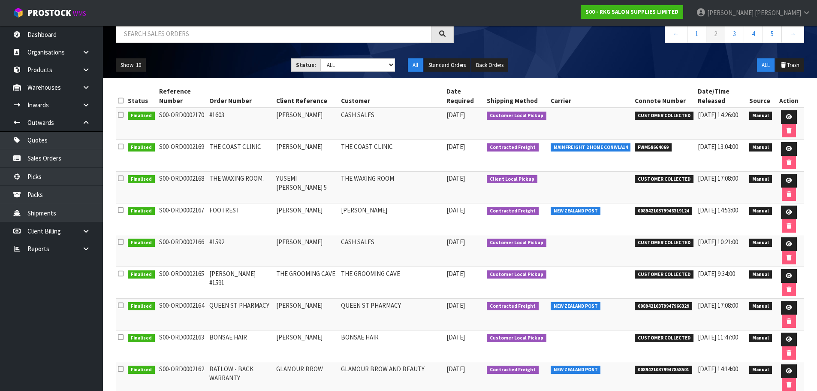
scroll to position [86, 0]
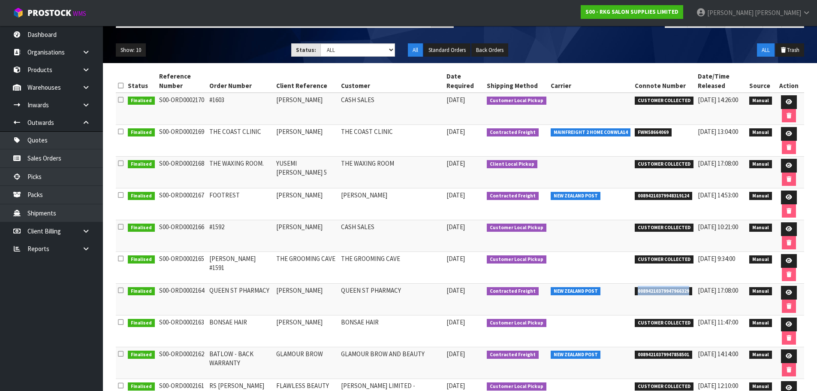
drag, startPoint x: 631, startPoint y: 293, endPoint x: 688, endPoint y: 289, distance: 56.3
click at [688, 289] on td "00894210379947966329" at bounding box center [664, 300] width 63 height 32
copy span "00894210379947966329"
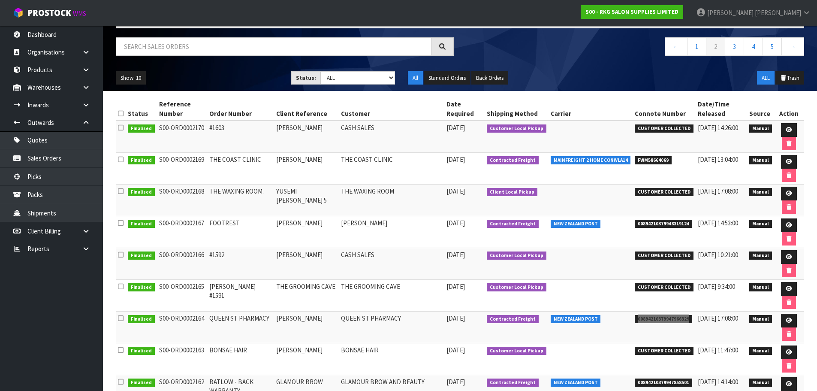
scroll to position [0, 0]
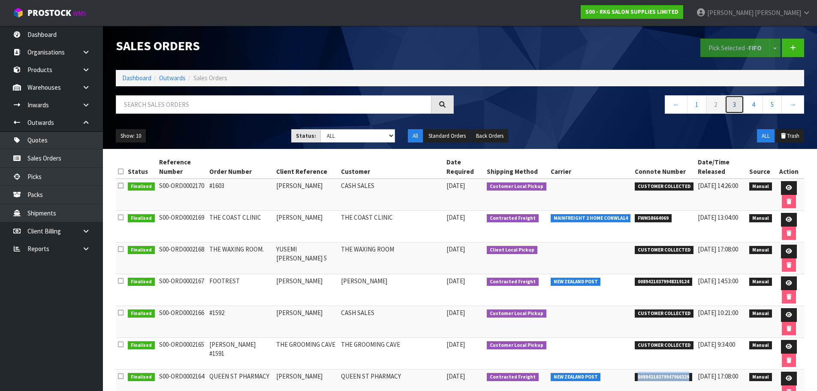
drag, startPoint x: 737, startPoint y: 101, endPoint x: 595, endPoint y: 121, distance: 142.5
click at [737, 101] on link "3" at bounding box center [734, 104] width 19 height 18
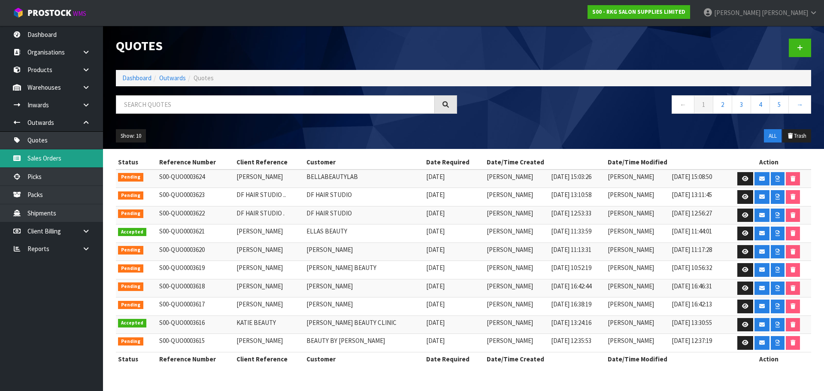
drag, startPoint x: 0, startPoint y: 0, endPoint x: 47, endPoint y: 159, distance: 165.9
click at [47, 159] on link "Sales Orders" at bounding box center [51, 158] width 103 height 18
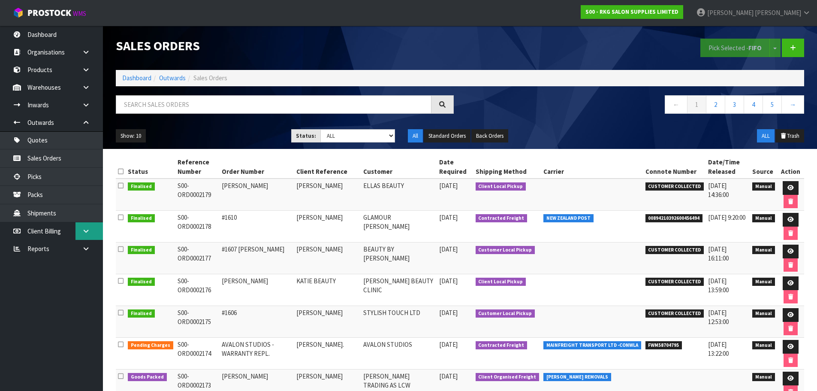
click at [87, 233] on icon at bounding box center [86, 231] width 8 height 6
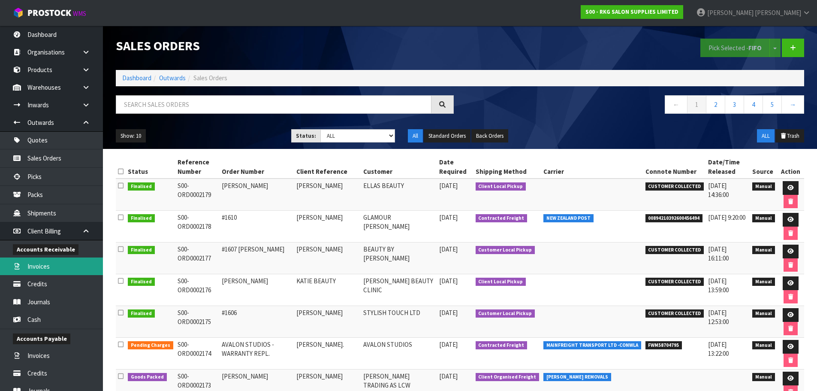
click at [37, 269] on link "Invoices" at bounding box center [51, 266] width 103 height 18
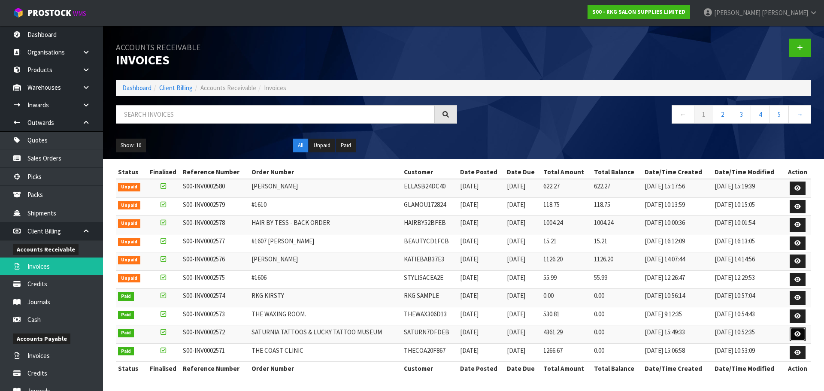
click at [799, 336] on icon at bounding box center [797, 334] width 6 height 6
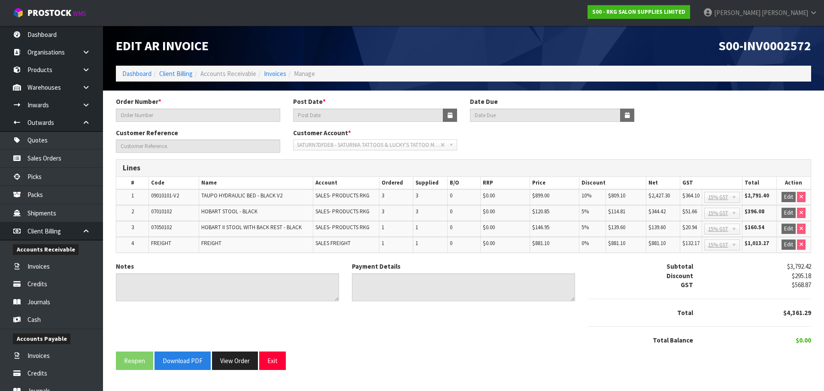
type input "SATURNIA TATTOOS & LUCKY TATTOO MUSEUM"
type input "[DATE]"
type input "[PERSON_NAME]'S TATTOOART-3"
type textarea "THANK YOU FOR YOUR ORDER"
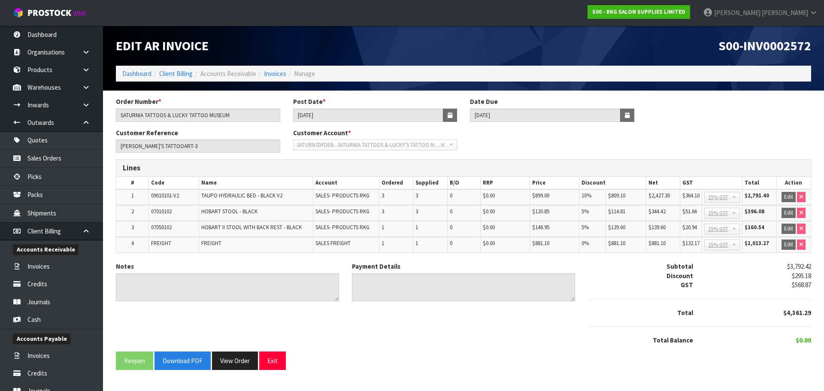
type textarea "DIRECT CREDIT [DATE]"
drag, startPoint x: 187, startPoint y: 358, endPoint x: 223, endPoint y: 333, distance: 43.4
click at [187, 358] on button "Download PDF" at bounding box center [182, 360] width 56 height 18
click at [276, 360] on button "Exit" at bounding box center [272, 360] width 27 height 18
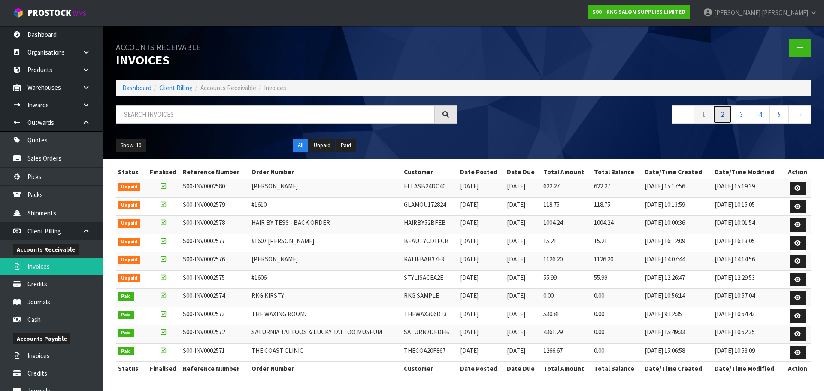
click at [724, 118] on link "2" at bounding box center [721, 114] width 19 height 18
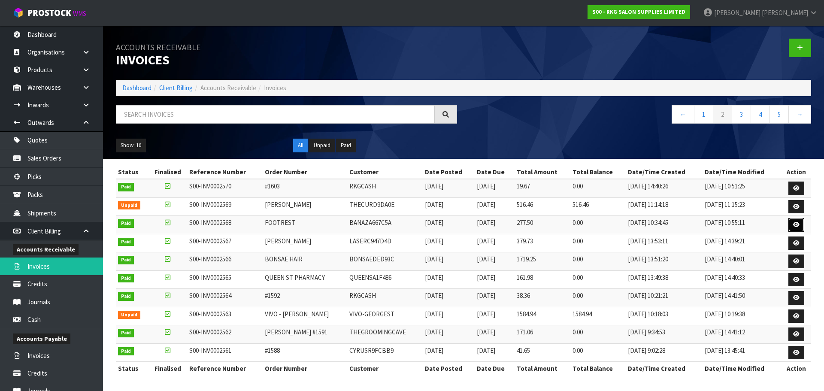
click at [798, 223] on icon at bounding box center [796, 225] width 6 height 6
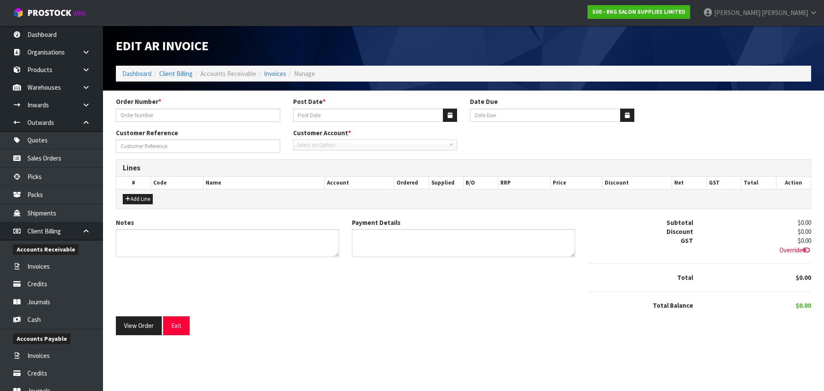
type input "FOOTREST"
type input "[DATE]"
type input "[PERSON_NAME]"
type textarea "THANK YOU FOR YOUR ORDER"
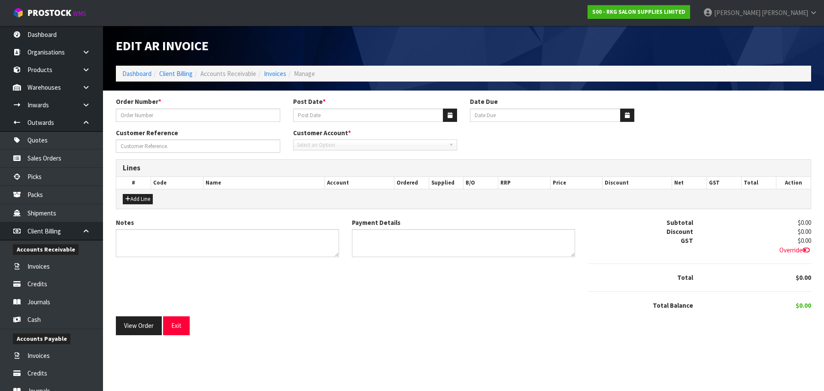
type textarea "DIRECT CREDIT [DATE]"
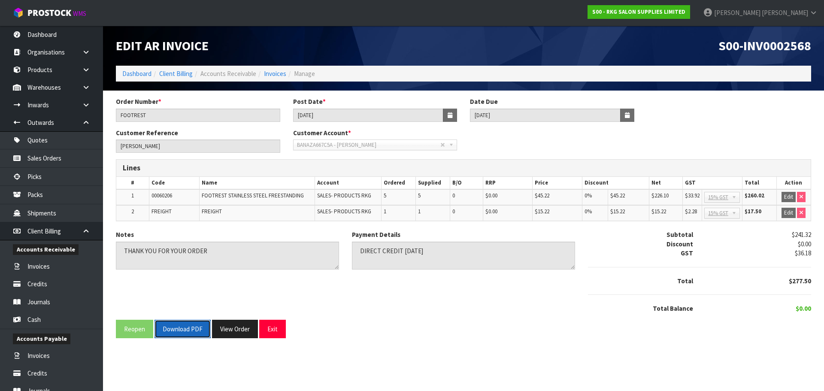
click at [194, 326] on button "Download PDF" at bounding box center [182, 329] width 56 height 18
click at [269, 332] on button "Exit" at bounding box center [272, 329] width 27 height 18
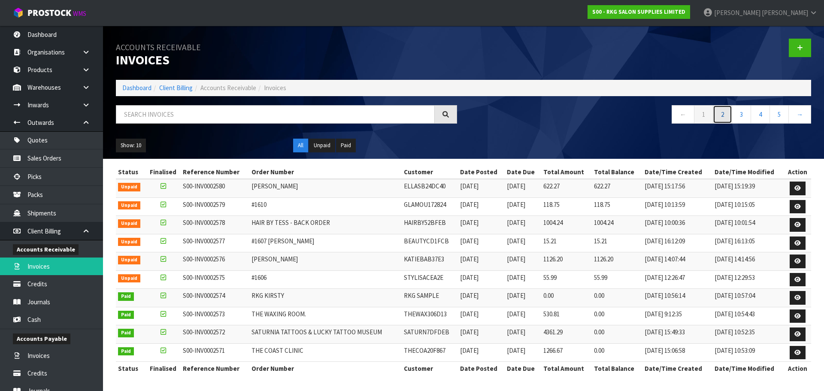
drag, startPoint x: 724, startPoint y: 114, endPoint x: 719, endPoint y: 118, distance: 6.2
click at [724, 114] on link "2" at bounding box center [721, 114] width 19 height 18
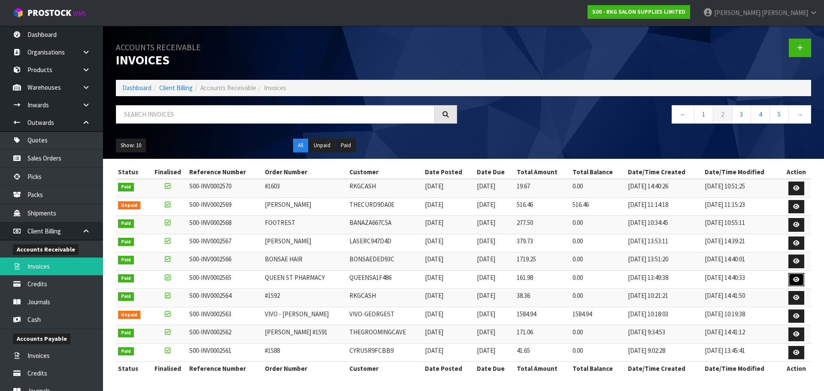
click at [796, 281] on icon at bounding box center [796, 280] width 6 height 6
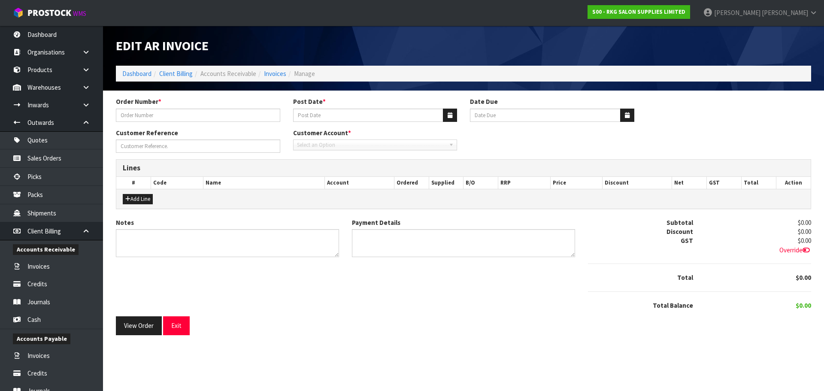
type input "QUEEN ST PHARMACY"
type input "[DATE]"
type input "[PERSON_NAME]"
type textarea "THANK YOU FOR YOUR ORDER"
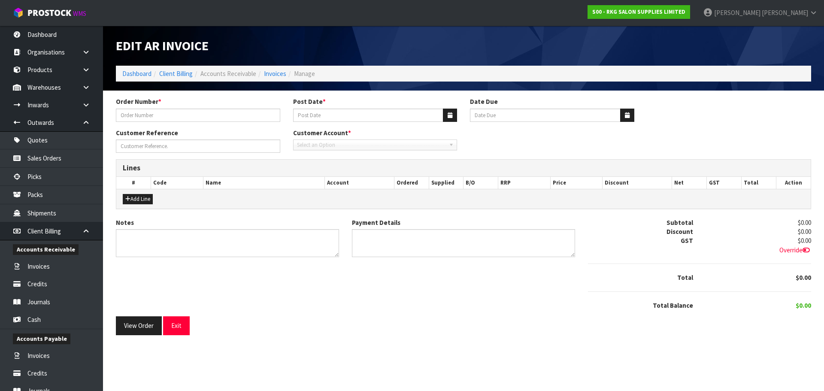
type textarea "DIRECT CREDIT [DATE]"
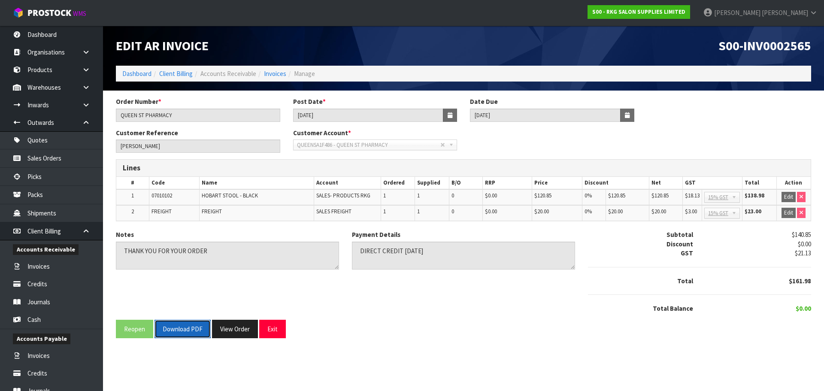
click at [185, 329] on button "Download PDF" at bounding box center [182, 329] width 56 height 18
click at [272, 332] on button "Exit" at bounding box center [272, 329] width 27 height 18
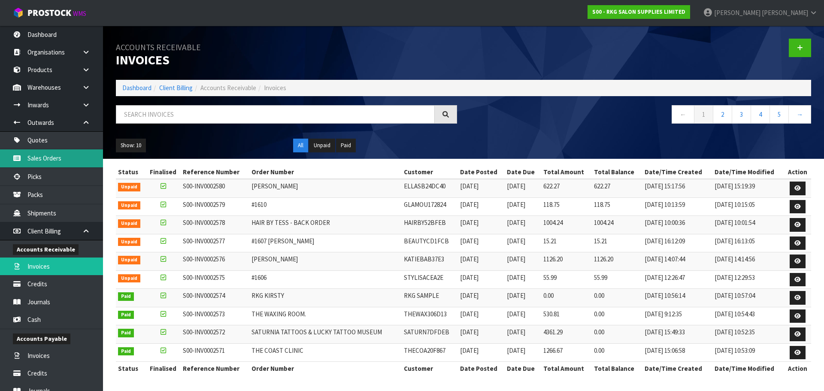
click at [58, 160] on link "Sales Orders" at bounding box center [51, 158] width 103 height 18
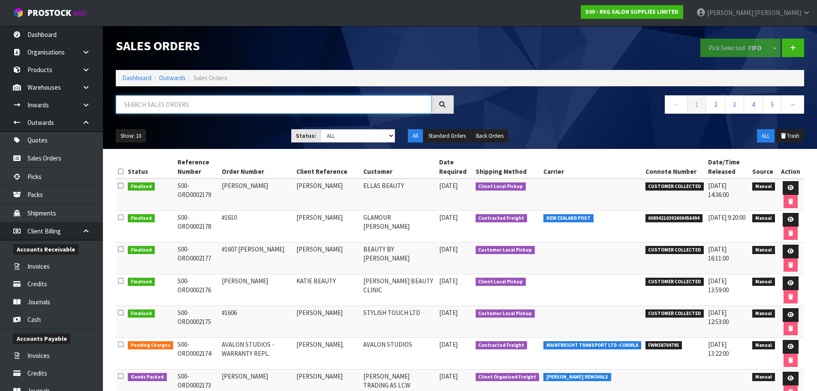
click at [152, 103] on input "text" at bounding box center [274, 104] width 316 height 18
click at [796, 47] on icon at bounding box center [793, 48] width 6 height 6
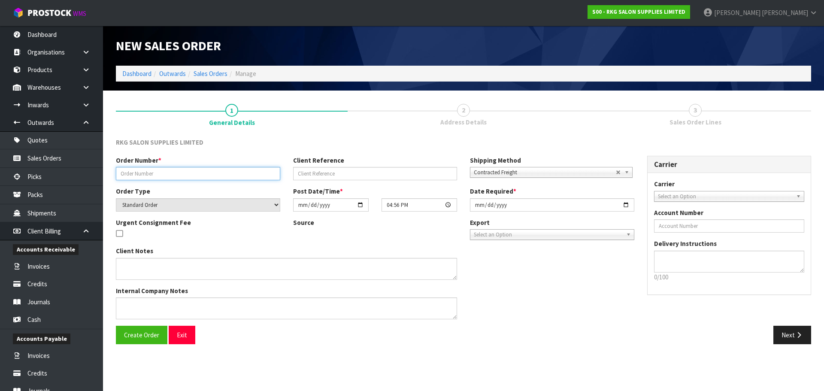
click at [163, 176] on input "text" at bounding box center [198, 173] width 164 height 13
type input "WARRANTY FOR SHORE [PERSON_NAME]"
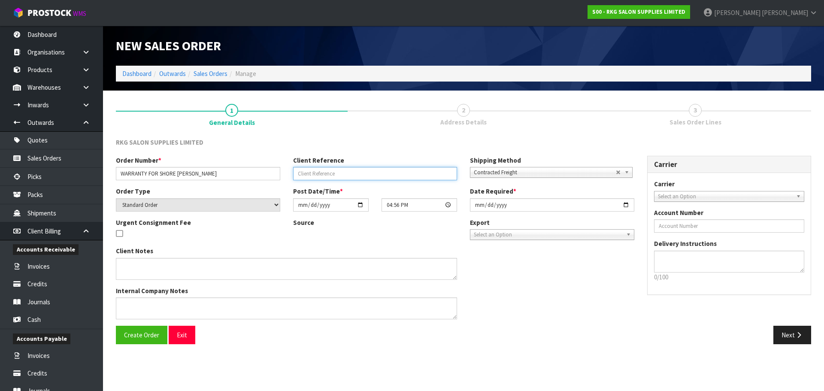
click at [317, 173] on input "text" at bounding box center [375, 173] width 164 height 13
type input "[PERSON_NAME]"
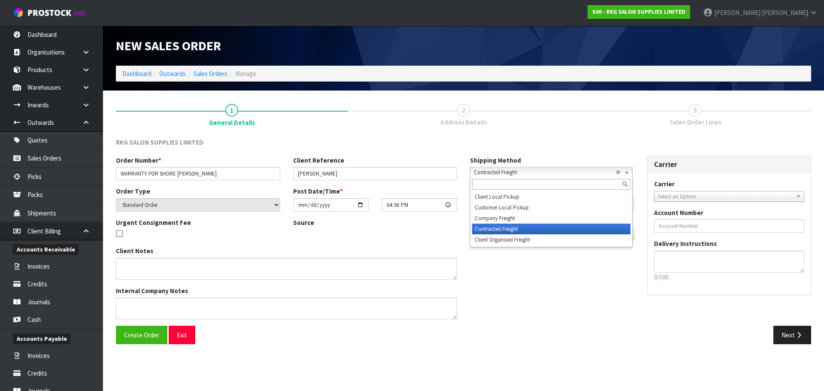
click at [518, 176] on span "Contracted Freight" at bounding box center [545, 172] width 142 height 10
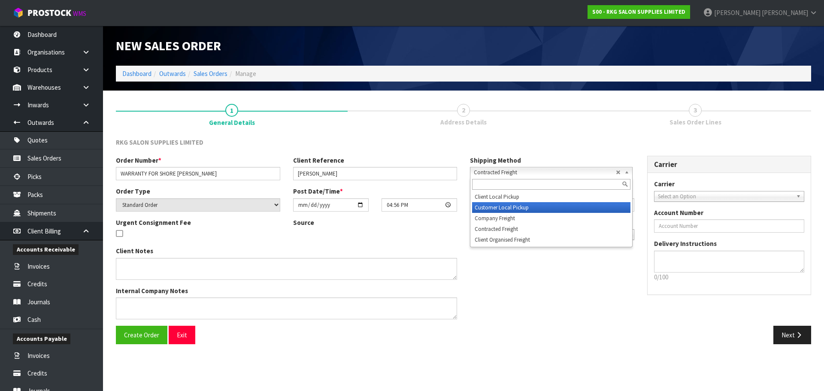
click at [507, 207] on li "Customer Local Pickup" at bounding box center [551, 207] width 158 height 11
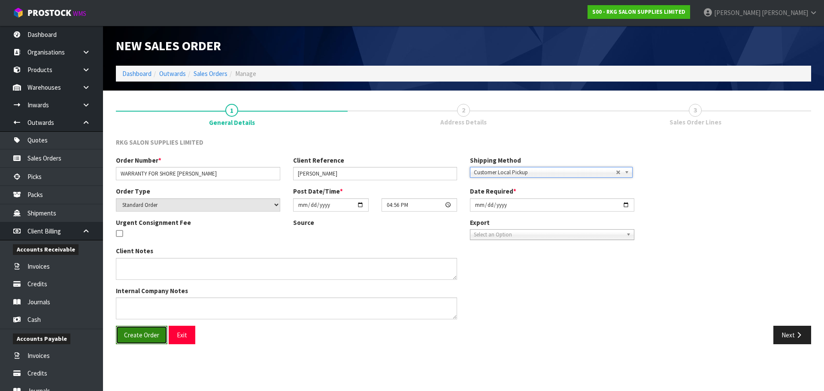
click at [145, 336] on span "Create Order" at bounding box center [141, 335] width 35 height 8
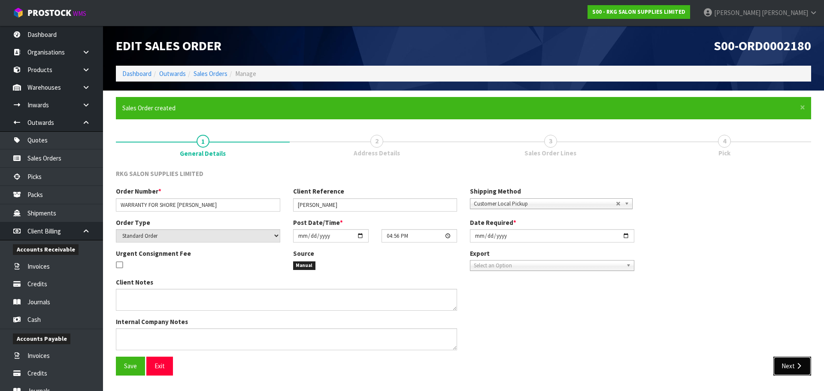
click at [790, 361] on button "Next" at bounding box center [792, 365] width 38 height 18
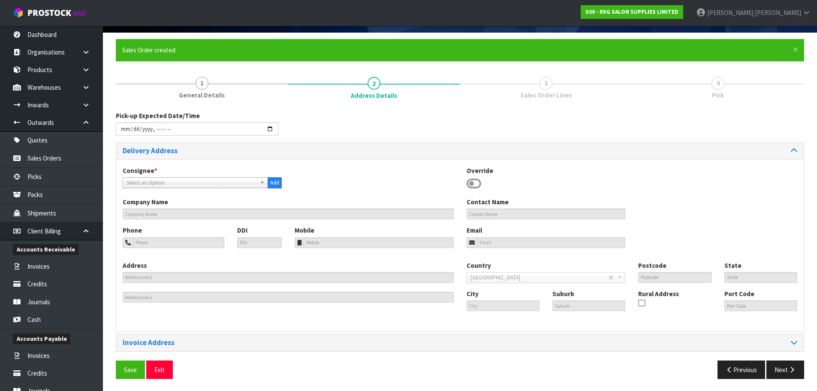
scroll to position [59, 0]
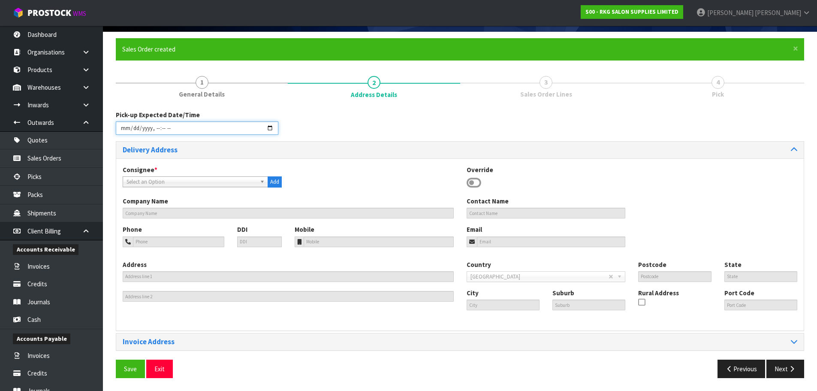
click at [269, 125] on input "datetime-local" at bounding box center [197, 127] width 163 height 13
type input "[DATE]T16:56"
click at [363, 132] on div "Pick-up Expected Date/Time" at bounding box center [459, 125] width 701 height 31
click at [477, 182] on icon at bounding box center [474, 182] width 15 height 13
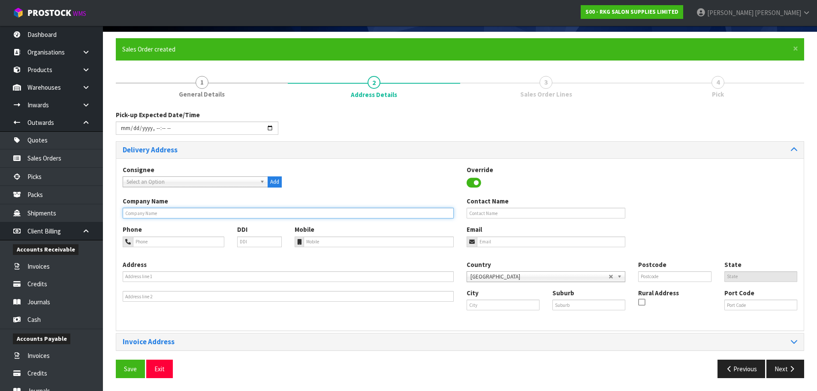
click at [174, 217] on input "text" at bounding box center [288, 213] width 331 height 11
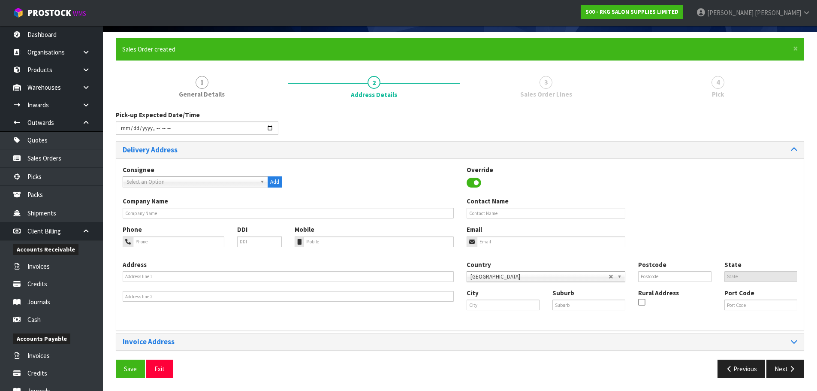
click at [178, 207] on div "Company Name" at bounding box center [288, 207] width 344 height 22
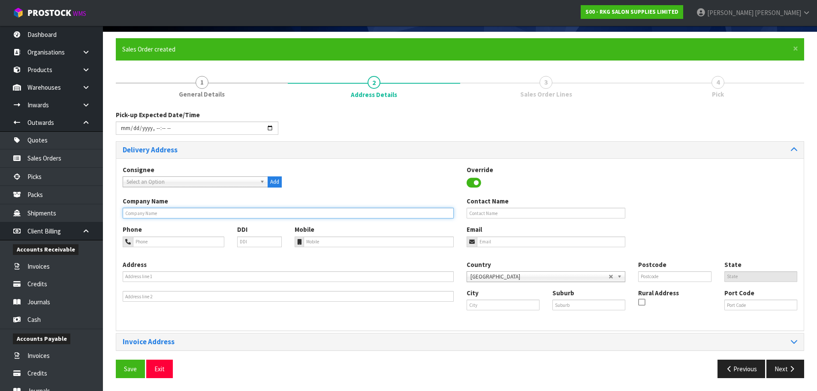
click at [163, 212] on input "text" at bounding box center [288, 213] width 331 height 11
paste input "SHORE [PERSON_NAME]"
type input "SHORE [PERSON_NAME]"
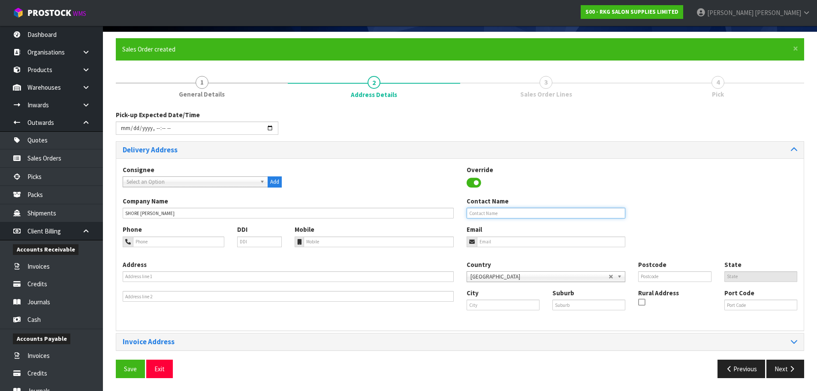
type input "[PERSON_NAME]"
type input "0224577594"
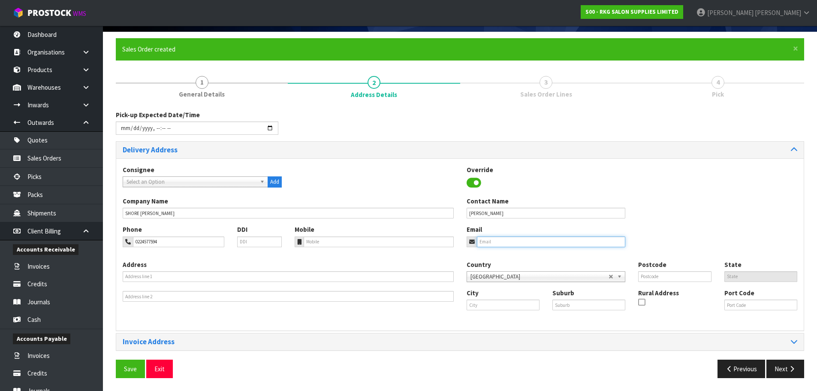
type input "[EMAIL_ADDRESS][DOMAIN_NAME]"
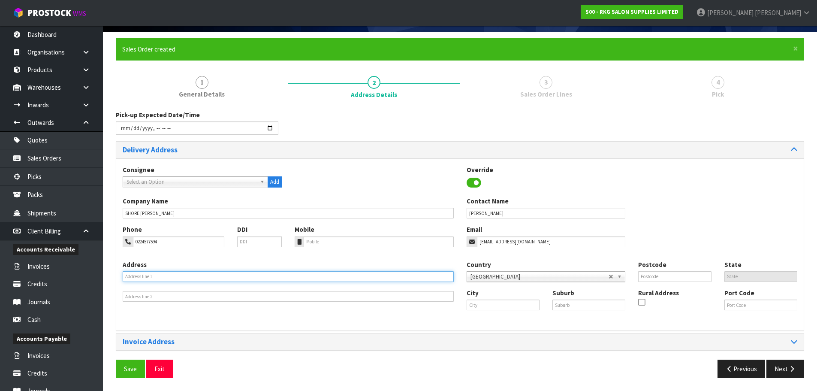
type input "3 [PERSON_NAME]"
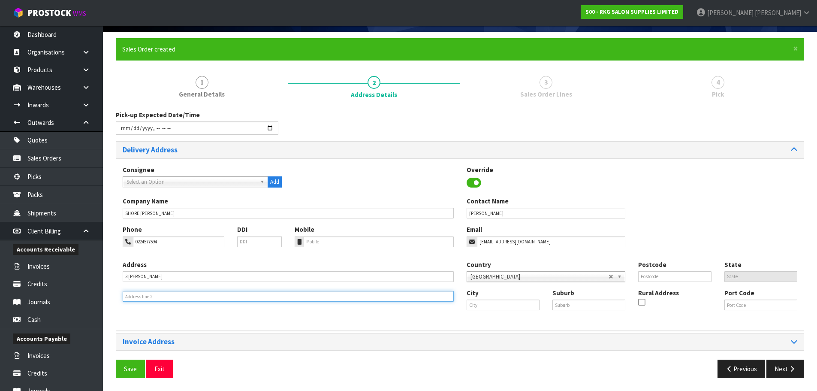
type input "BAYWVIEW"
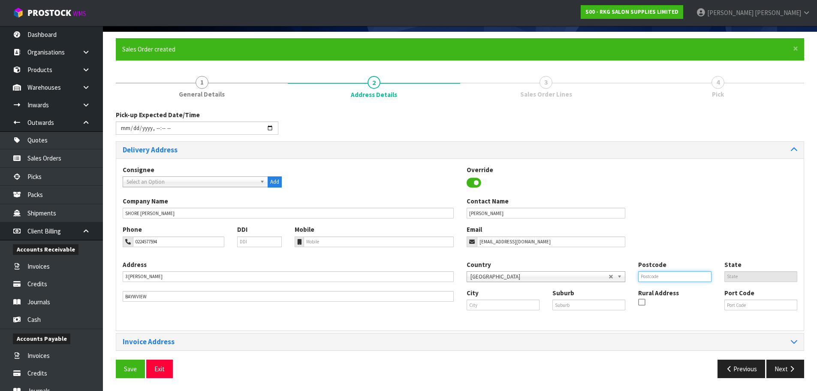
type input "0629"
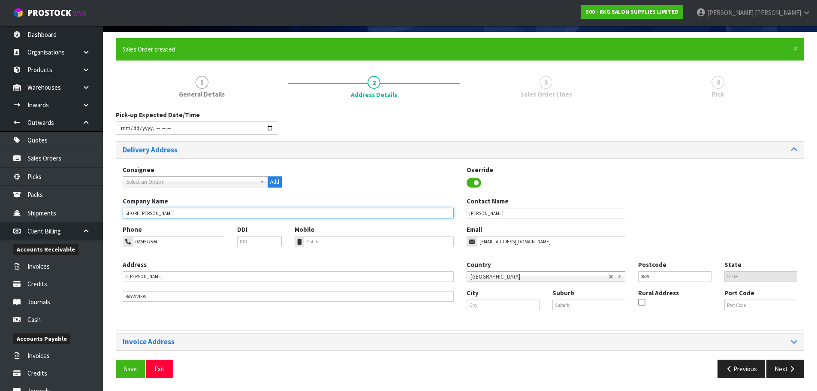
type input "SHORE [PERSON_NAME]"
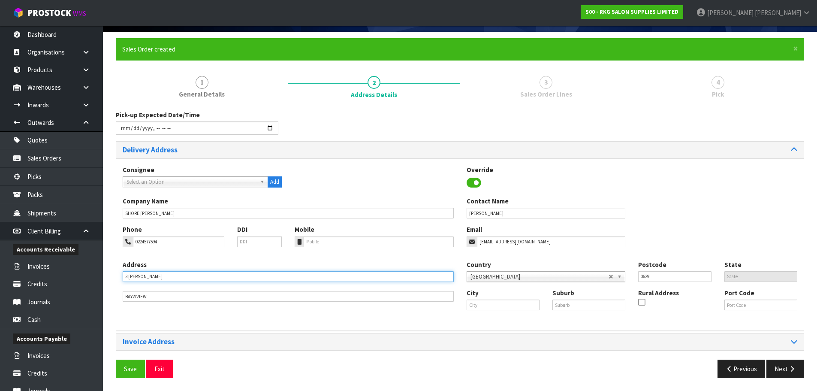
click at [179, 274] on input "3 [PERSON_NAME]" at bounding box center [288, 276] width 331 height 11
drag, startPoint x: 189, startPoint y: 280, endPoint x: 120, endPoint y: 270, distance: 69.8
click at [120, 270] on div "Address [STREET_ADDRESS][PERSON_NAME] This address line exceeds the recommended…" at bounding box center [288, 281] width 344 height 42
type input "[STREET_ADDRESS]"
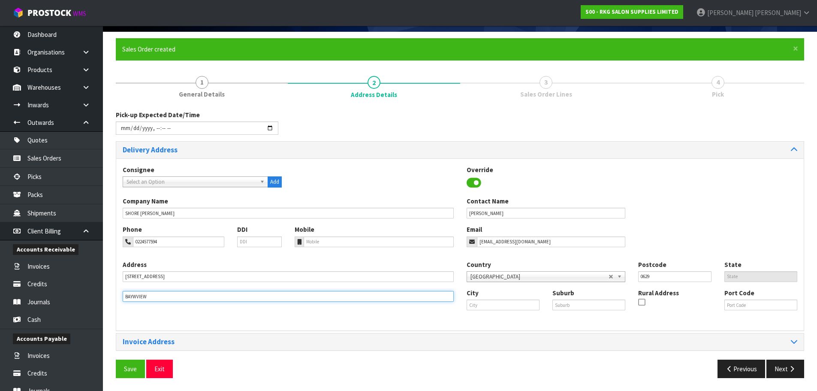
click at [172, 299] on input "BAYWVIEW" at bounding box center [288, 296] width 331 height 11
drag, startPoint x: 172, startPoint y: 299, endPoint x: 112, endPoint y: 296, distance: 59.3
click at [112, 296] on div "× Close Sales Order created 1 General Details 2 Address Details 3 Sales Order L…" at bounding box center [459, 211] width 701 height 346
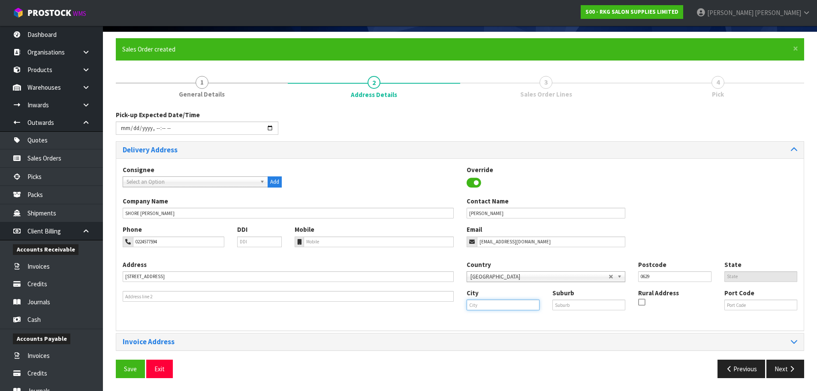
click at [476, 305] on input "text" at bounding box center [503, 304] width 73 height 11
click at [483, 320] on strong "Auckl" at bounding box center [484, 319] width 16 height 8
type input "[GEOGRAPHIC_DATA]"
click at [557, 302] on input "text" at bounding box center [588, 304] width 73 height 11
type input "GLENFIELD"
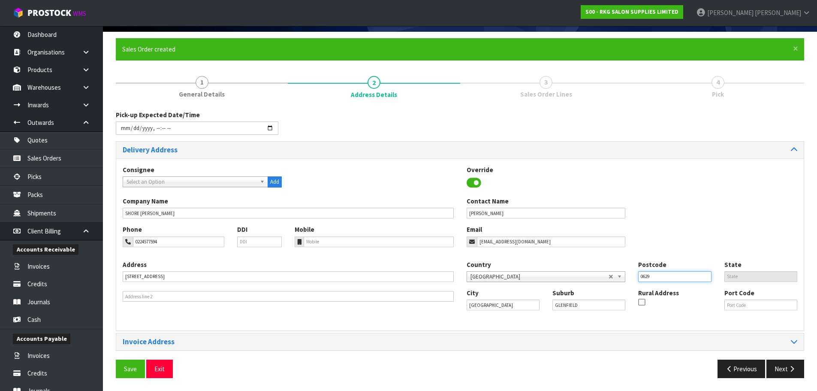
click at [652, 281] on input "0629" at bounding box center [674, 276] width 73 height 11
drag, startPoint x: 655, startPoint y: 273, endPoint x: 633, endPoint y: 273, distance: 21.4
click at [633, 273] on div "Postcode 0629" at bounding box center [675, 271] width 86 height 22
type input "0627"
click at [125, 372] on span "Save" at bounding box center [130, 369] width 13 height 8
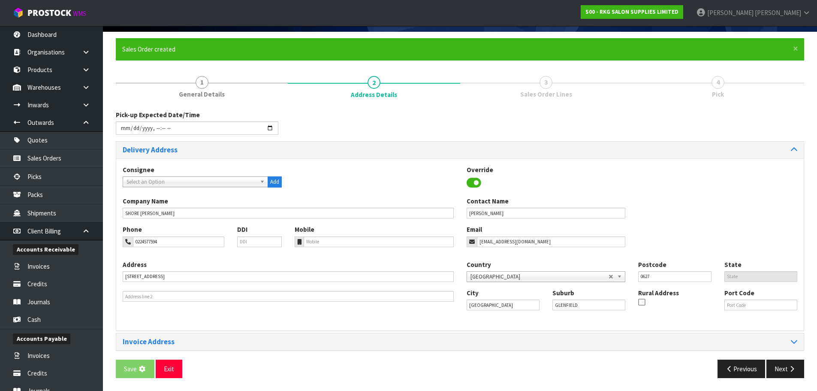
scroll to position [0, 0]
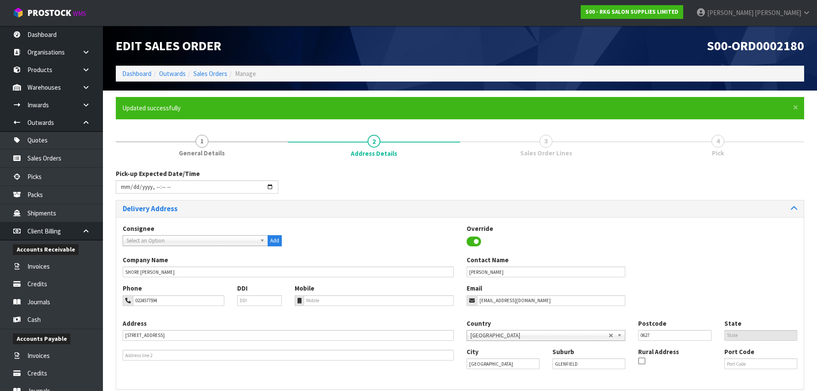
type input "[DATE]T16:56"
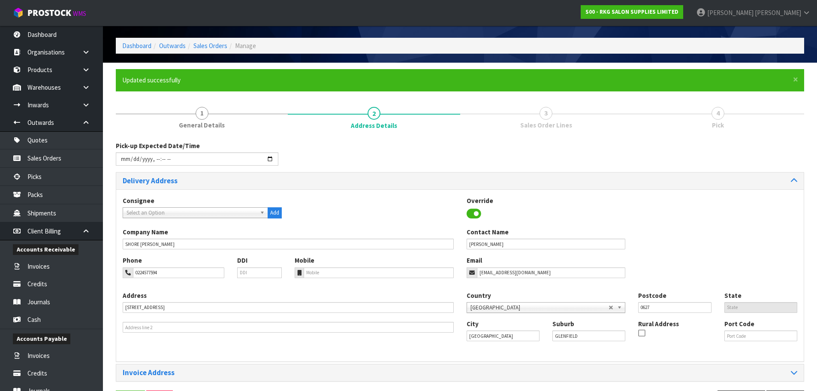
scroll to position [59, 0]
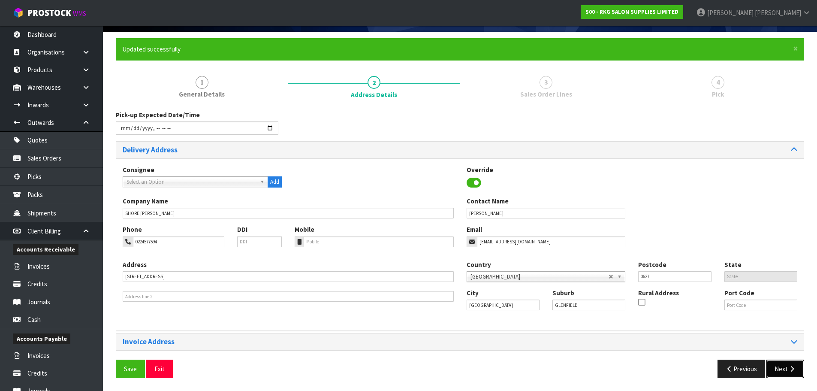
click at [785, 374] on button "Next" at bounding box center [786, 368] width 38 height 18
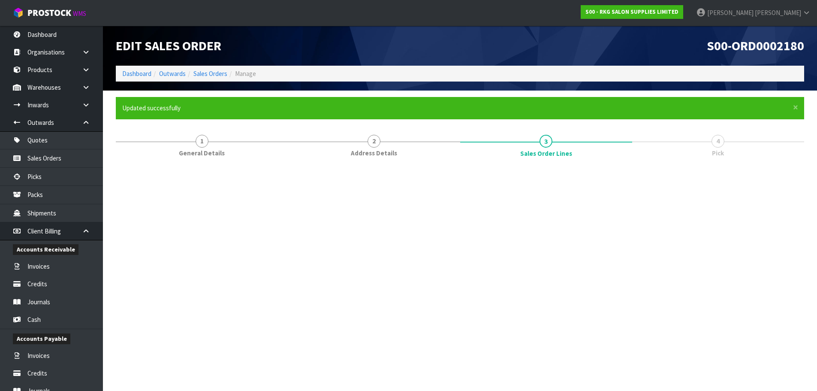
scroll to position [0, 0]
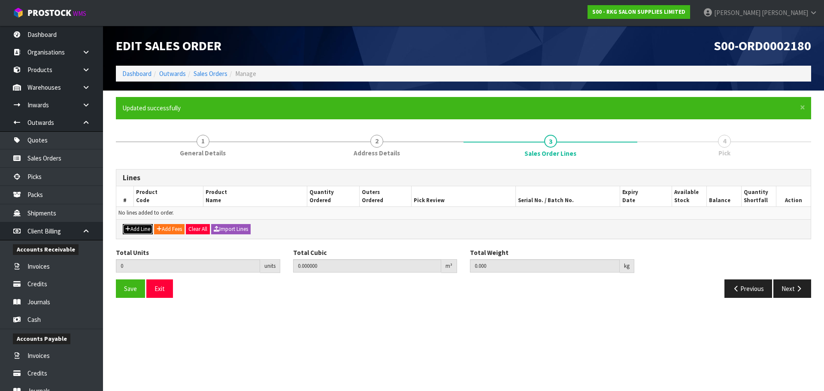
click at [141, 229] on button "Add Line" at bounding box center [138, 229] width 30 height 10
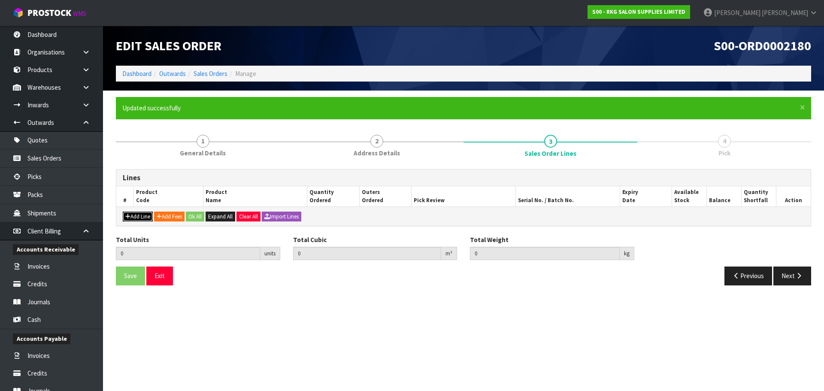
type input "0"
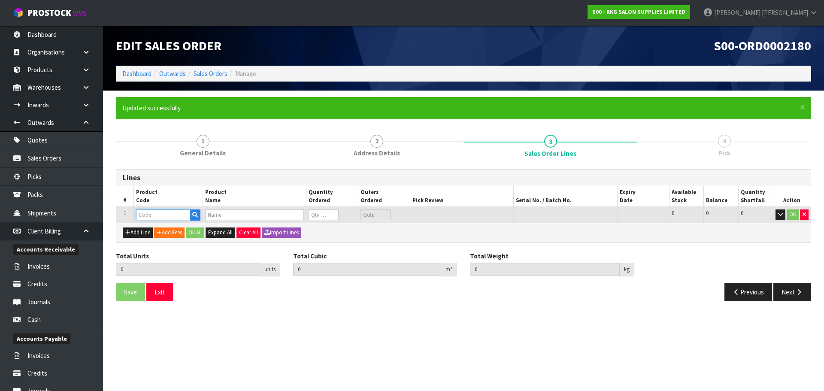
click at [151, 217] on input "text" at bounding box center [163, 214] width 54 height 11
type input "020601"
click at [157, 229] on strong "020601" at bounding box center [155, 229] width 21 height 8
type input "02060102"
type input "0.000000"
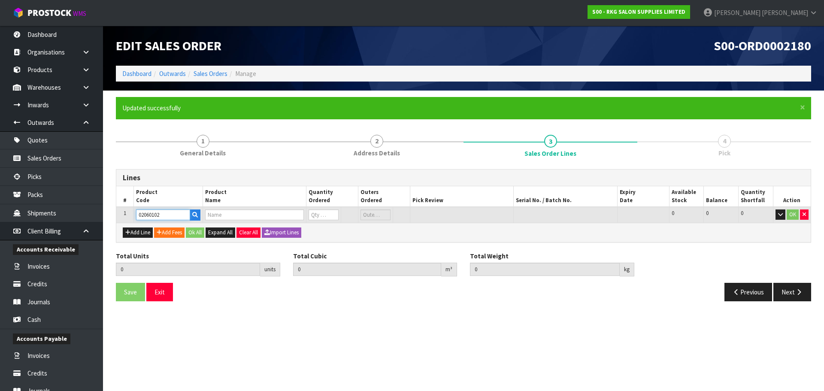
type input "0.000"
type input "BATLOW RECLINING CHAIR - BLACK"
type input "0"
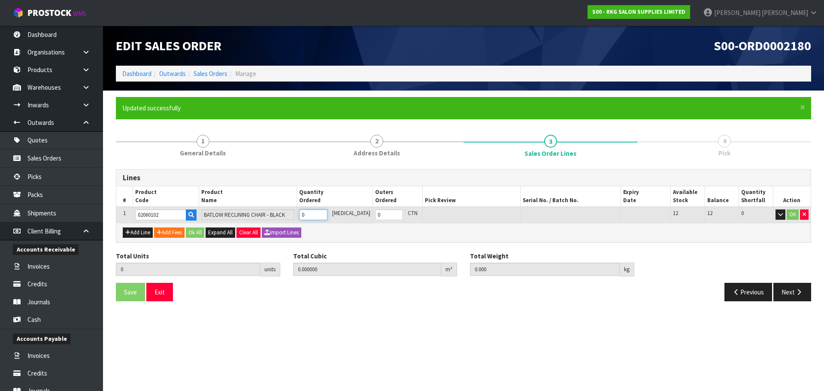
type input "1"
type input "0.193614"
type input "30"
type input "1"
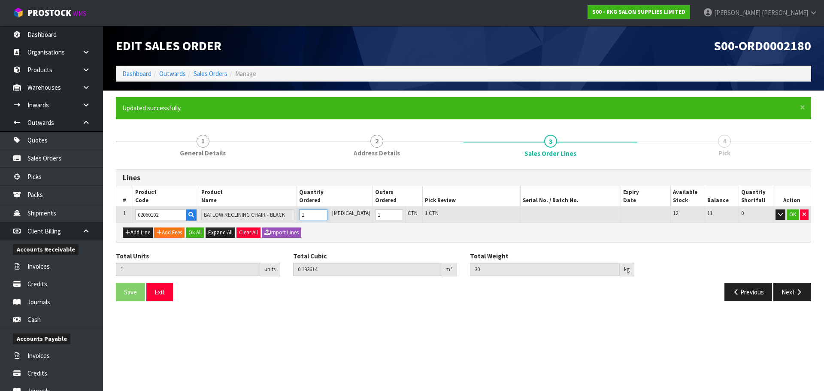
type input "1"
click at [327, 212] on input "1" at bounding box center [313, 214] width 28 height 11
type input "2"
type input "0.387228"
type input "60"
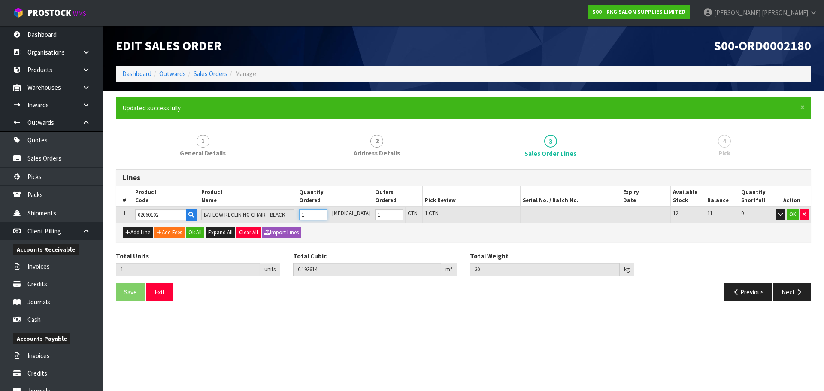
type input "2"
click at [327, 212] on input "2" at bounding box center [313, 214] width 28 height 11
click at [791, 214] on button "OK" at bounding box center [792, 214] width 12 height 10
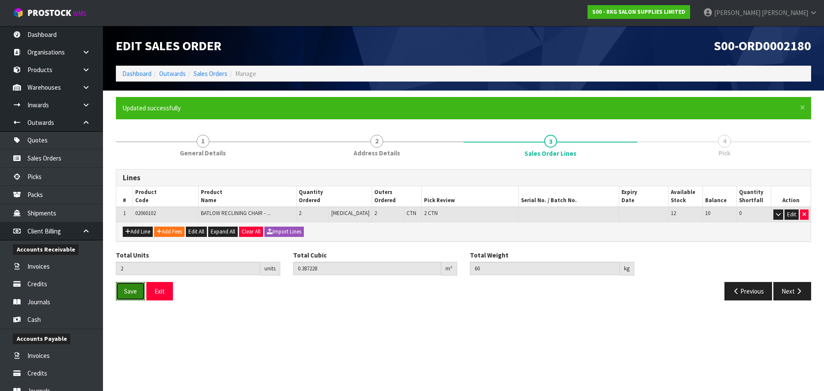
click at [122, 289] on button "Save" at bounding box center [130, 291] width 29 height 18
click at [797, 295] on button "Next" at bounding box center [792, 291] width 38 height 18
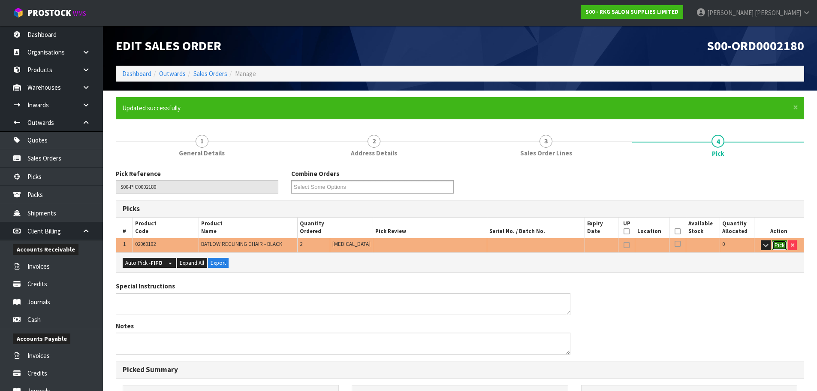
click at [782, 245] on button "Pick" at bounding box center [779, 245] width 15 height 10
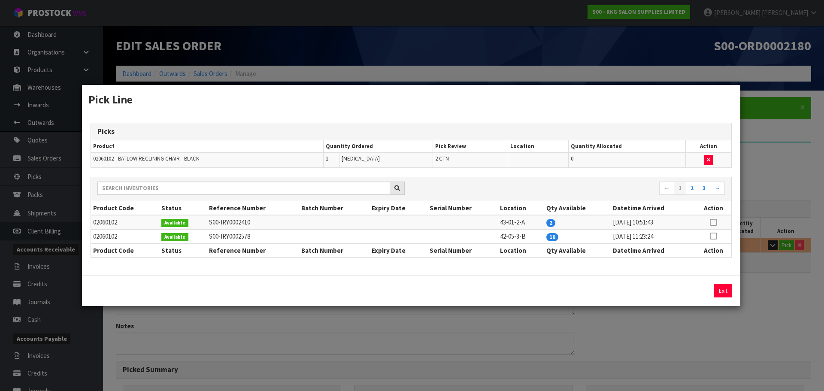
click at [715, 236] on icon at bounding box center [712, 236] width 7 height 0
click at [696, 291] on button "Assign Pick" at bounding box center [693, 290] width 35 height 13
type input "2"
type input "0.387228"
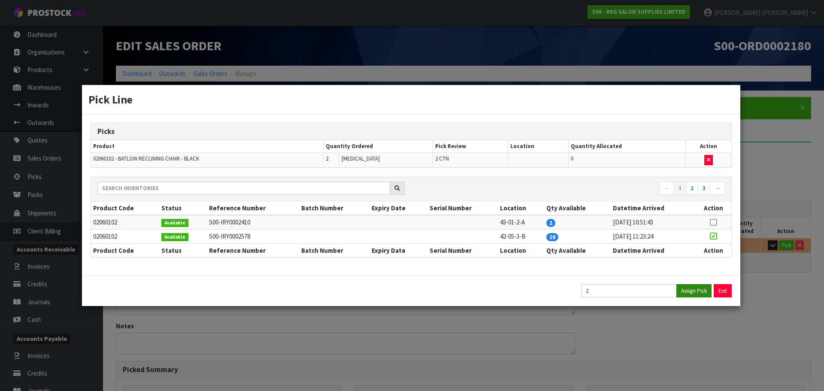
type input "60"
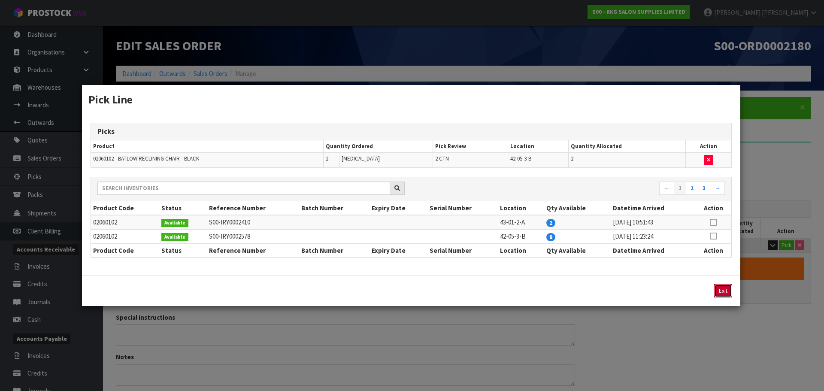
click at [725, 292] on button "Exit" at bounding box center [723, 290] width 18 height 13
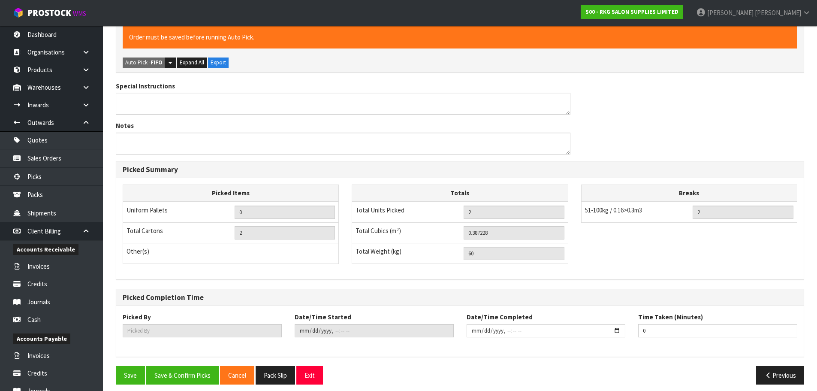
scroll to position [238, 0]
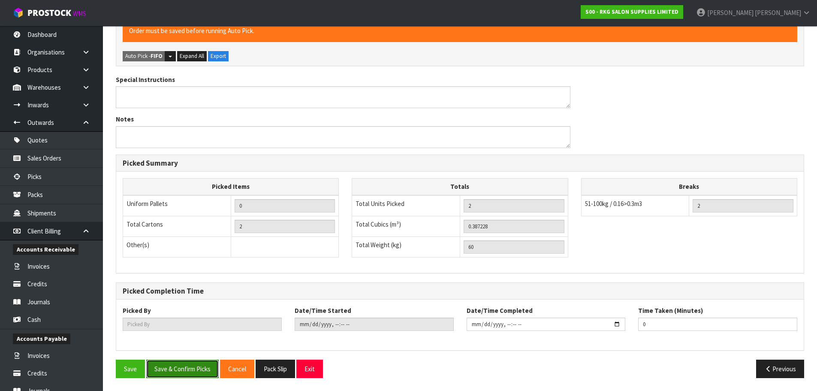
click at [183, 371] on button "Save & Confirm Picks" at bounding box center [182, 368] width 72 height 18
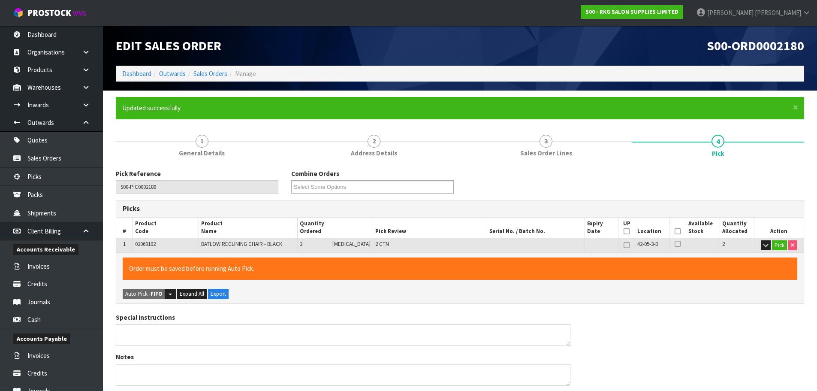
type input "[PERSON_NAME]"
type input "[DATE]T16:58:56"
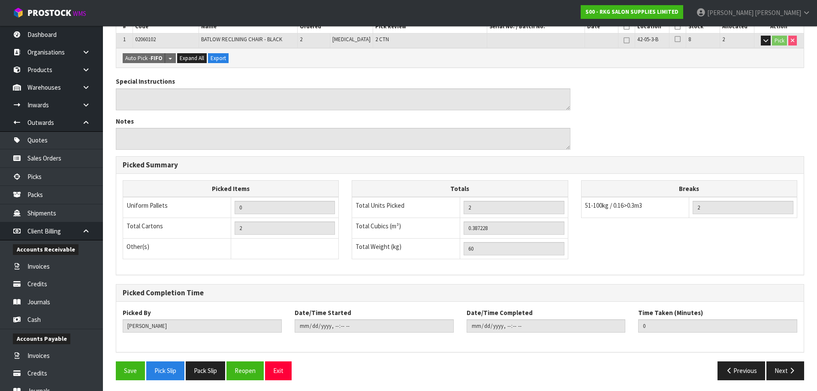
scroll to position [207, 0]
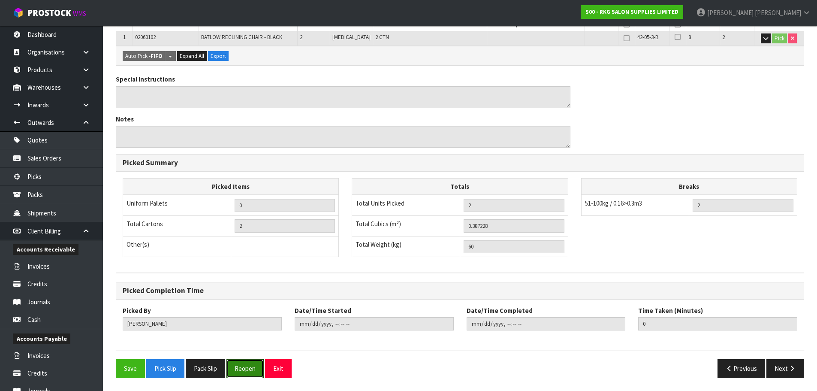
drag, startPoint x: 246, startPoint y: 367, endPoint x: 311, endPoint y: 308, distance: 88.1
click at [246, 367] on button "Reopen" at bounding box center [244, 368] width 37 height 18
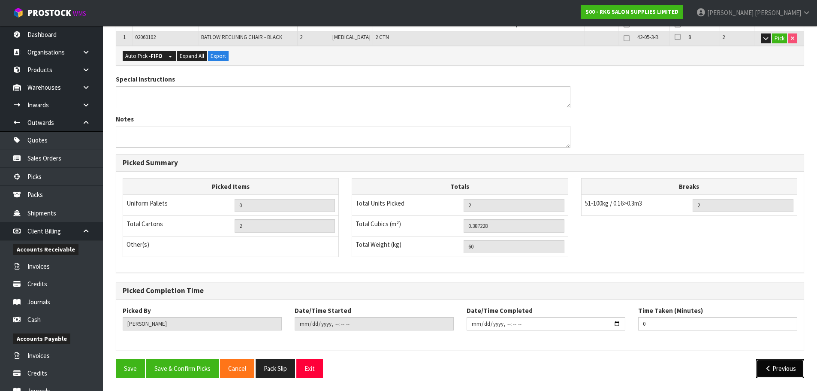
click at [765, 364] on button "Previous" at bounding box center [780, 368] width 48 height 18
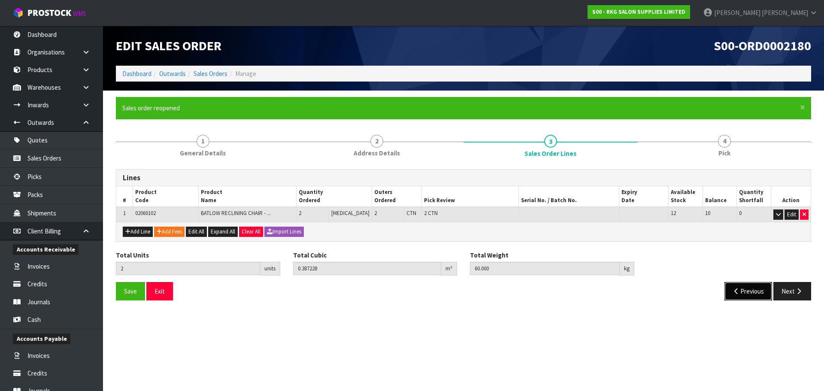
click at [734, 287] on button "Previous" at bounding box center [748, 291] width 48 height 18
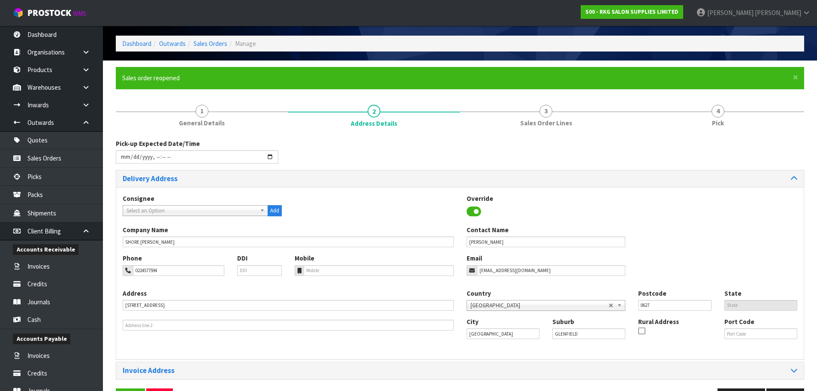
scroll to position [59, 0]
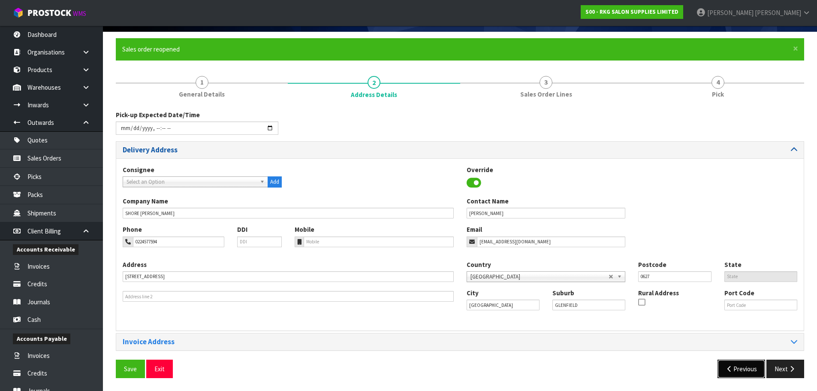
click at [739, 374] on button "Previous" at bounding box center [742, 368] width 48 height 18
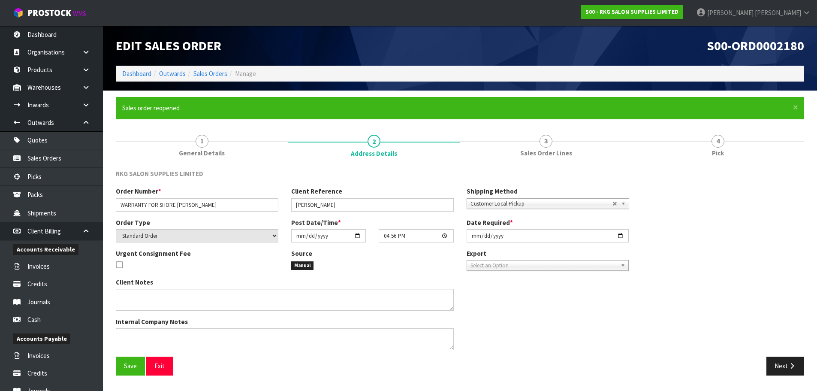
scroll to position [0, 0]
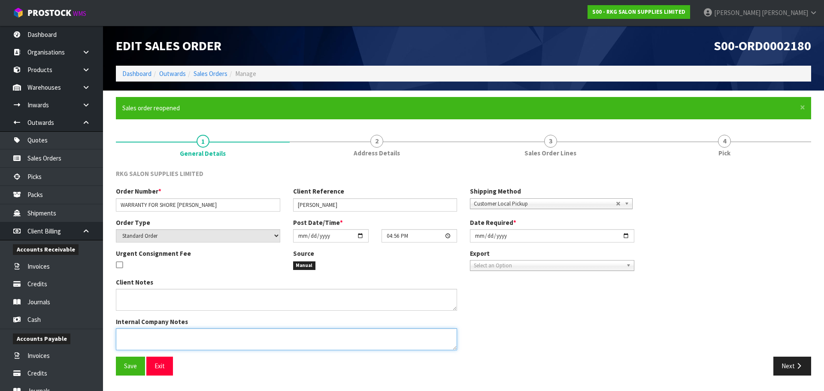
click at [152, 334] on textarea at bounding box center [286, 339] width 341 height 22
type textarea "BRING TO SHOWROOM FIRST FOR CHECKING"
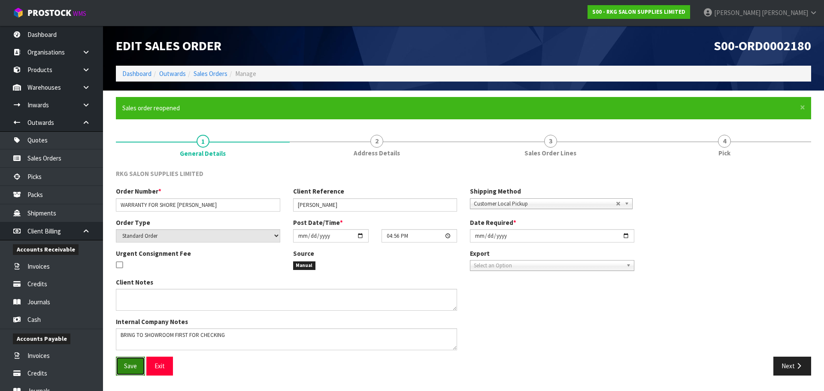
click at [132, 365] on span "Save" at bounding box center [130, 366] width 13 height 8
click at [778, 358] on button "Next" at bounding box center [792, 365] width 38 height 18
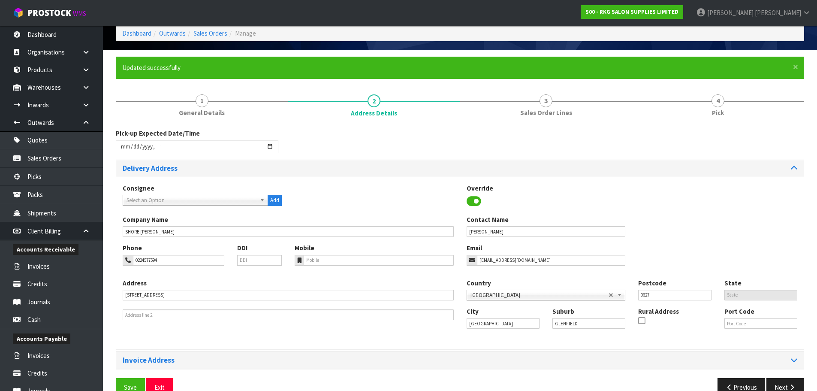
scroll to position [59, 0]
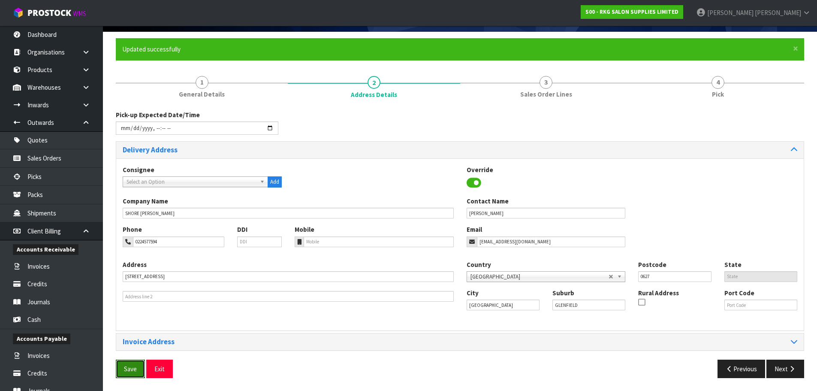
drag, startPoint x: 129, startPoint y: 370, endPoint x: 216, endPoint y: 360, distance: 87.6
click at [129, 370] on span "Save" at bounding box center [130, 369] width 13 height 8
click at [793, 371] on icon "button" at bounding box center [792, 368] width 8 height 6
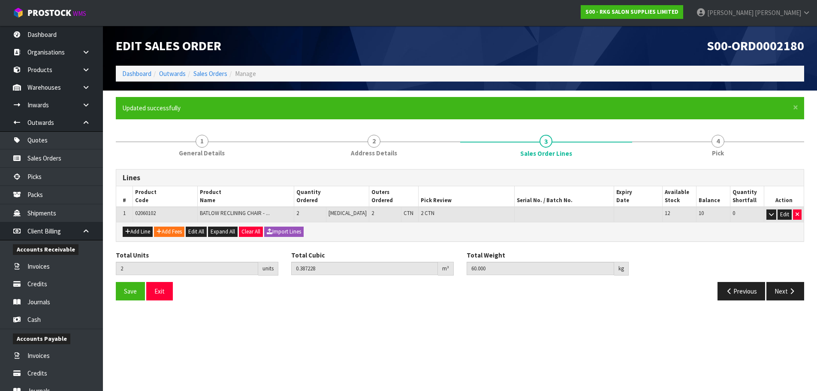
scroll to position [0, 0]
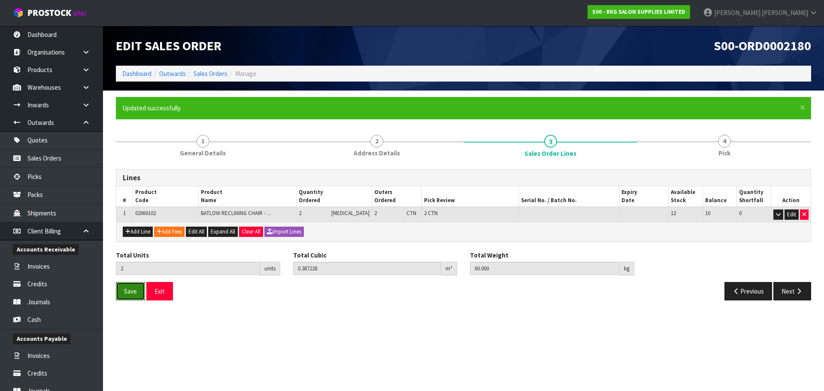
click at [133, 293] on span "Save" at bounding box center [130, 291] width 13 height 8
click at [795, 296] on button "Next" at bounding box center [792, 291] width 38 height 18
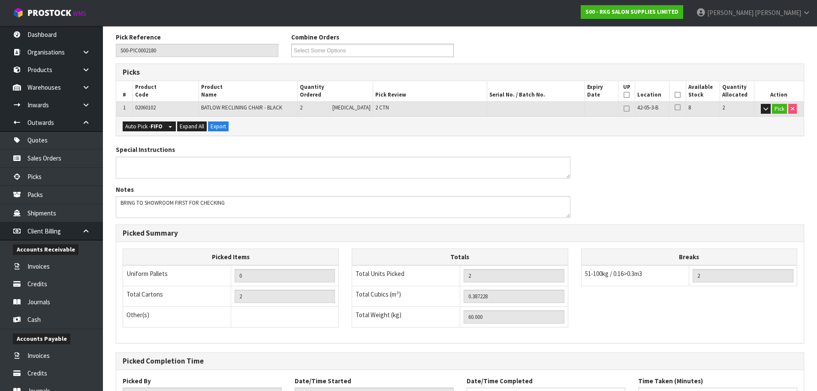
scroll to position [207, 0]
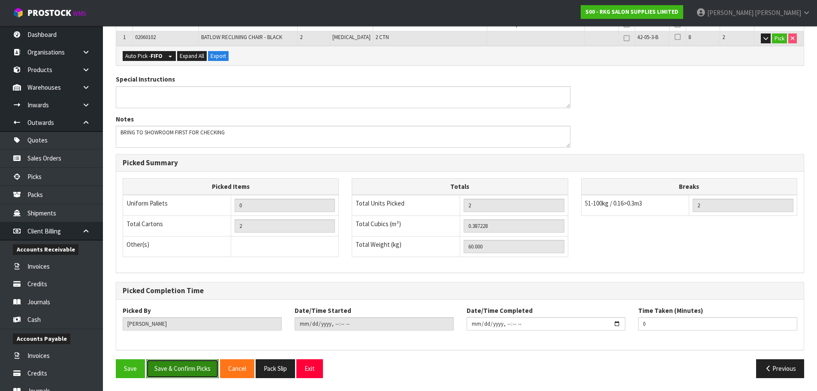
click at [176, 368] on button "Save & Confirm Picks" at bounding box center [182, 368] width 72 height 18
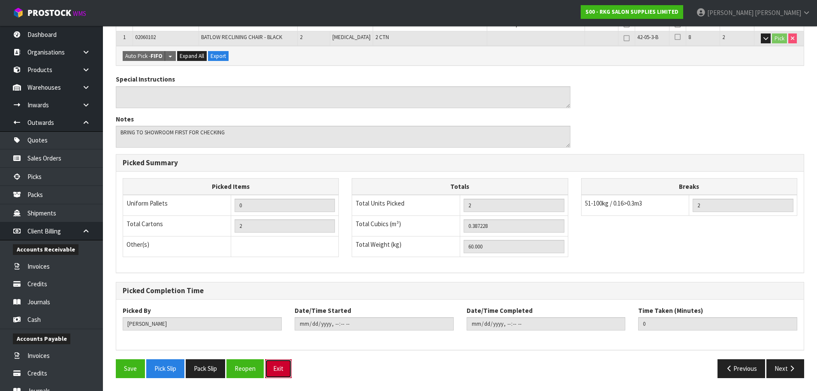
click at [281, 367] on button "Exit" at bounding box center [278, 368] width 27 height 18
